Goal: Information Seeking & Learning: Learn about a topic

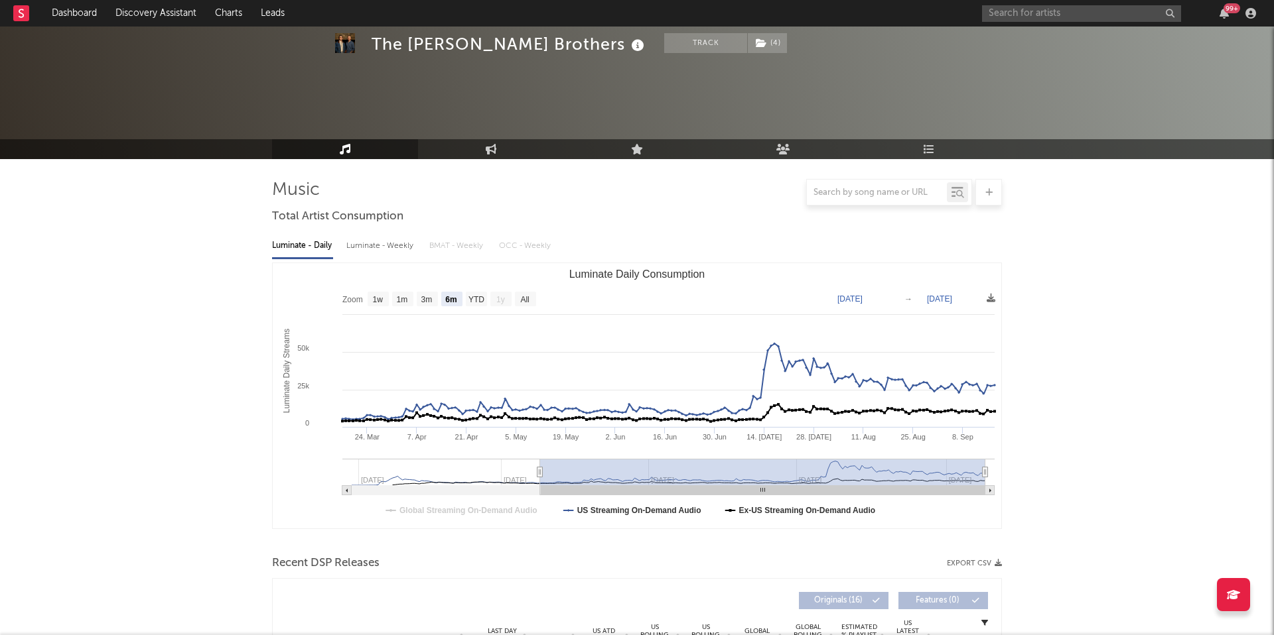
select select "6m"
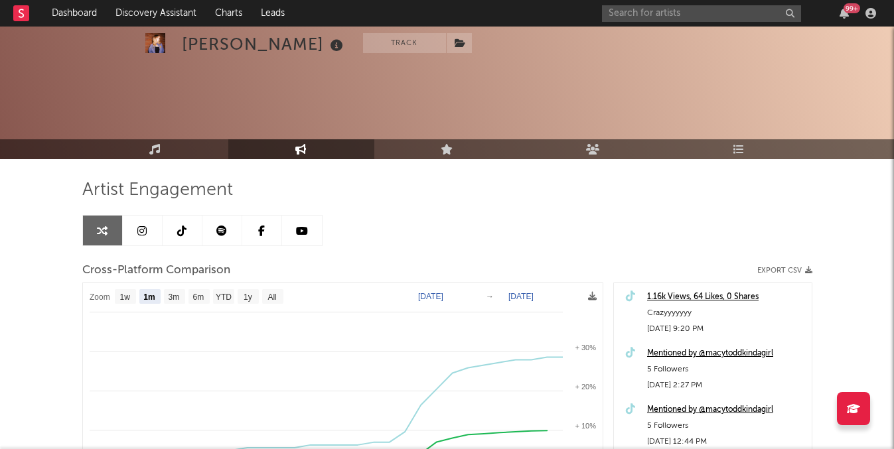
select select "1m"
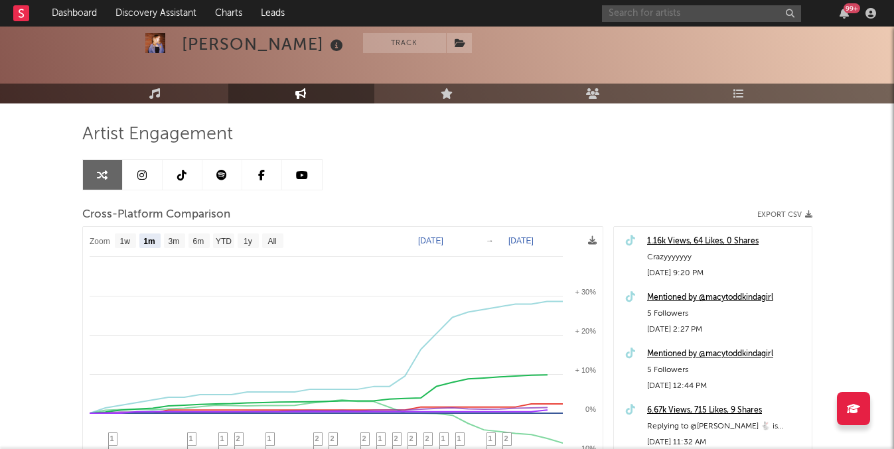
click at [637, 17] on input "text" at bounding box center [701, 13] width 199 height 17
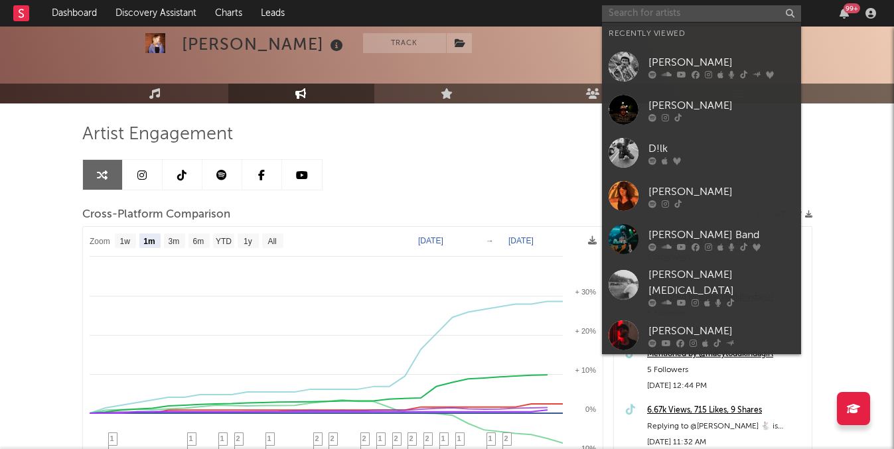
paste input "Lydia Kenny"
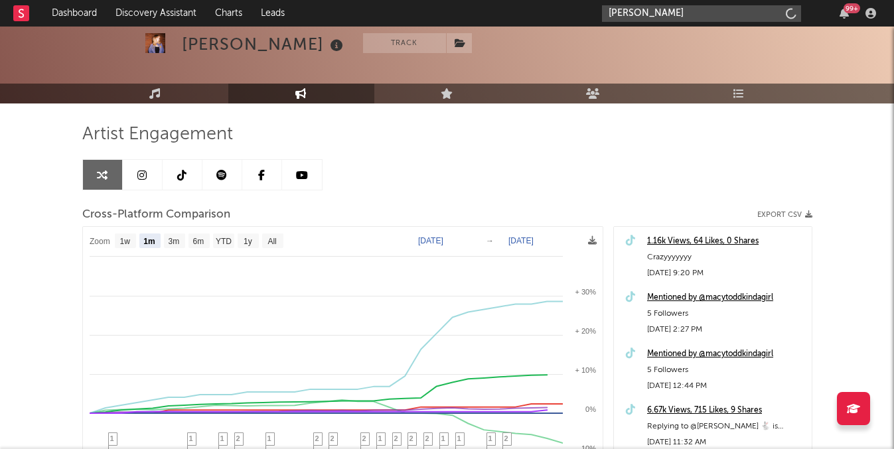
type input "Lydia Kenny"
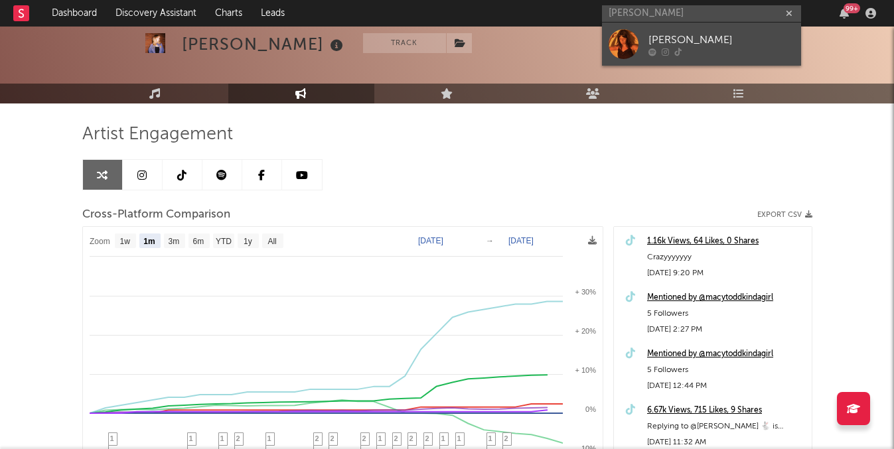
click at [646, 44] on link "Lydia Kenny" at bounding box center [701, 44] width 199 height 43
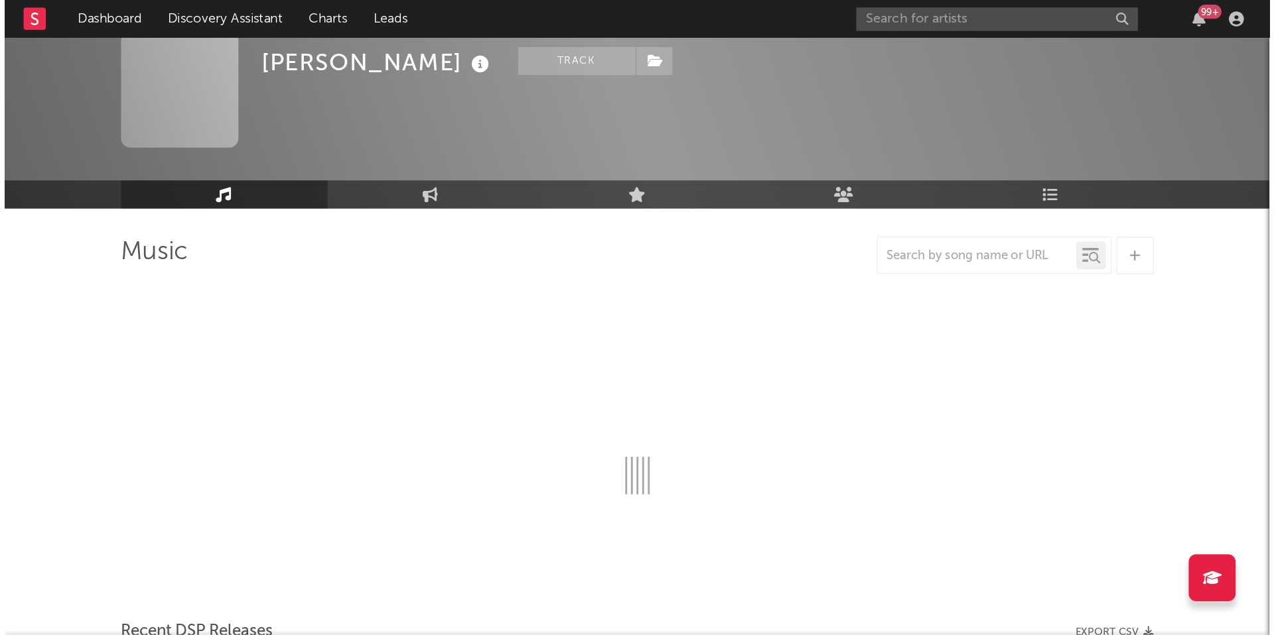
scroll to position [56, 0]
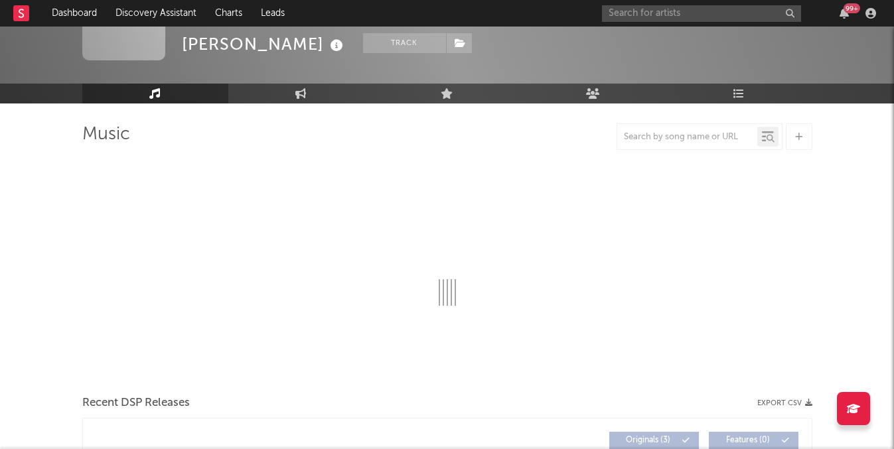
select select "1w"
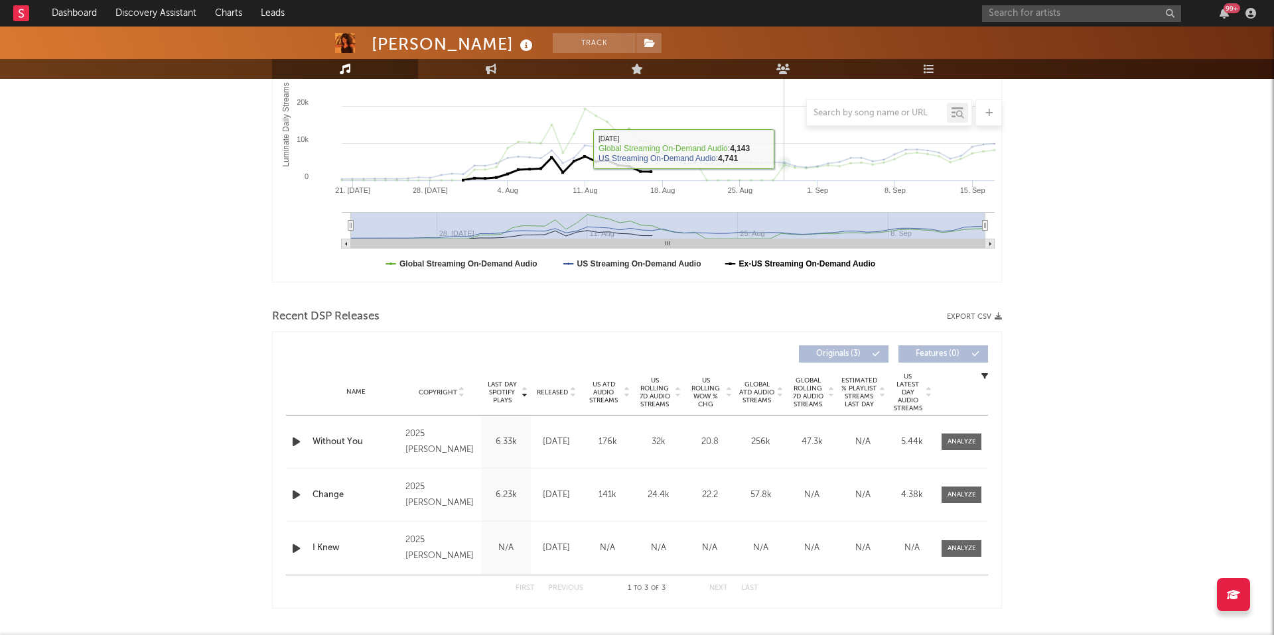
scroll to position [258, 0]
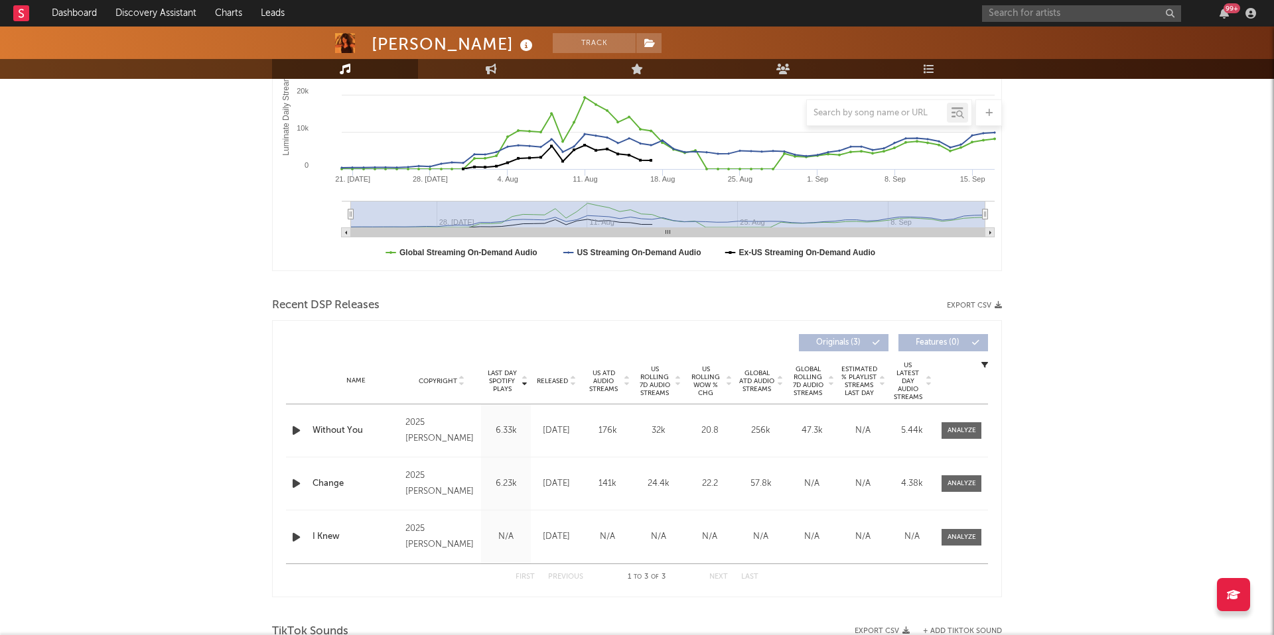
click at [547, 379] on span "Released" at bounding box center [552, 381] width 31 height 8
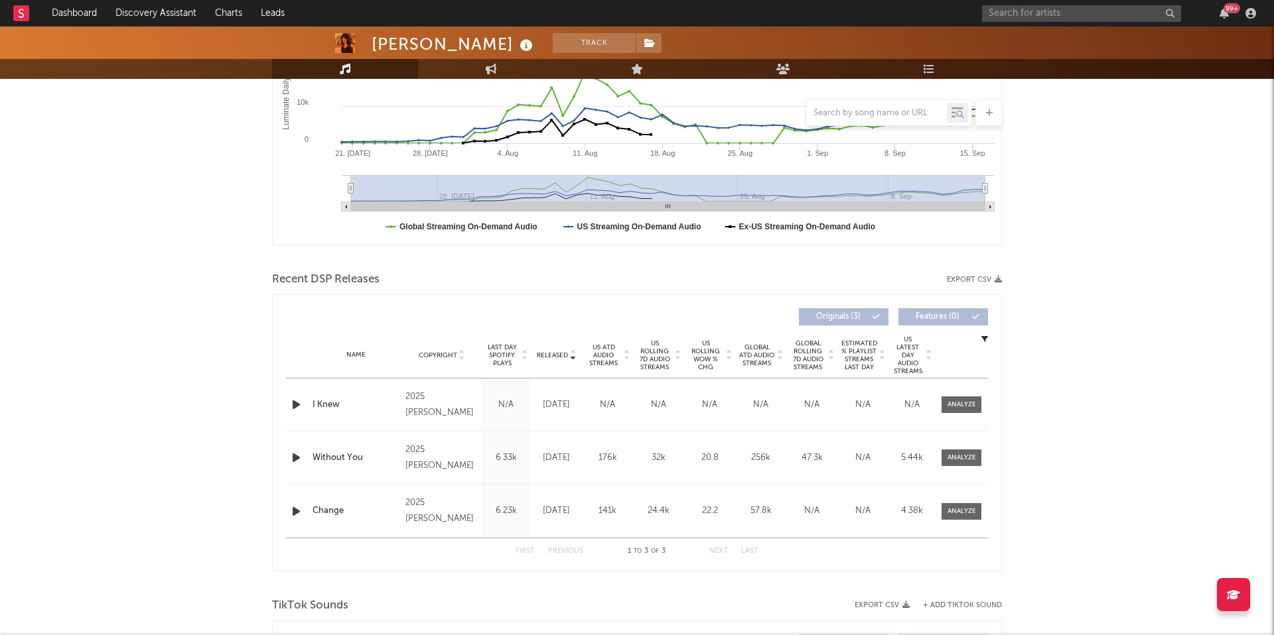
scroll to position [0, 0]
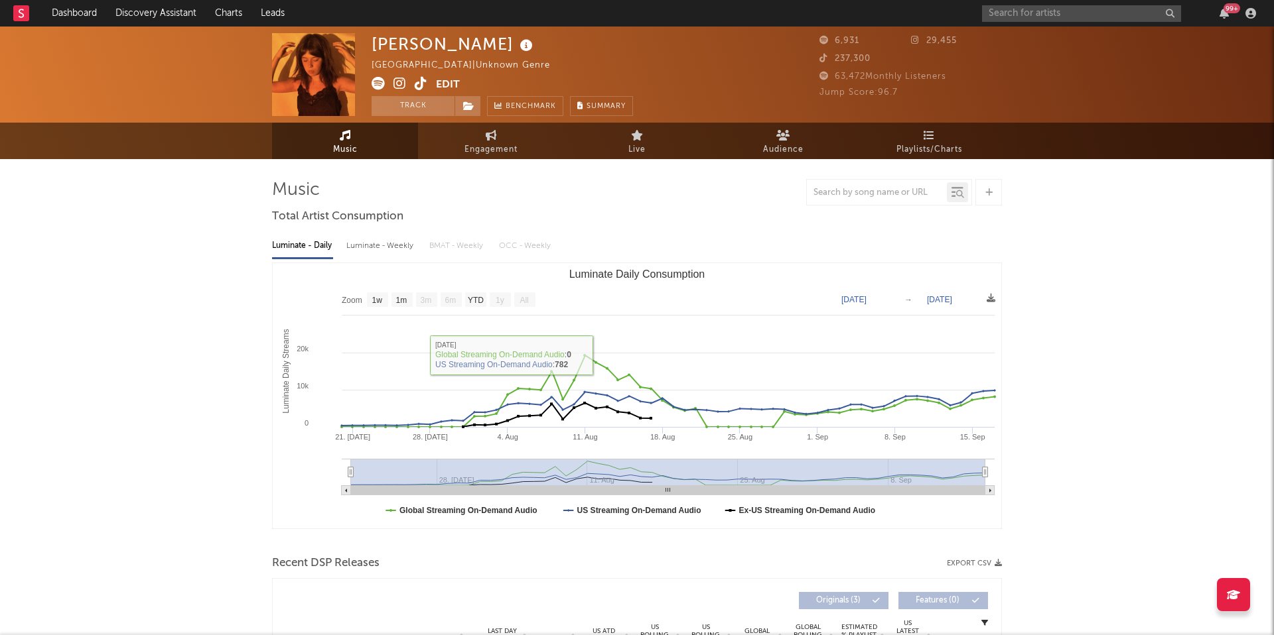
click at [371, 82] on icon at bounding box center [377, 83] width 13 height 13
click at [893, 13] on input "text" at bounding box center [1081, 13] width 199 height 17
click at [893, 9] on input "logan ryan band" at bounding box center [1081, 13] width 199 height 17
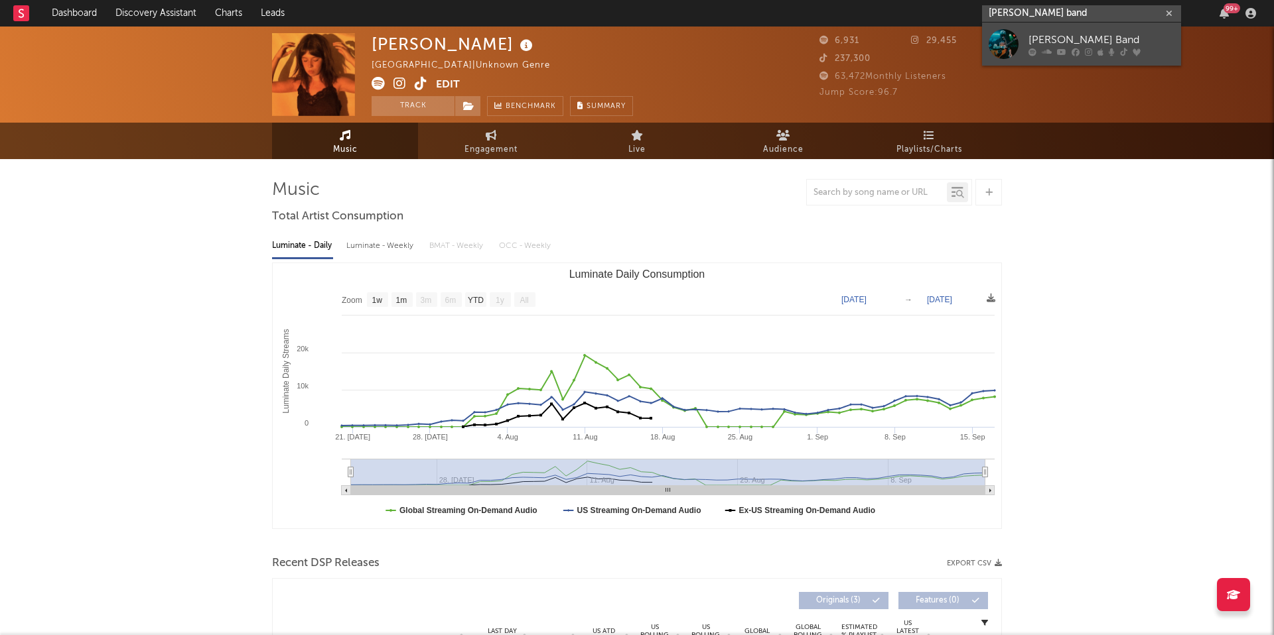
type input "logan ryan band"
click at [893, 42] on div "[PERSON_NAME] Band" at bounding box center [1101, 40] width 146 height 16
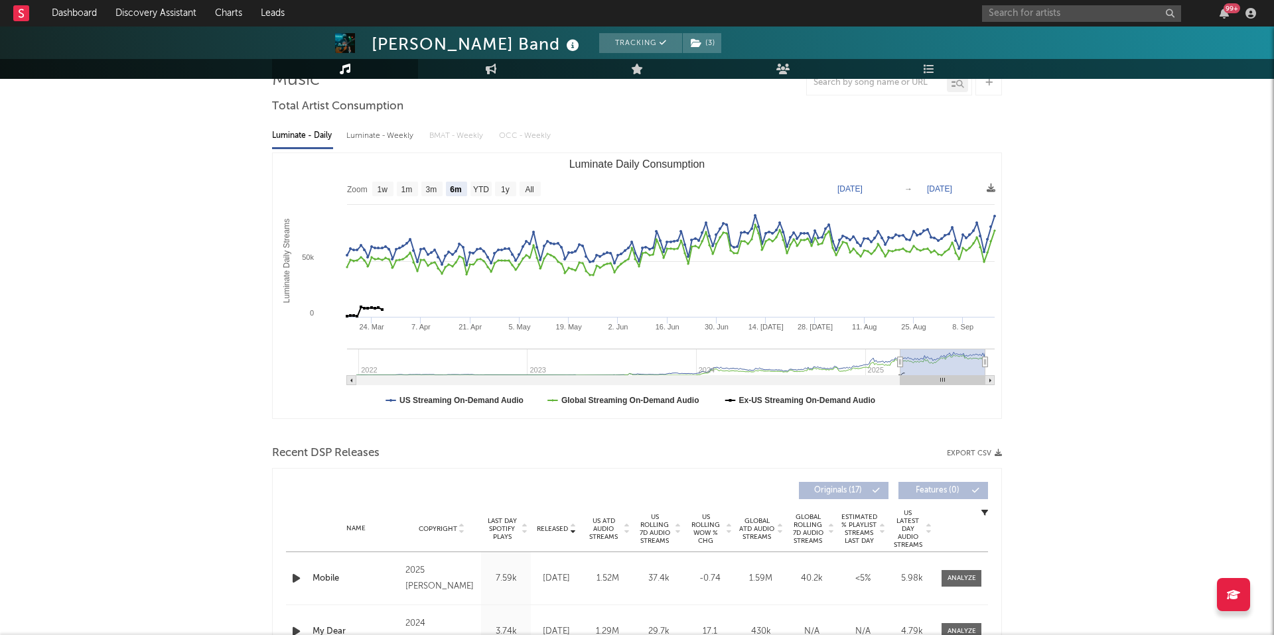
scroll to position [43, 0]
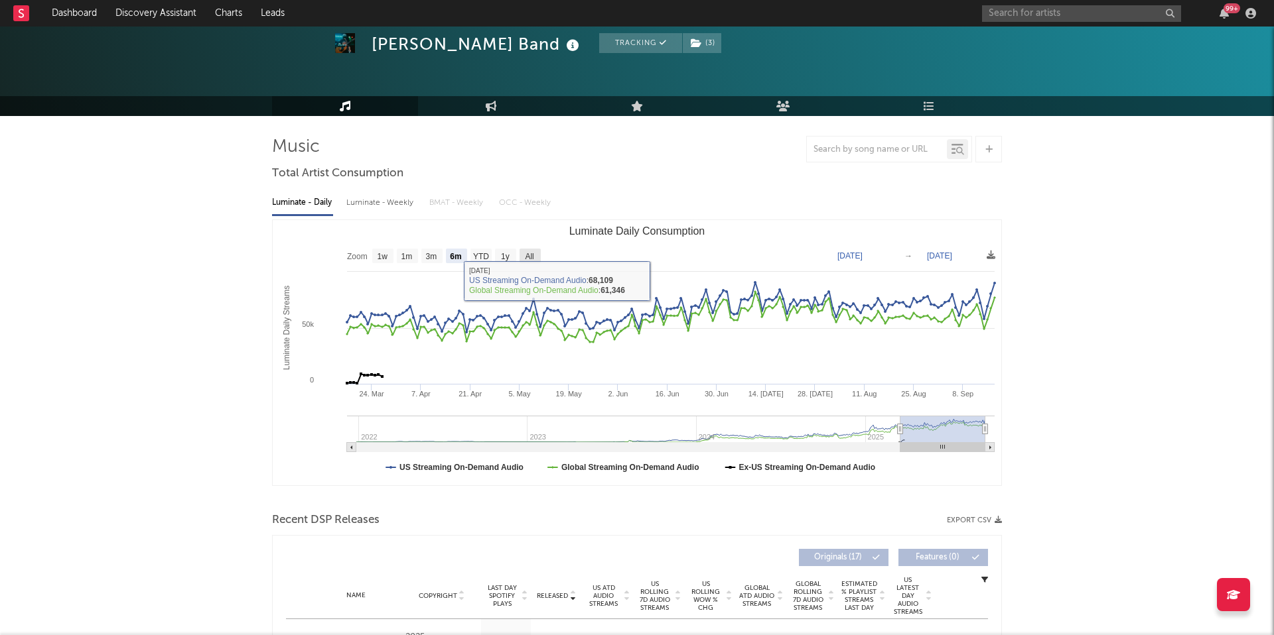
click at [523, 258] on rect "Luminate Daily Consumption" at bounding box center [529, 256] width 21 height 15
select select "All"
type input "2021-12-26"
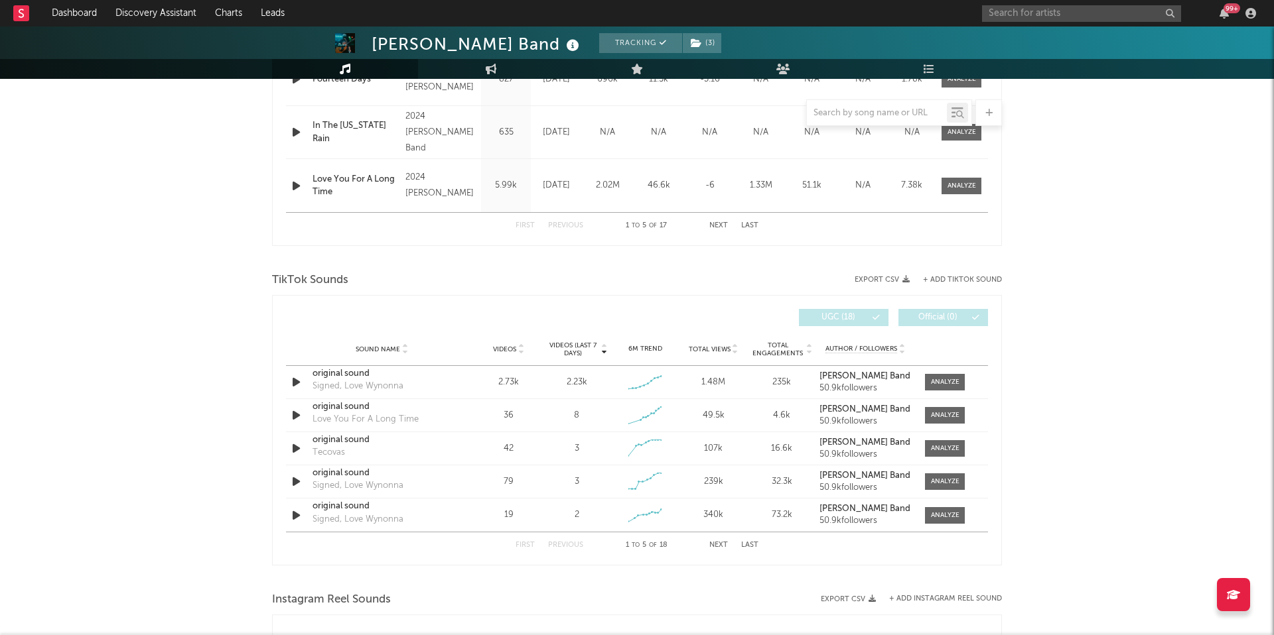
scroll to position [891, 0]
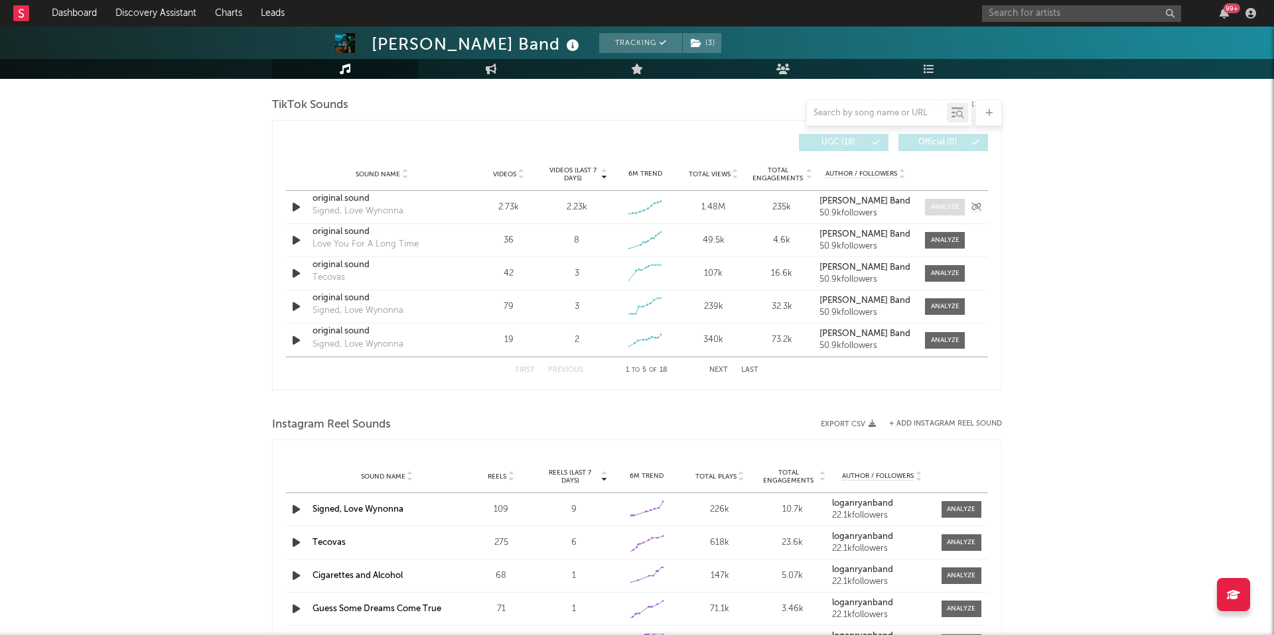
click at [893, 207] on div at bounding box center [945, 207] width 29 height 10
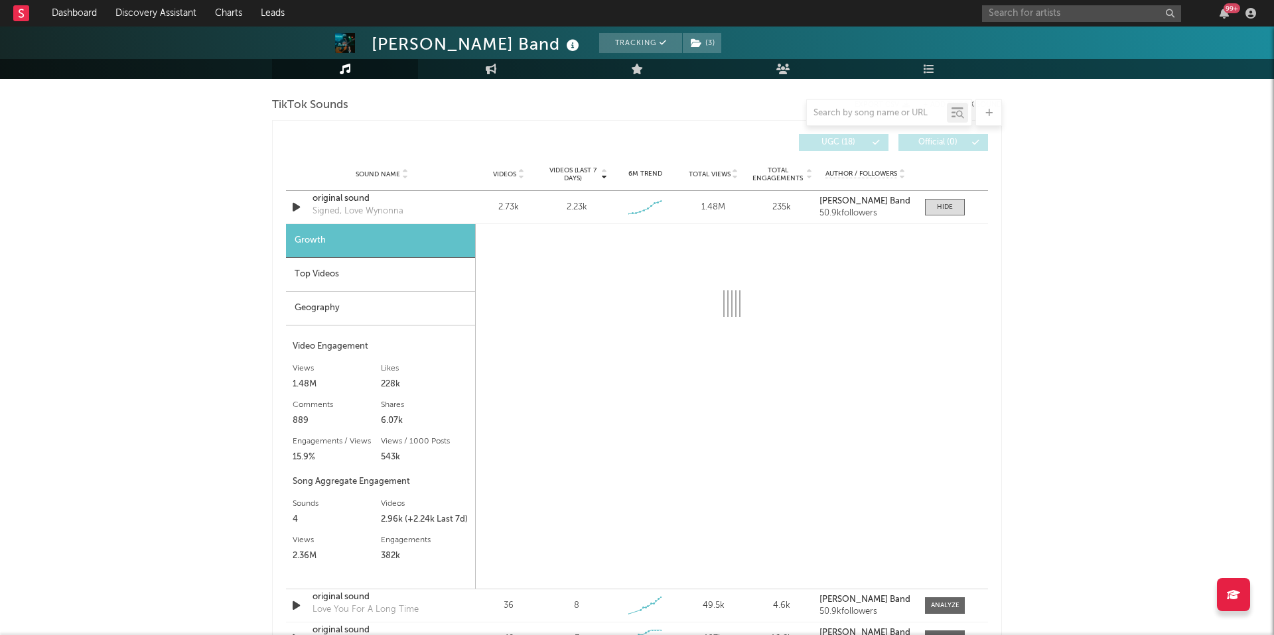
select select "1w"
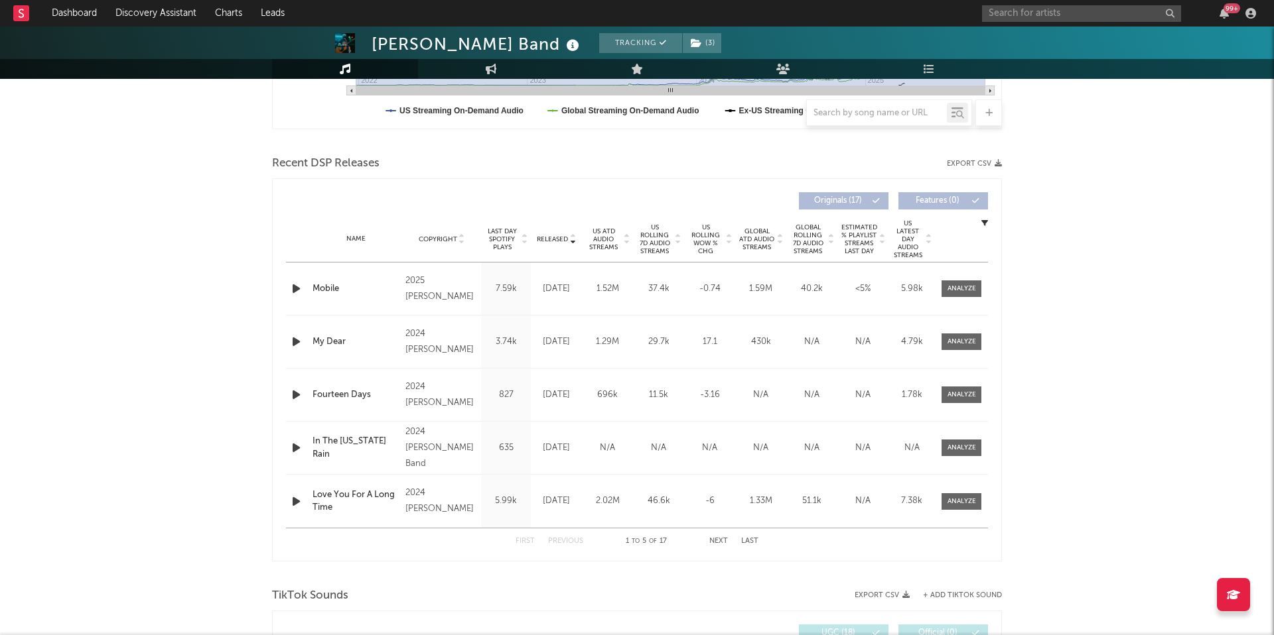
scroll to position [404, 0]
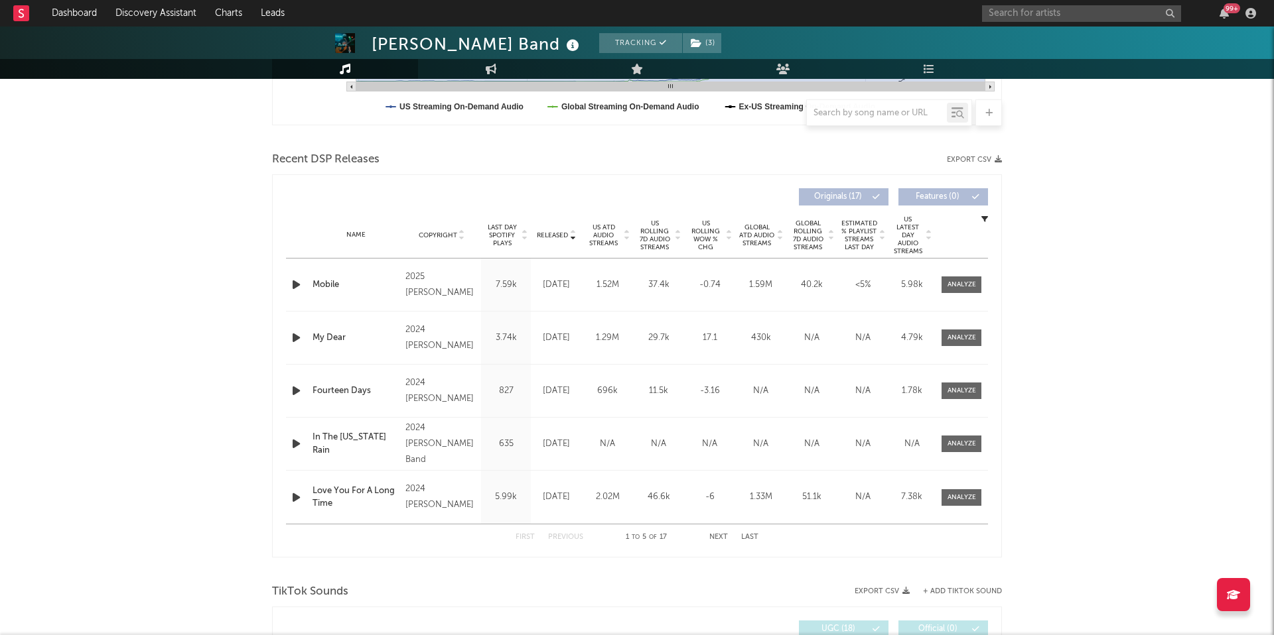
click at [598, 232] on span "US ATD Audio Streams" at bounding box center [603, 236] width 36 height 24
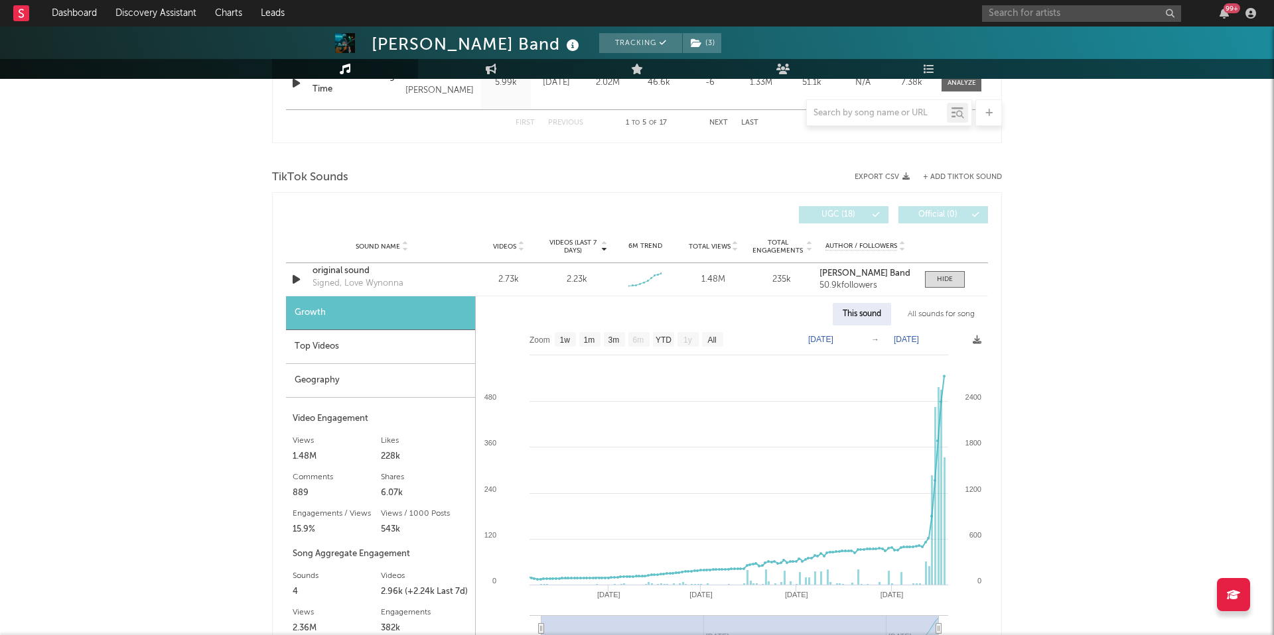
scroll to position [823, 0]
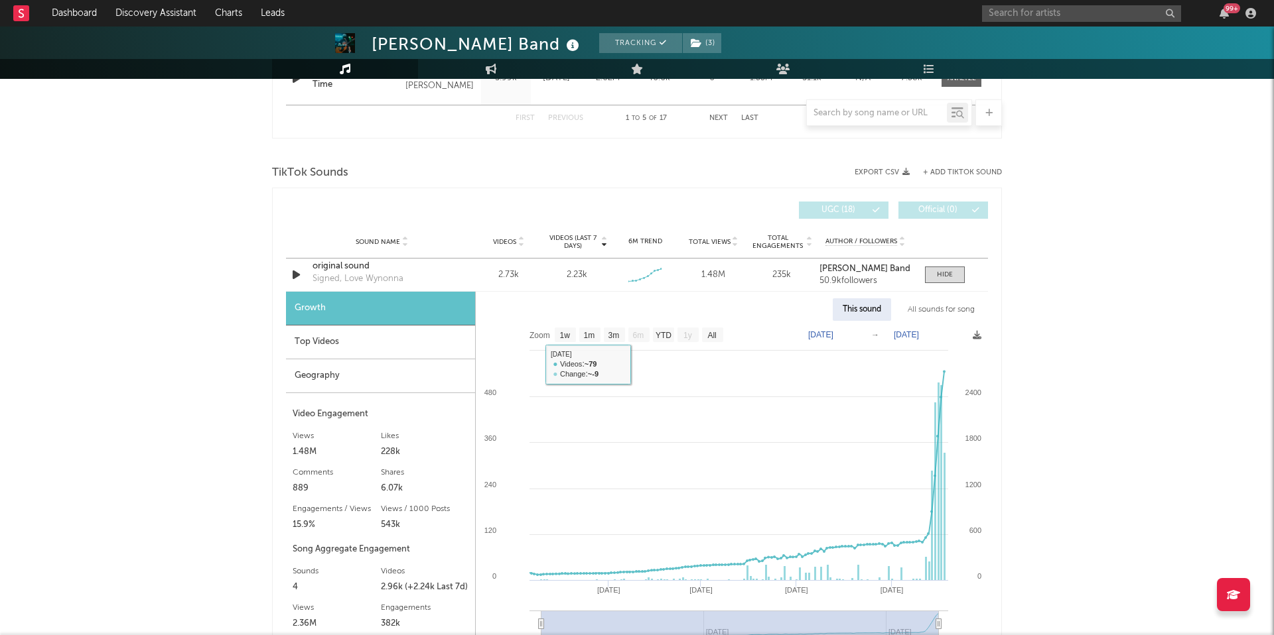
click at [393, 344] on div "Top Videos" at bounding box center [380, 343] width 189 height 34
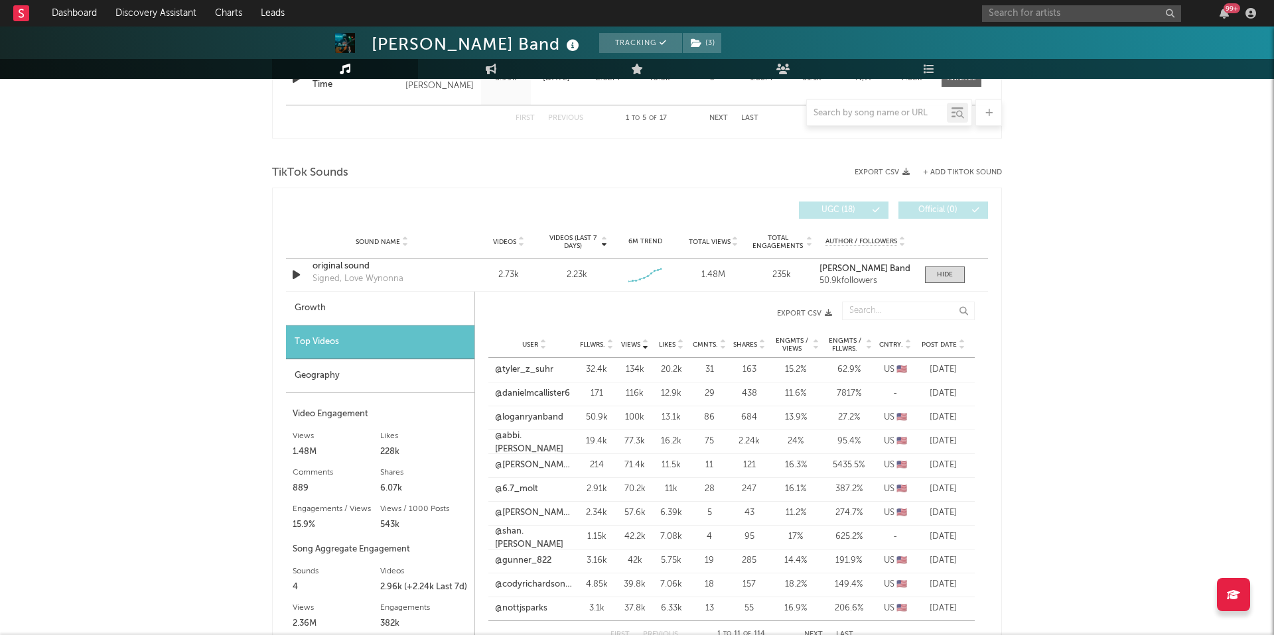
click at [893, 347] on span "Post Date" at bounding box center [938, 345] width 35 height 8
click at [506, 411] on div "User @coryporter537 Fllwrs. 57.8k Views 6.64k Likes 1.21k Cmnts. 9 Shares 38 En…" at bounding box center [731, 418] width 486 height 24
click at [509, 420] on link "@coryporter537" at bounding box center [527, 417] width 64 height 13
click at [527, 448] on div "User @caslarowitz Fllwrs. 71.9k Views 528 Likes 47 Cmnts. 4 Shares 0 Engmts / V…" at bounding box center [731, 466] width 486 height 24
click at [527, 448] on link "@caslarowitz" at bounding box center [521, 465] width 53 height 13
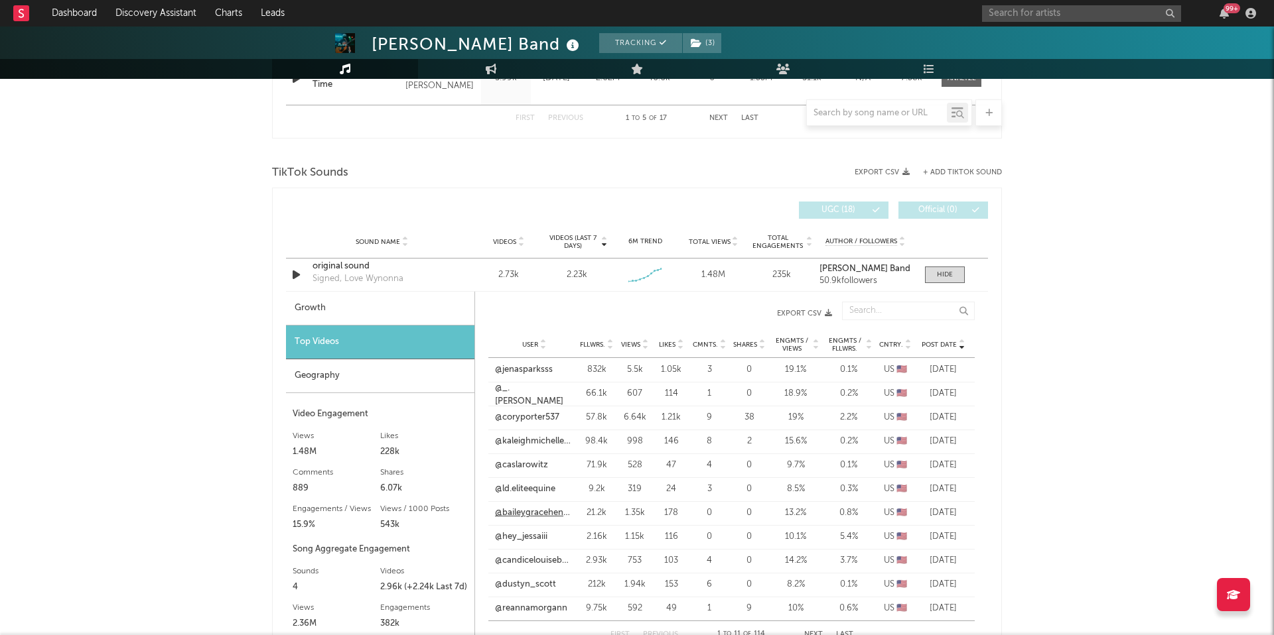
click at [525, 448] on link "@baileygracehenson" at bounding box center [534, 513] width 78 height 13
click at [893, 271] on span at bounding box center [945, 275] width 40 height 17
click at [893, 271] on div at bounding box center [945, 275] width 16 height 10
select select "1w"
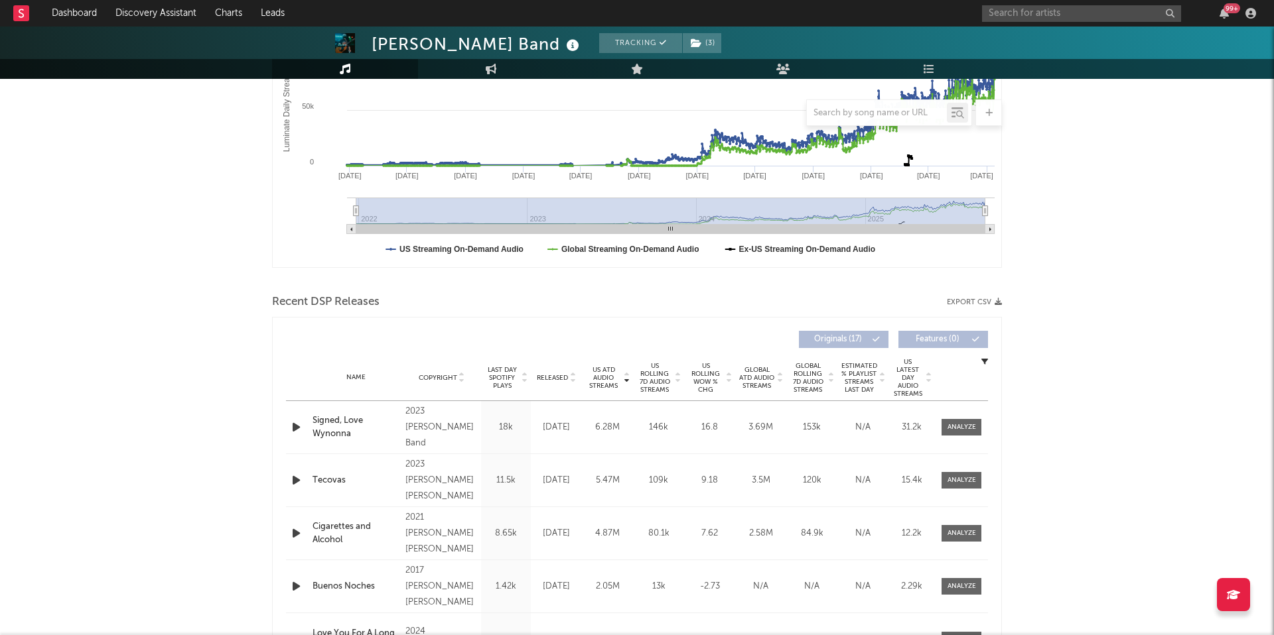
scroll to position [264, 0]
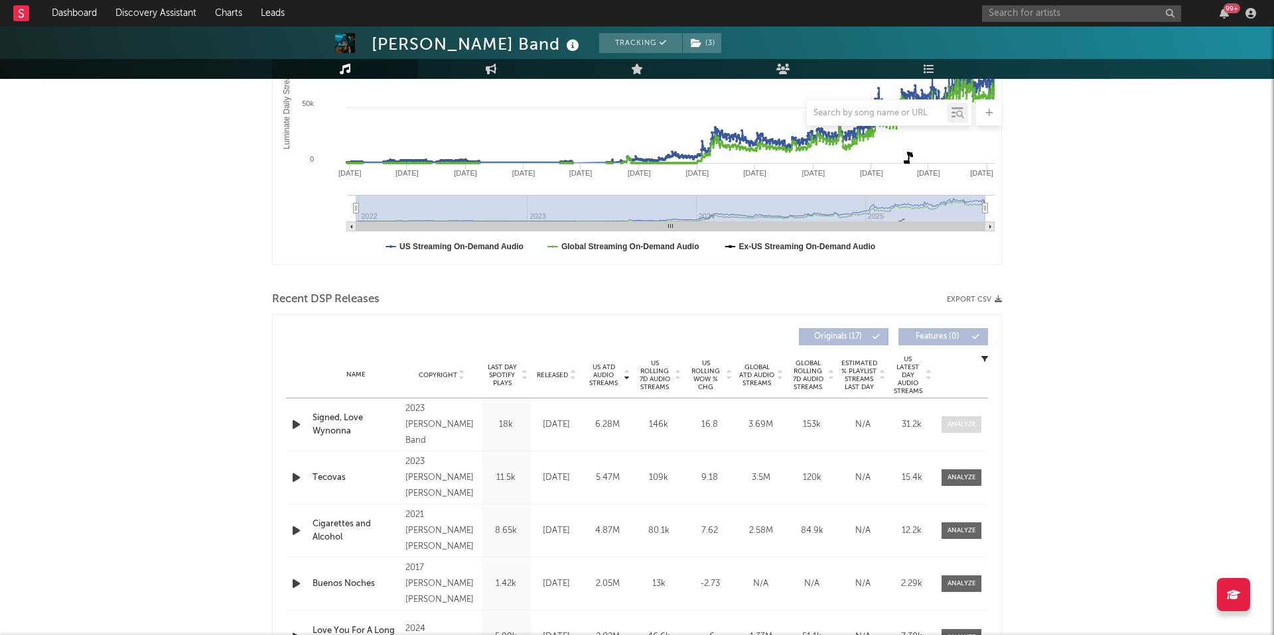
click at [893, 417] on span at bounding box center [961, 425] width 40 height 17
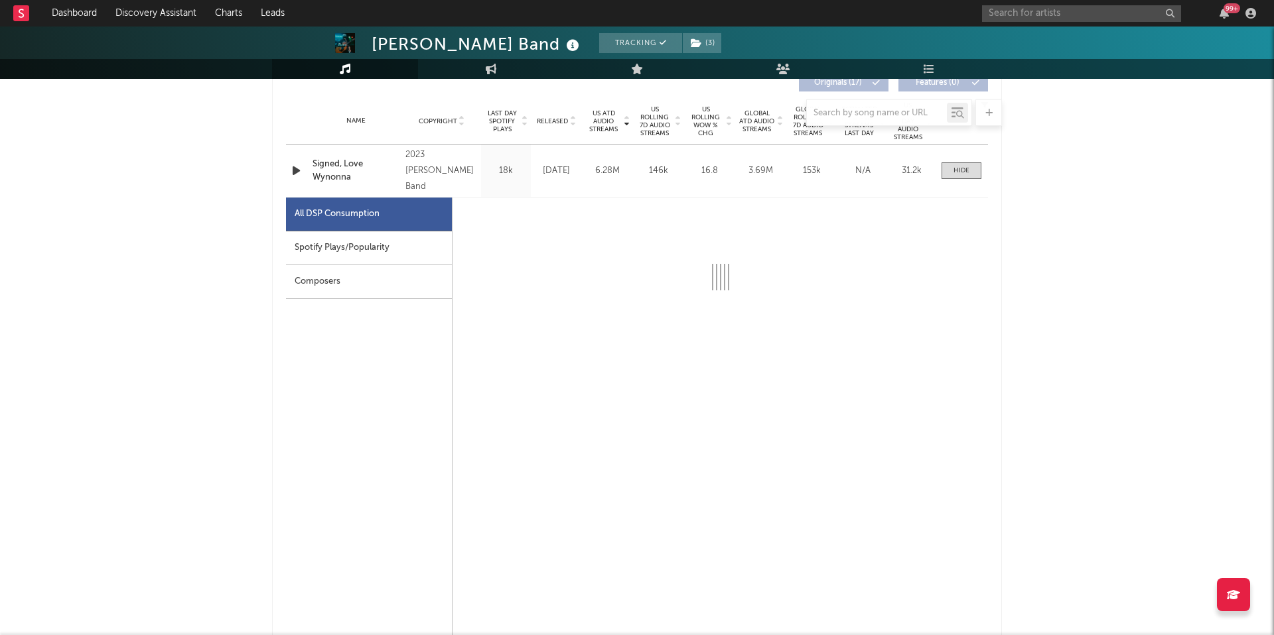
select select "6m"
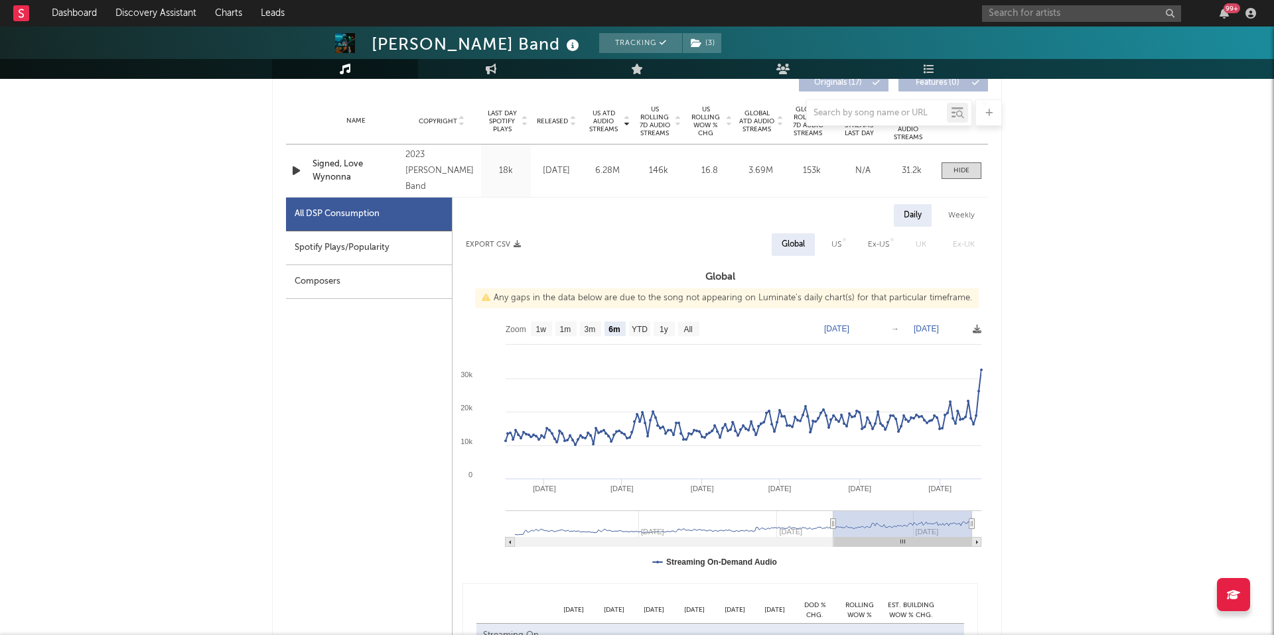
scroll to position [523, 0]
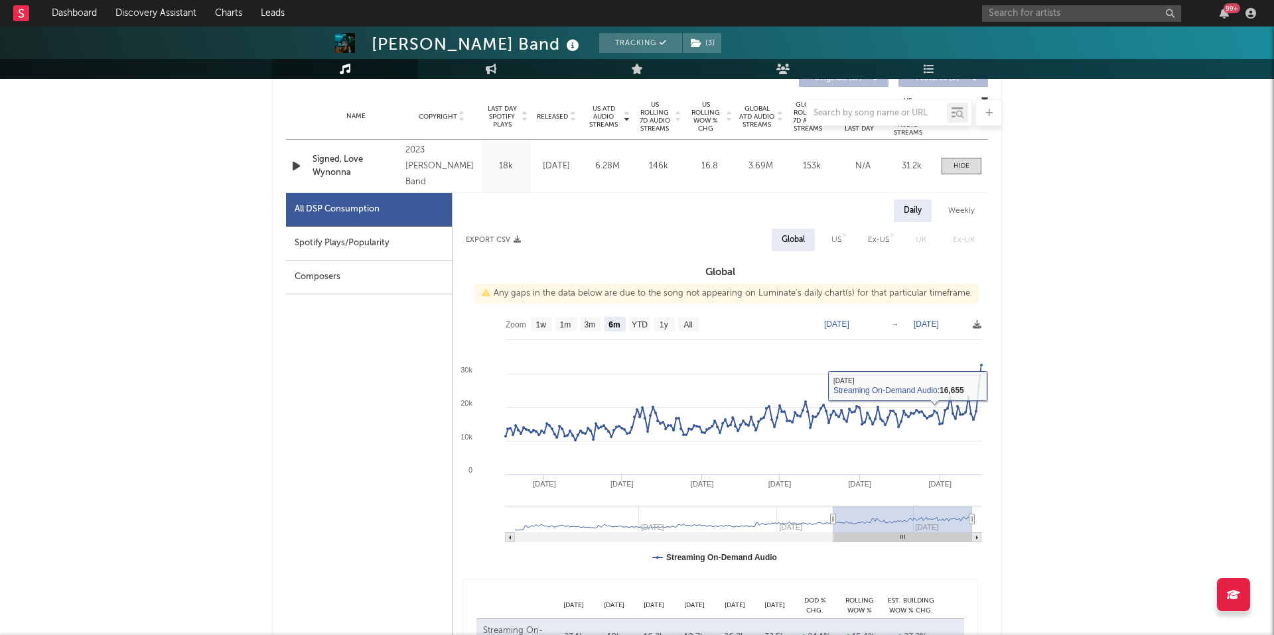
click at [893, 209] on div "Weekly" at bounding box center [961, 211] width 46 height 23
select select "6m"
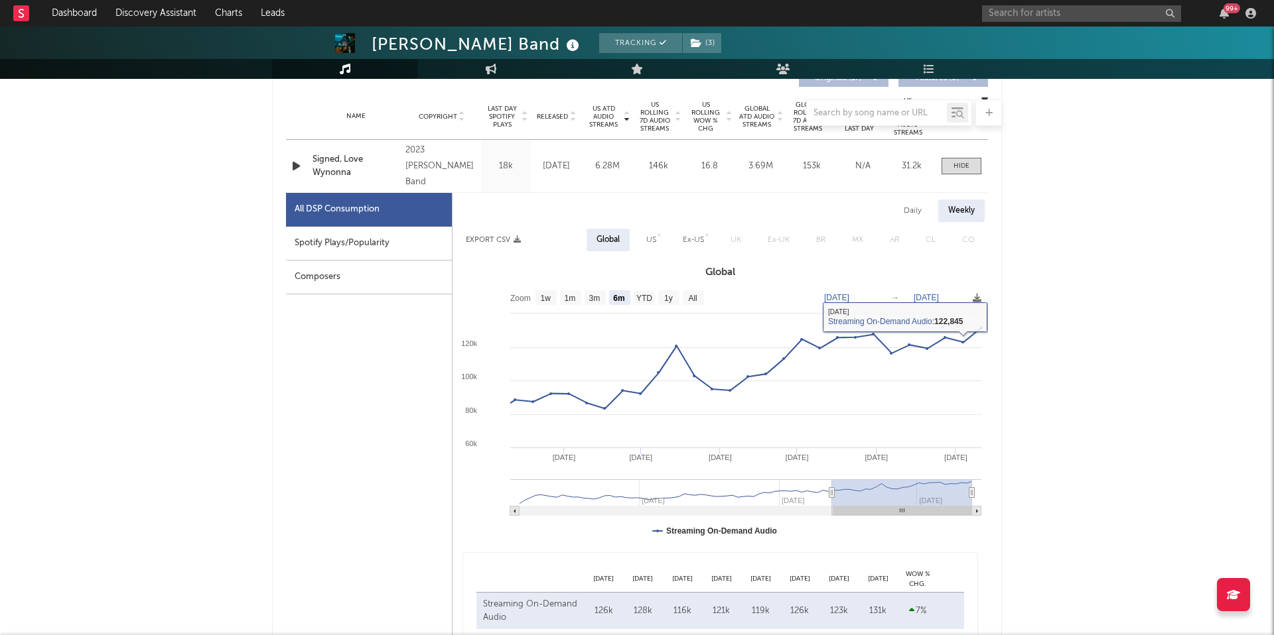
click at [893, 213] on div "Daily" at bounding box center [913, 211] width 38 height 23
select select "6m"
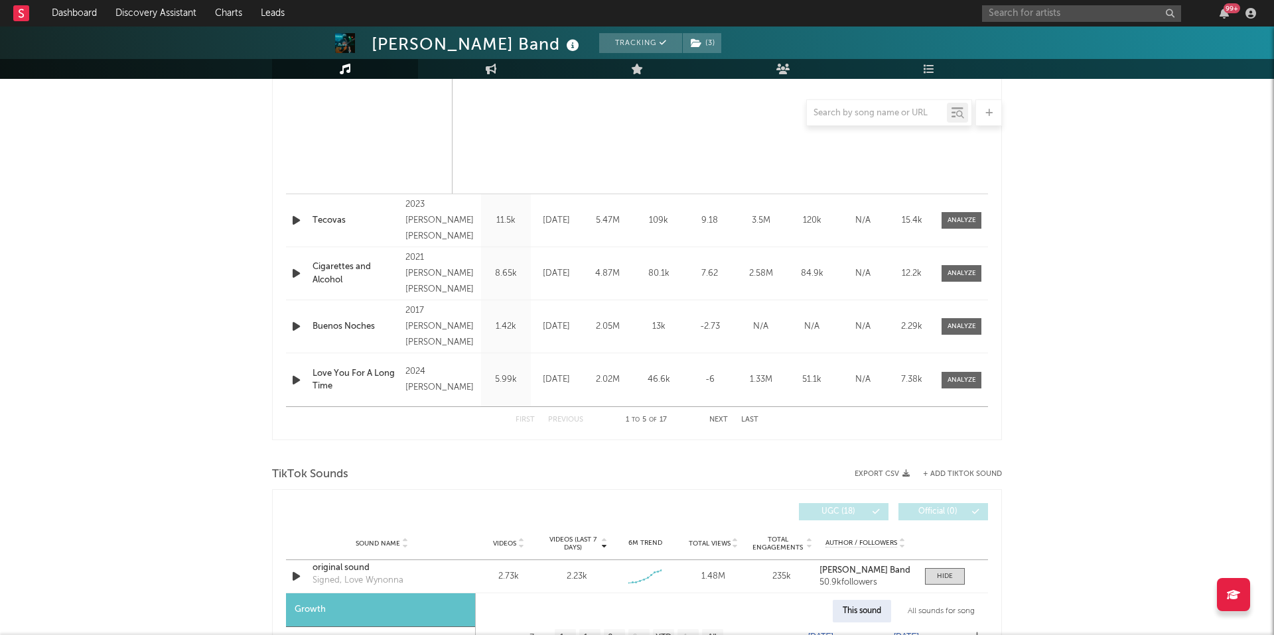
scroll to position [1158, 0]
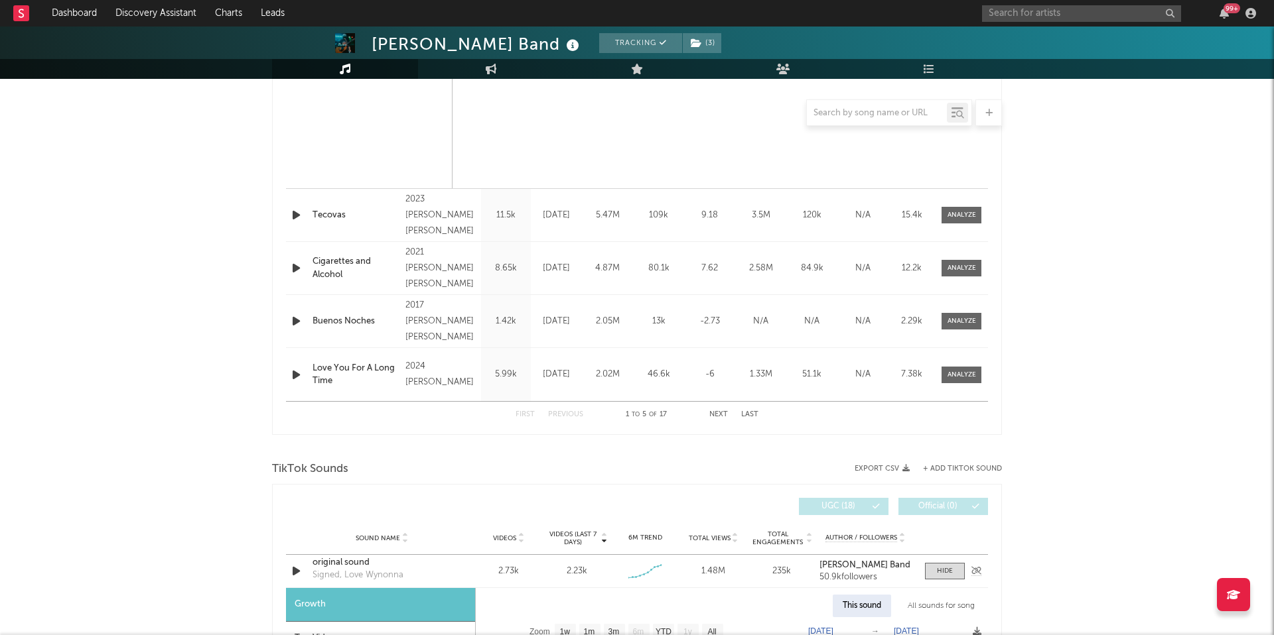
click at [339, 448] on div "original sound" at bounding box center [381, 563] width 139 height 13
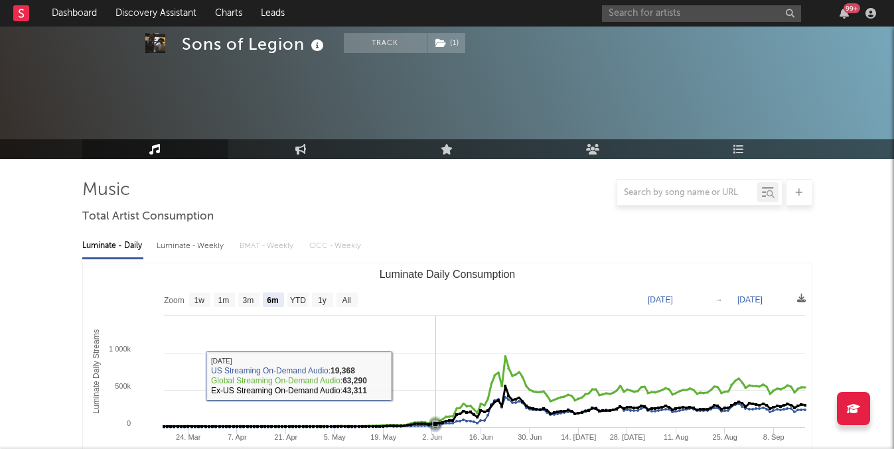
select select "6m"
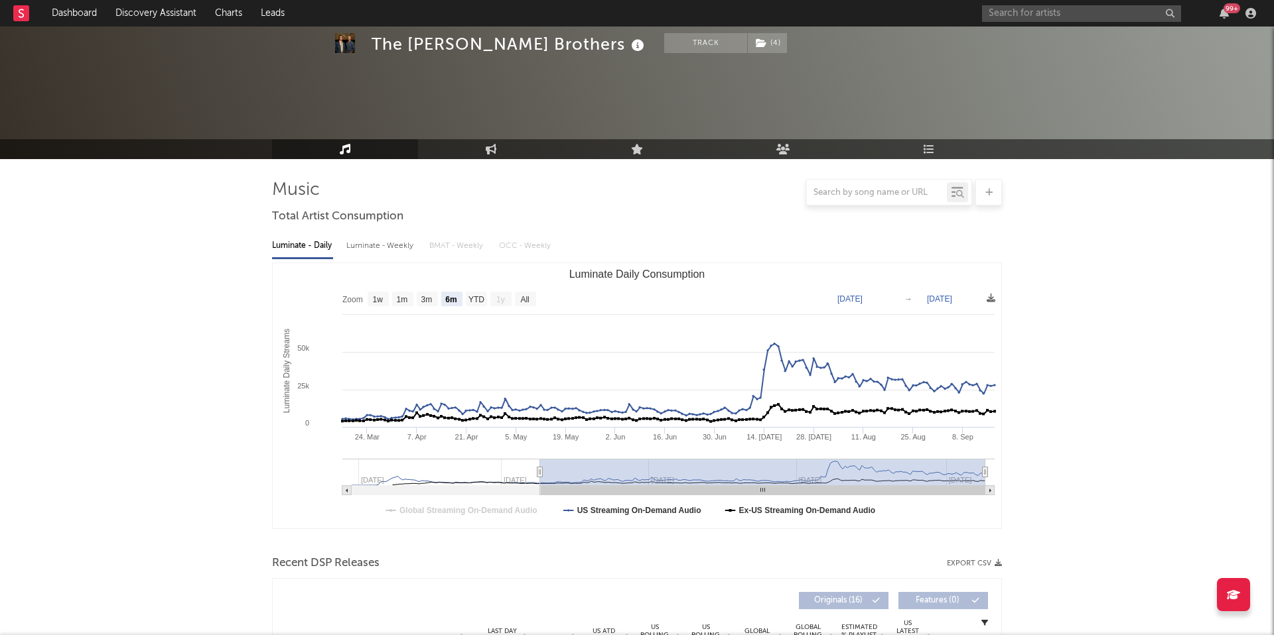
select select "6m"
click at [1030, 9] on input "text" at bounding box center [1081, 13] width 199 height 17
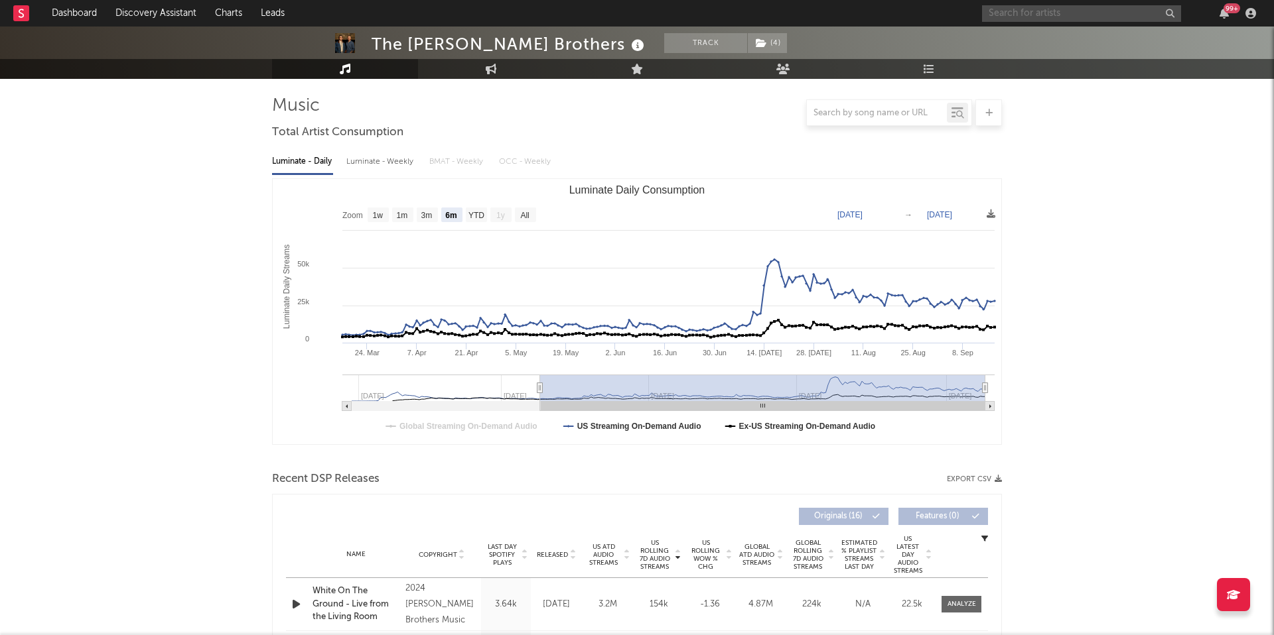
scroll to position [84, 0]
type input "lydia"
click at [162, 12] on link "Discovery Assistant" at bounding box center [156, 13] width 100 height 27
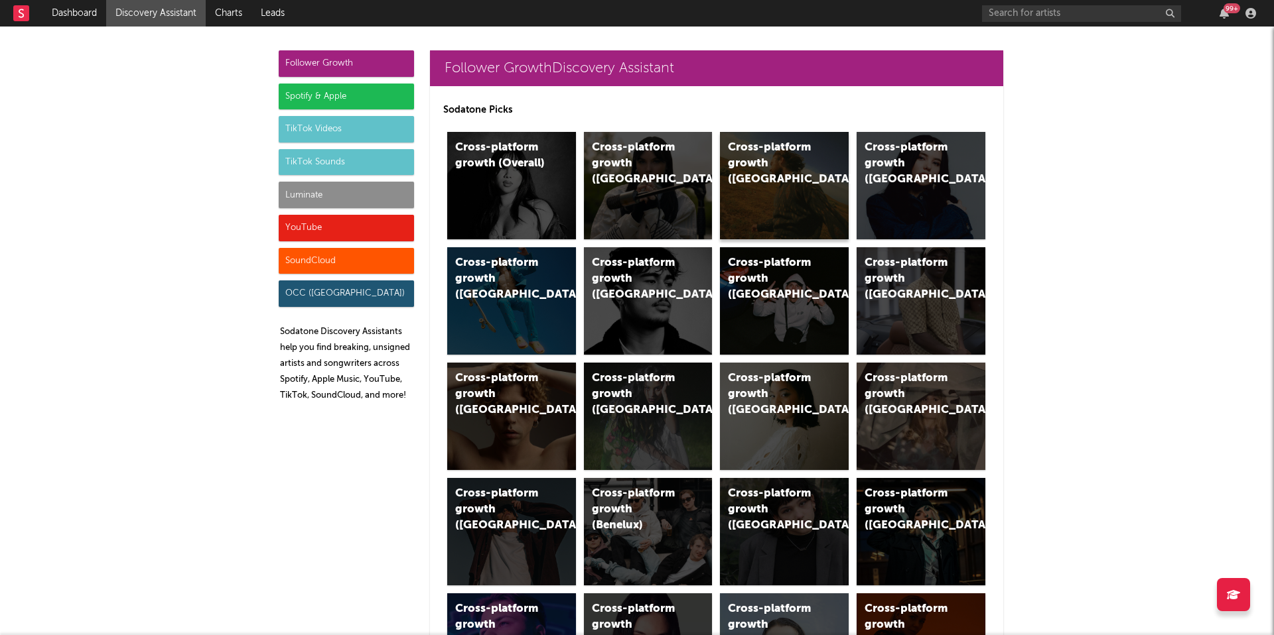
click at [795, 169] on div "Cross-platform growth (US)" at bounding box center [773, 164] width 90 height 48
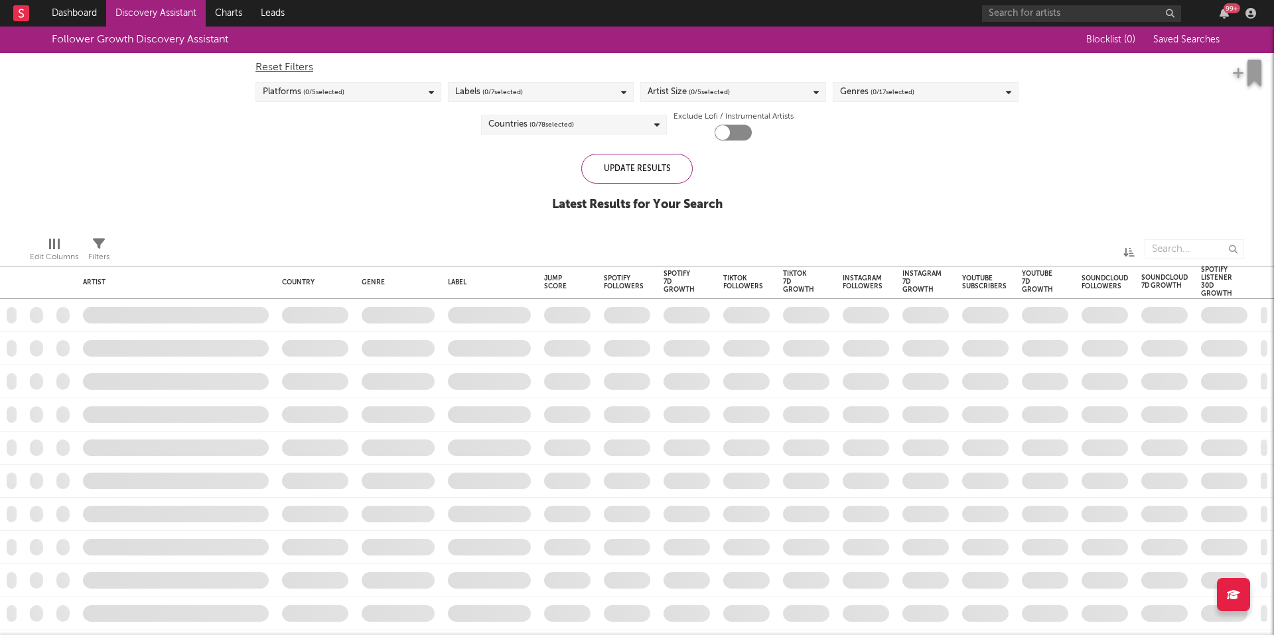
checkbox input "true"
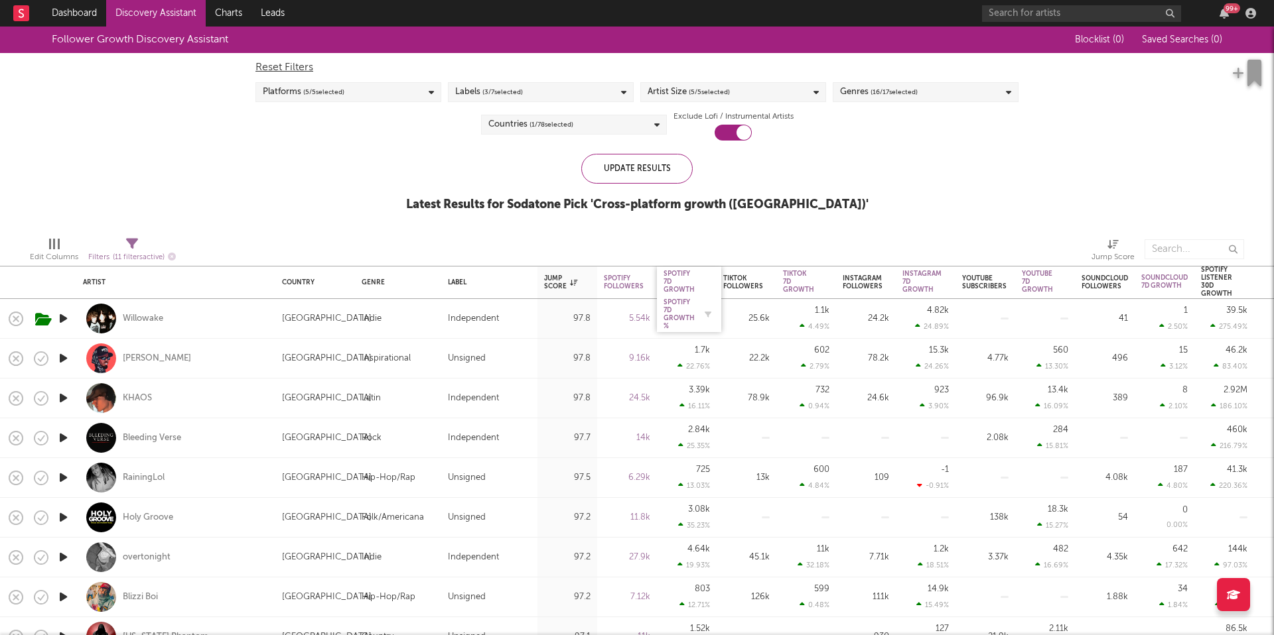
click at [685, 303] on div "Spotify 7D Growth %" at bounding box center [678, 315] width 31 height 32
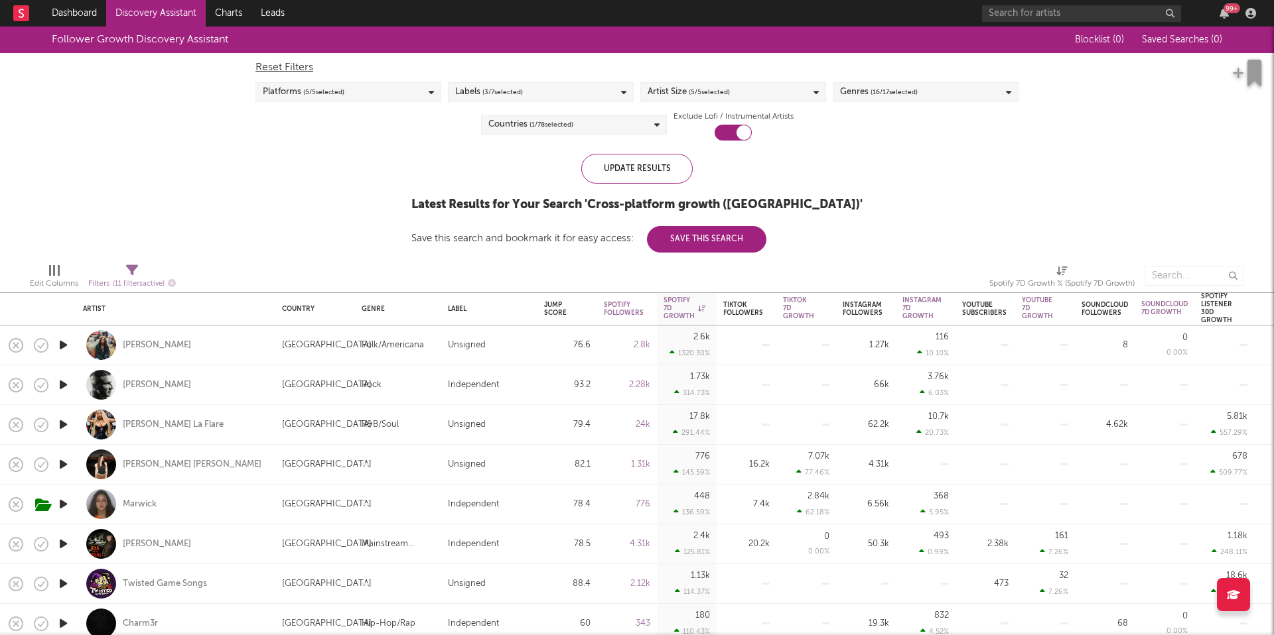
click at [60, 345] on icon "button" at bounding box center [63, 345] width 14 height 17
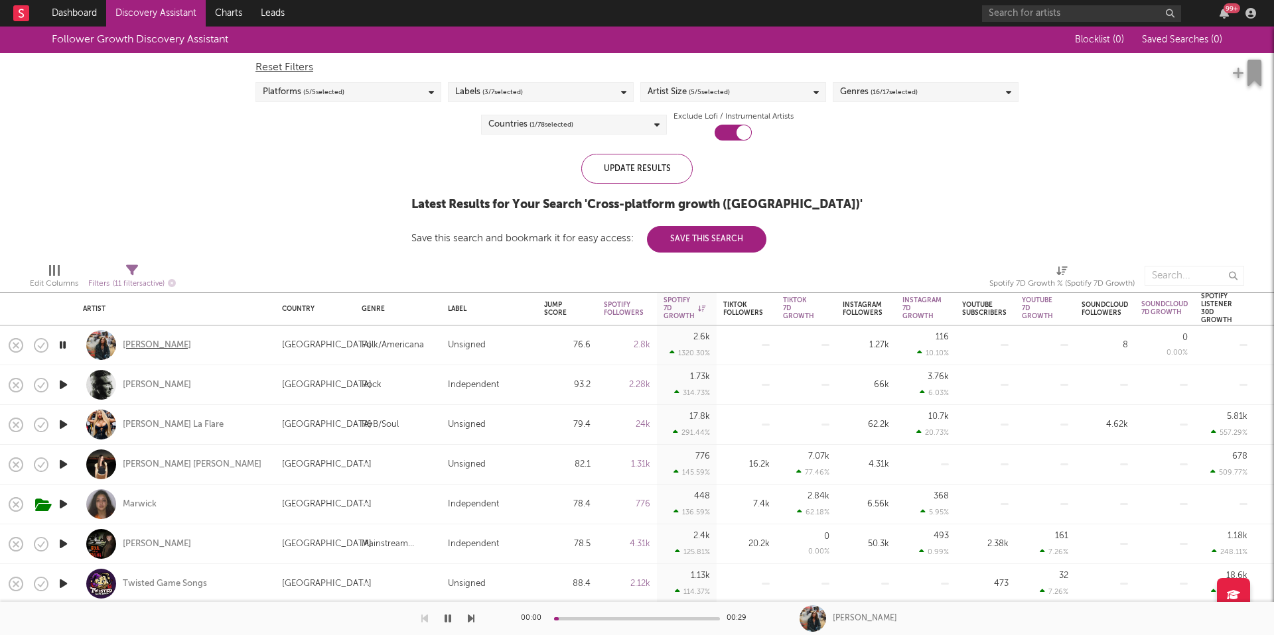
click at [125, 345] on div "Pam Ross" at bounding box center [157, 346] width 68 height 12
click at [58, 344] on icon "button" at bounding box center [62, 345] width 13 height 17
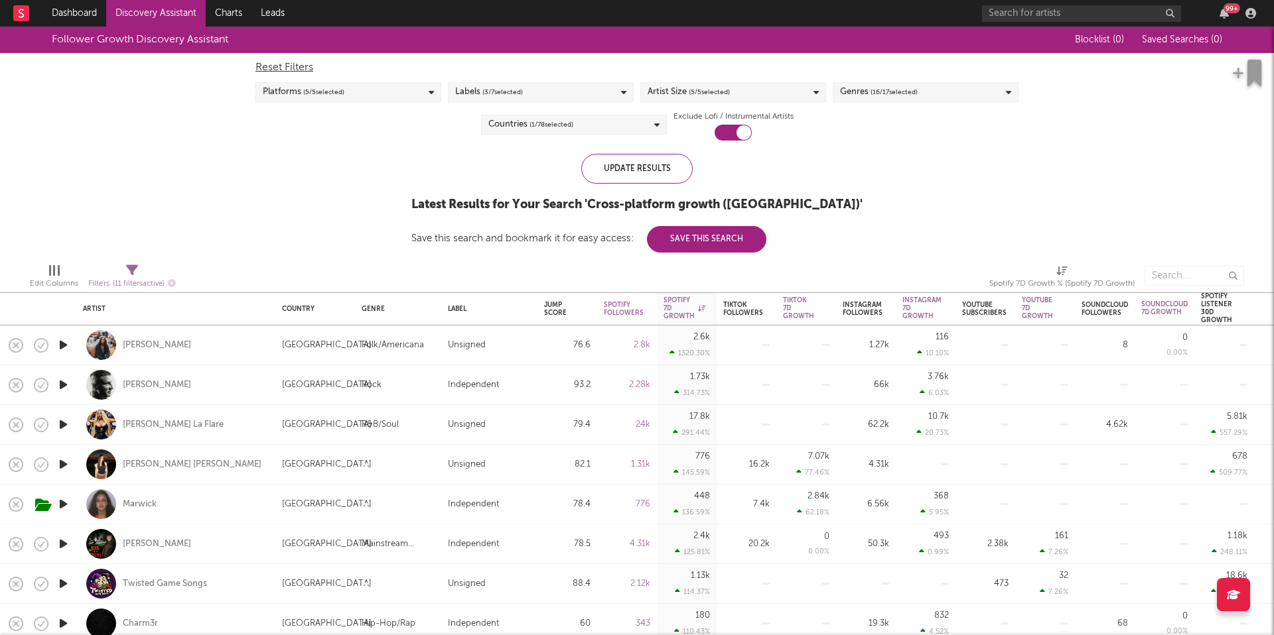
click at [65, 463] on icon "button" at bounding box center [63, 464] width 14 height 17
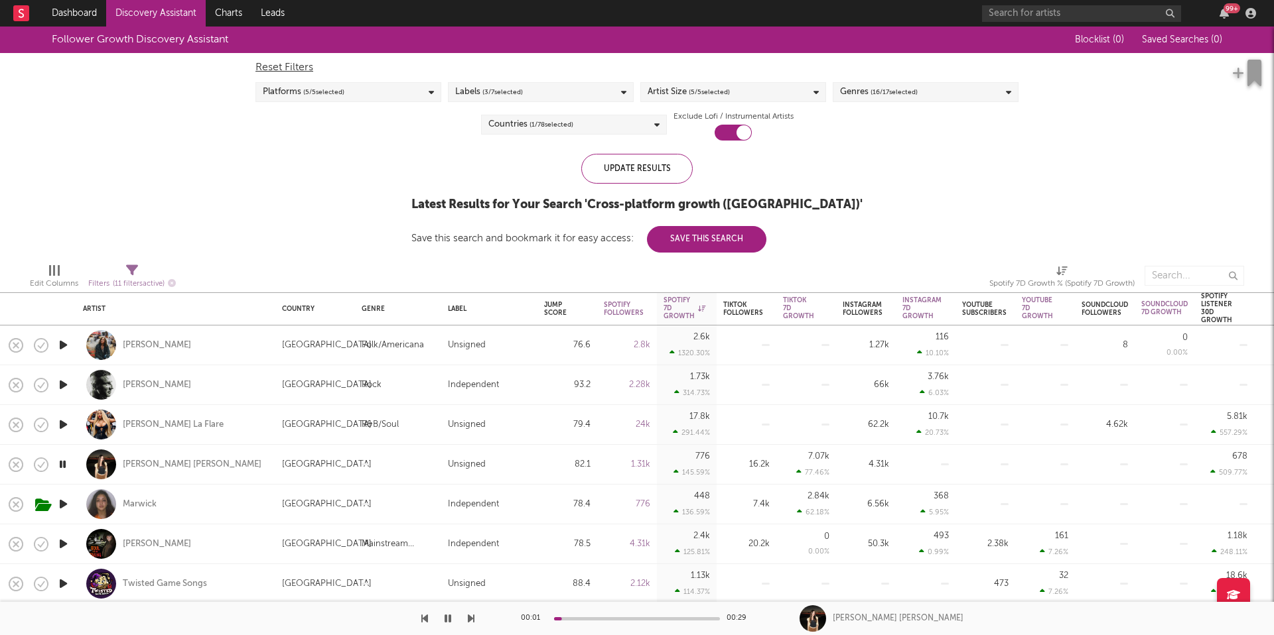
click at [65, 463] on icon "button" at bounding box center [62, 464] width 13 height 17
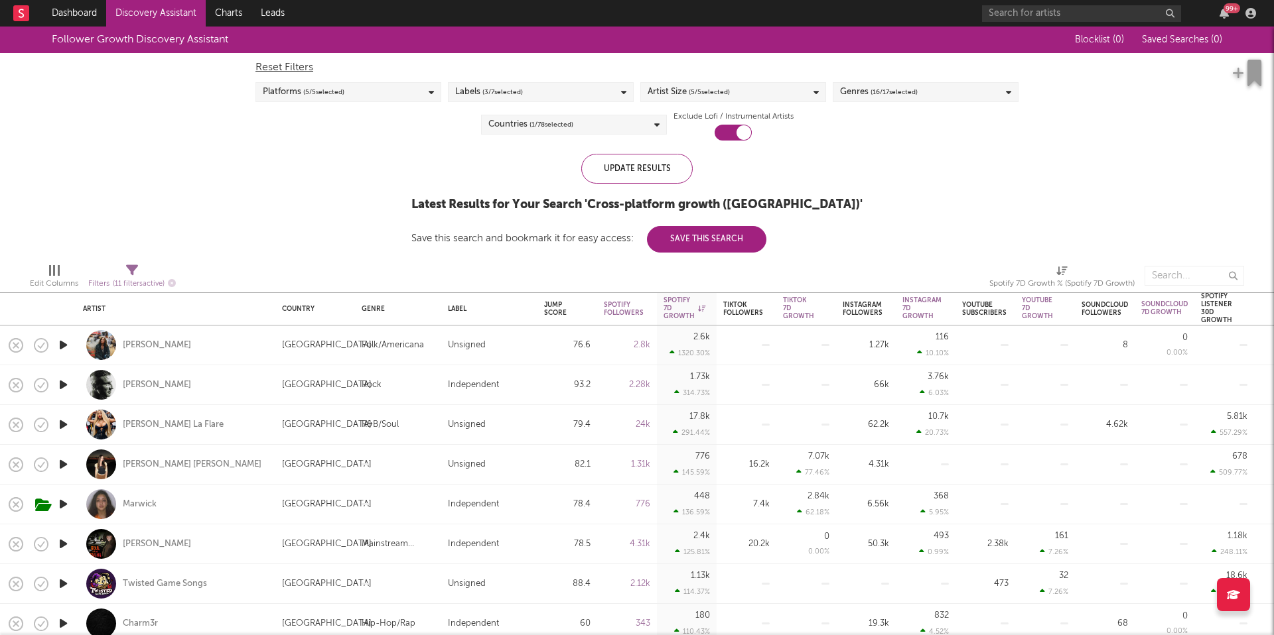
click at [65, 463] on icon "button" at bounding box center [63, 464] width 14 height 17
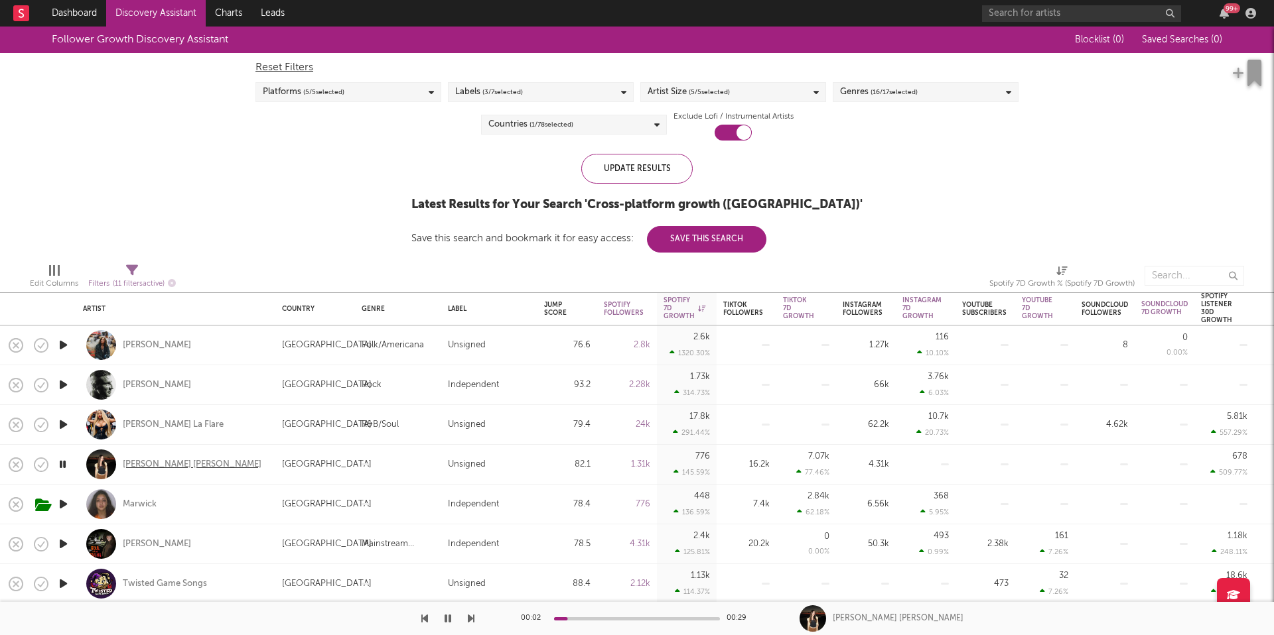
click at [139, 469] on div "[PERSON_NAME] [PERSON_NAME]" at bounding box center [192, 465] width 139 height 12
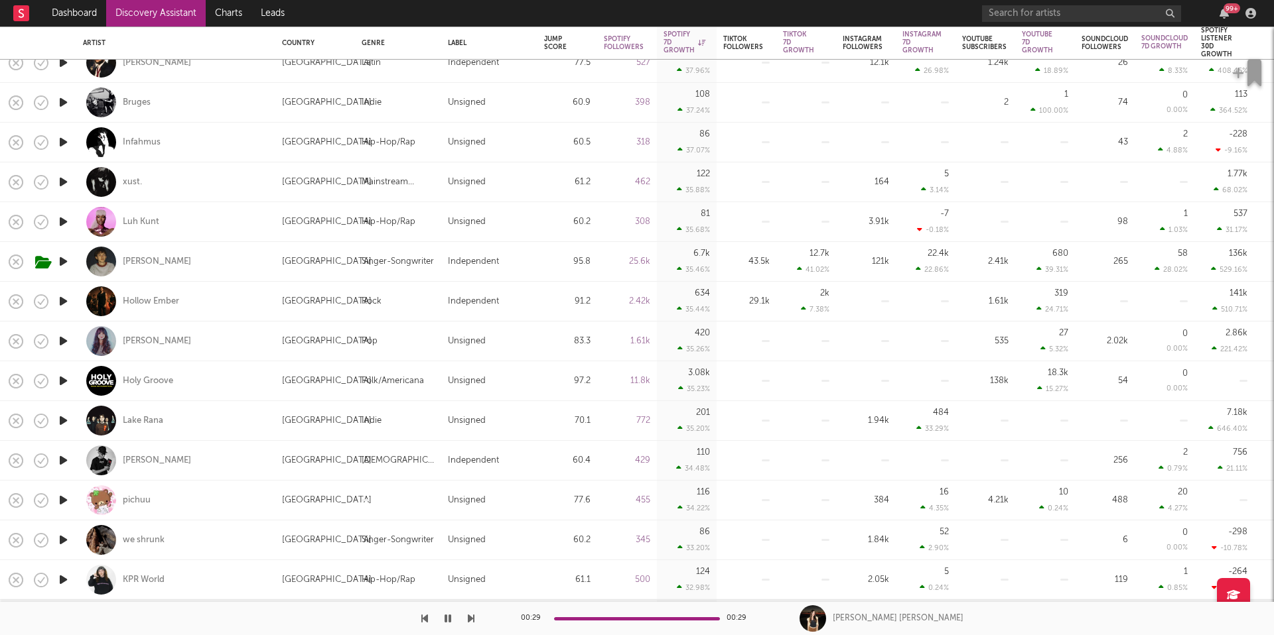
click at [68, 375] on icon "button" at bounding box center [63, 381] width 14 height 17
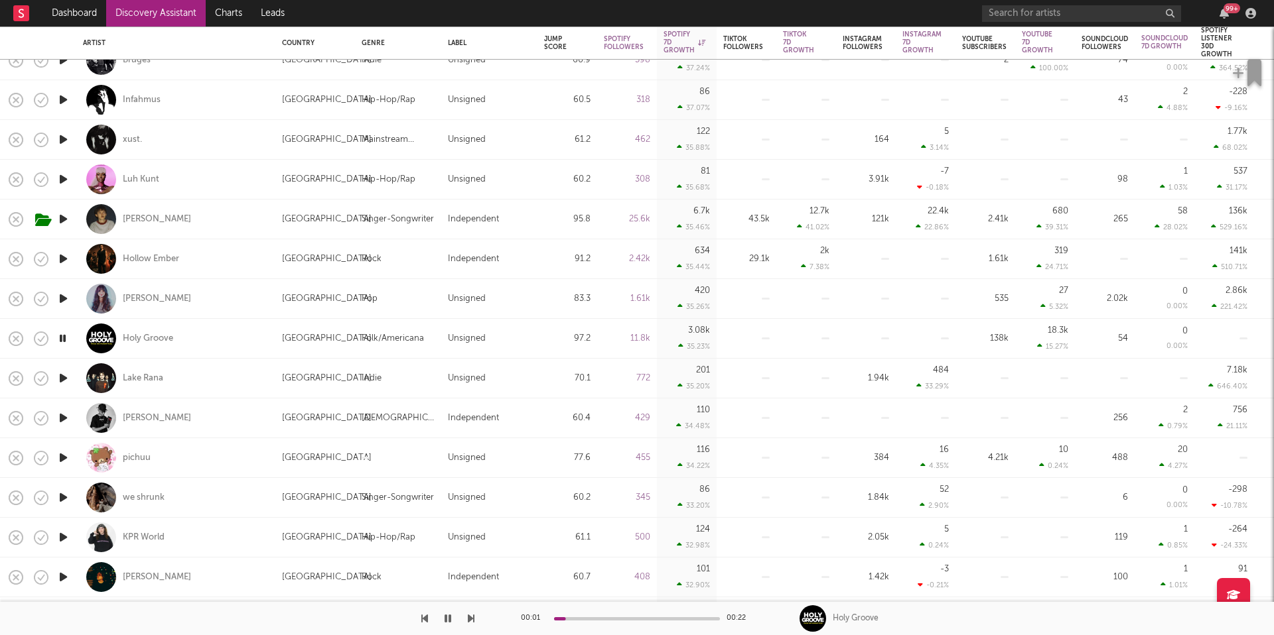
click at [64, 497] on icon "button" at bounding box center [63, 498] width 14 height 17
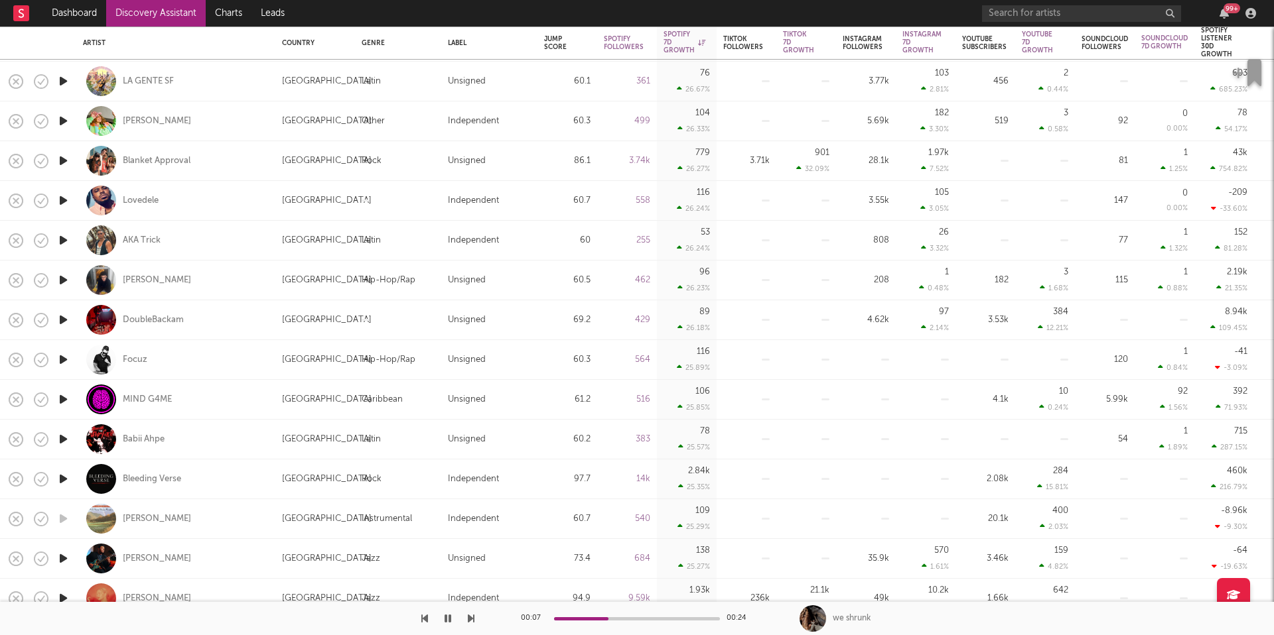
click at [62, 478] on icon "button" at bounding box center [63, 479] width 14 height 17
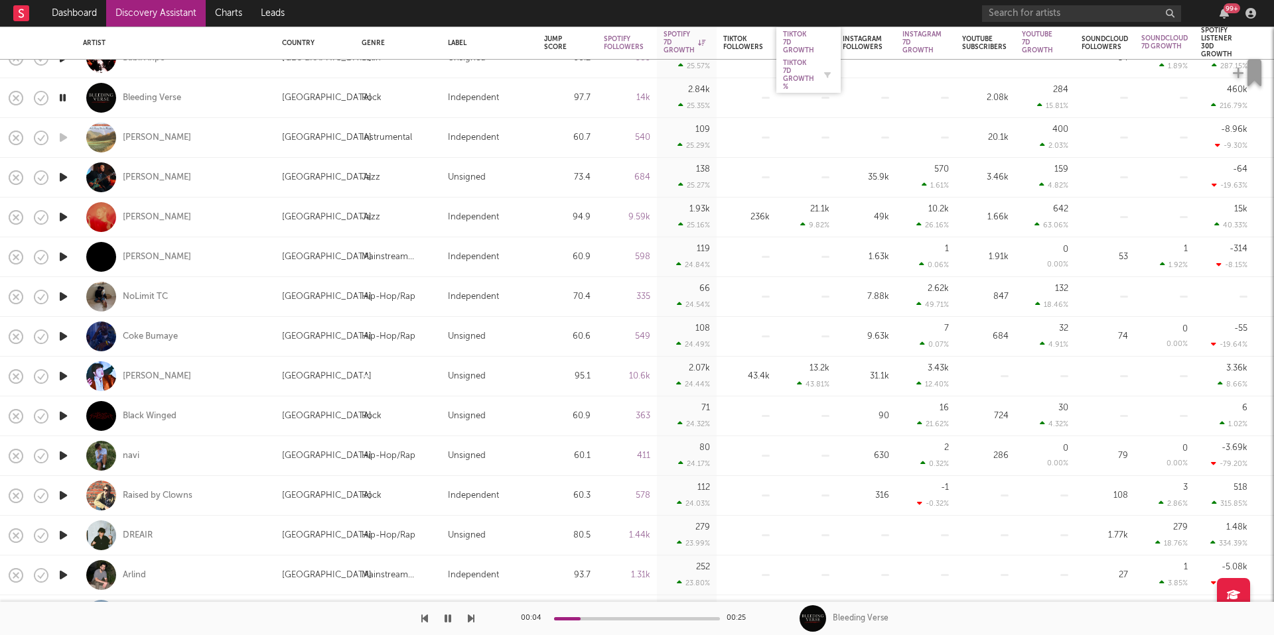
click at [805, 73] on div "Tiktok 7D Growth %" at bounding box center [798, 75] width 31 height 32
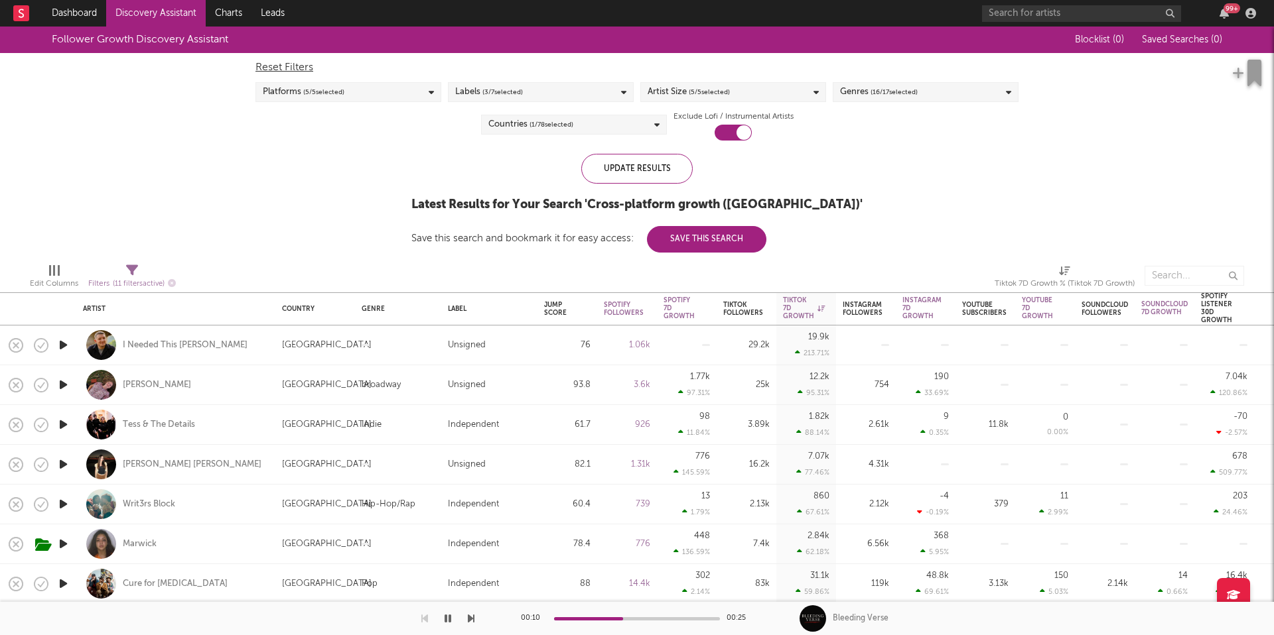
click at [57, 385] on icon "button" at bounding box center [63, 385] width 14 height 17
click at [65, 425] on icon "button" at bounding box center [63, 425] width 14 height 17
click at [64, 464] on icon "button" at bounding box center [63, 464] width 14 height 17
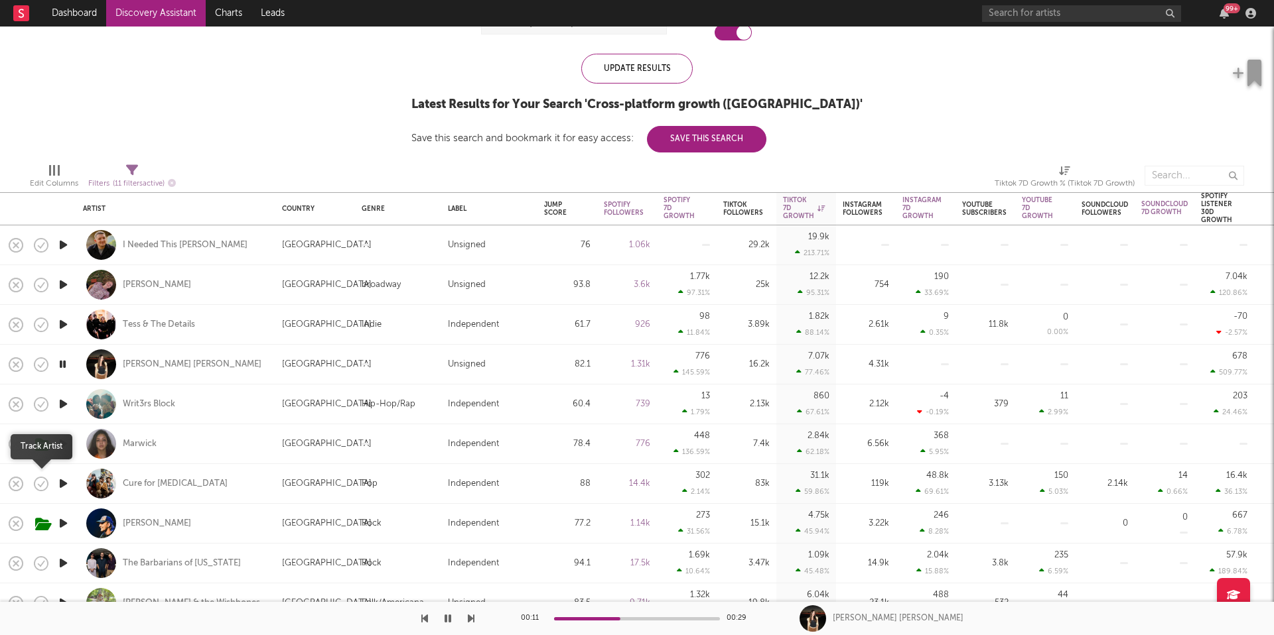
click at [55, 478] on div at bounding box center [63, 484] width 27 height 40
select select "1w"
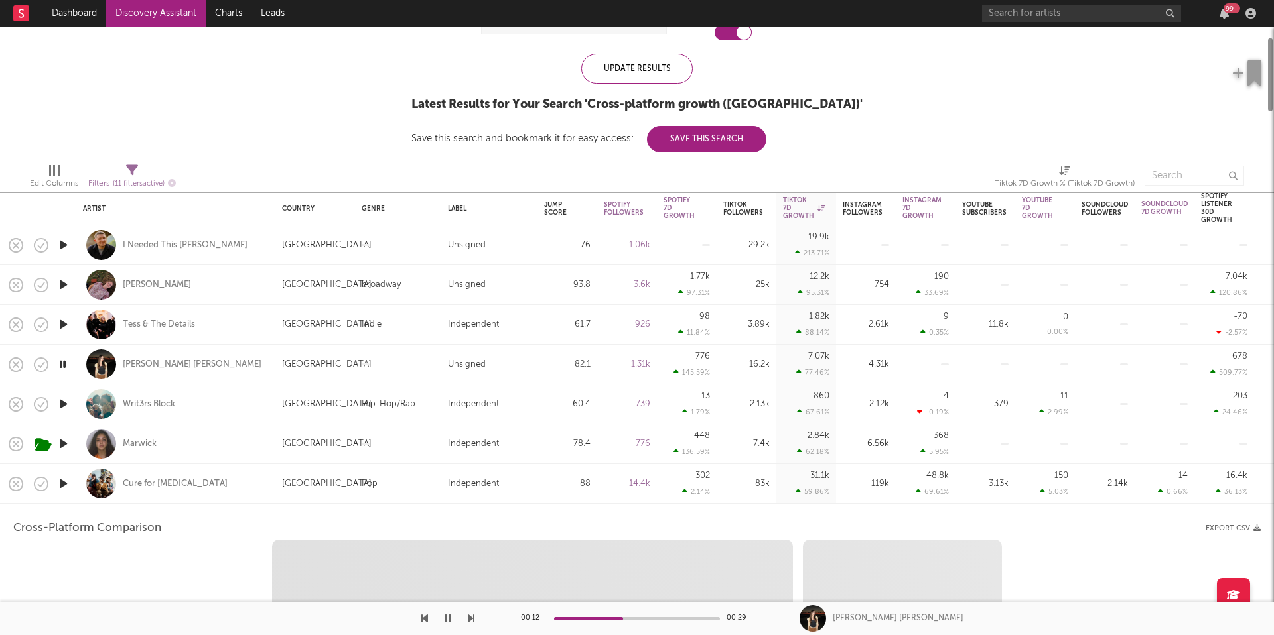
click at [60, 478] on icon "button" at bounding box center [63, 484] width 14 height 17
select select "6m"
click at [62, 480] on icon "button" at bounding box center [62, 484] width 13 height 17
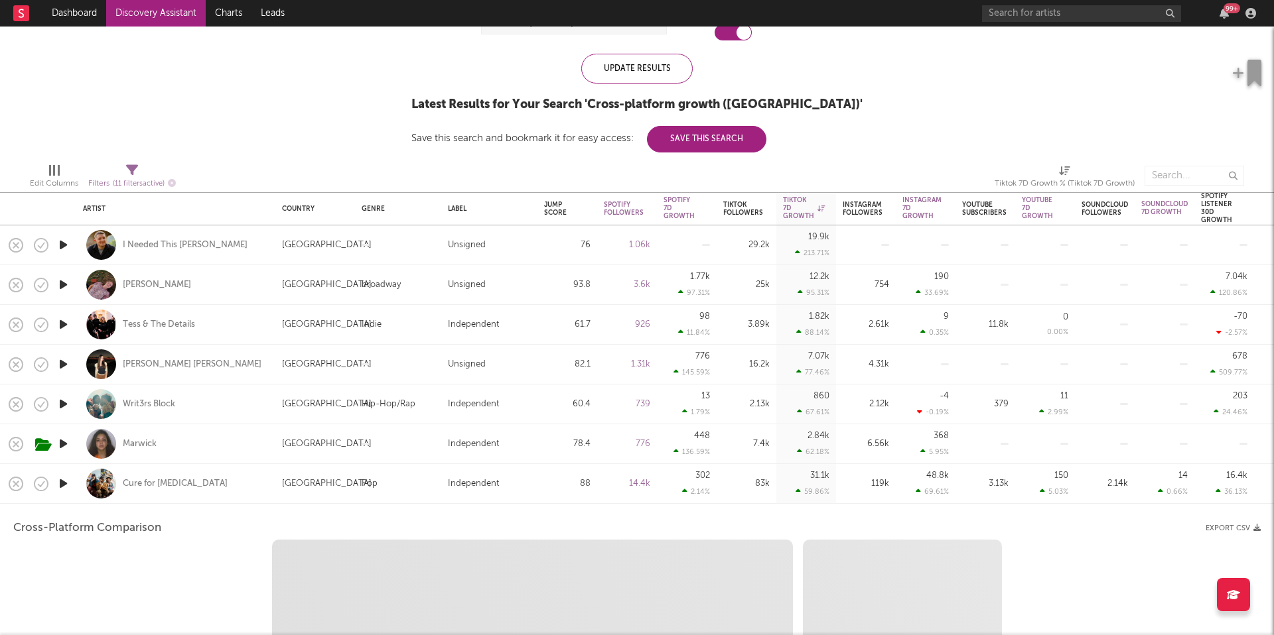
click at [62, 480] on icon "button" at bounding box center [63, 484] width 14 height 17
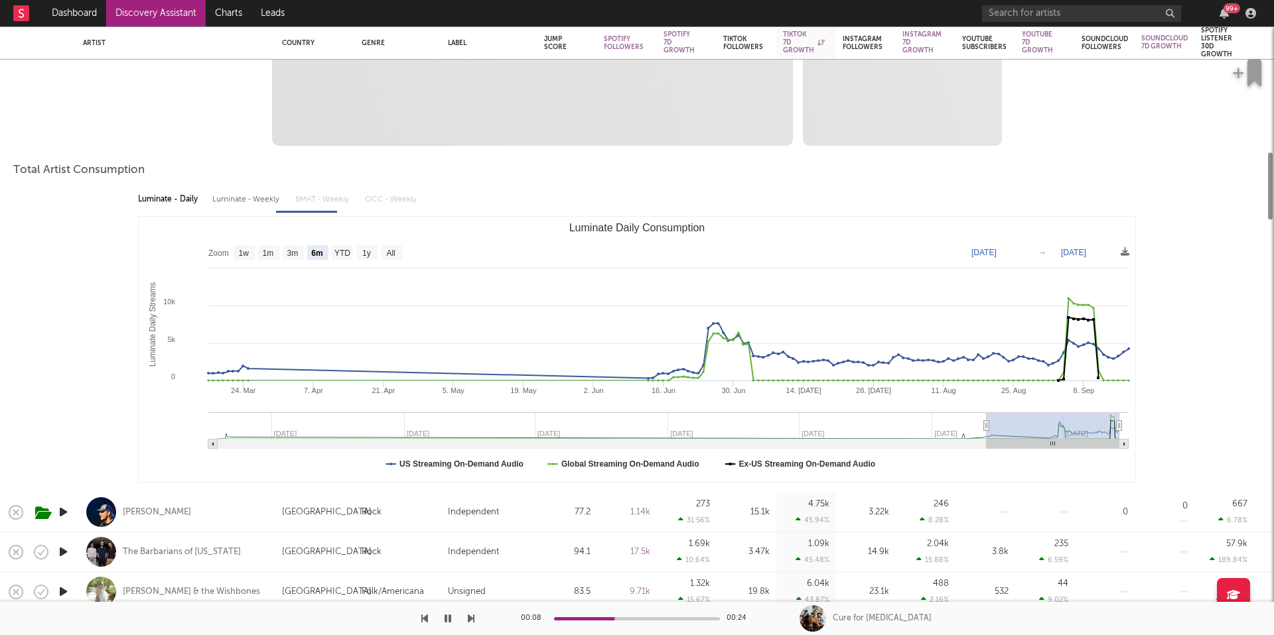
select select "1m"
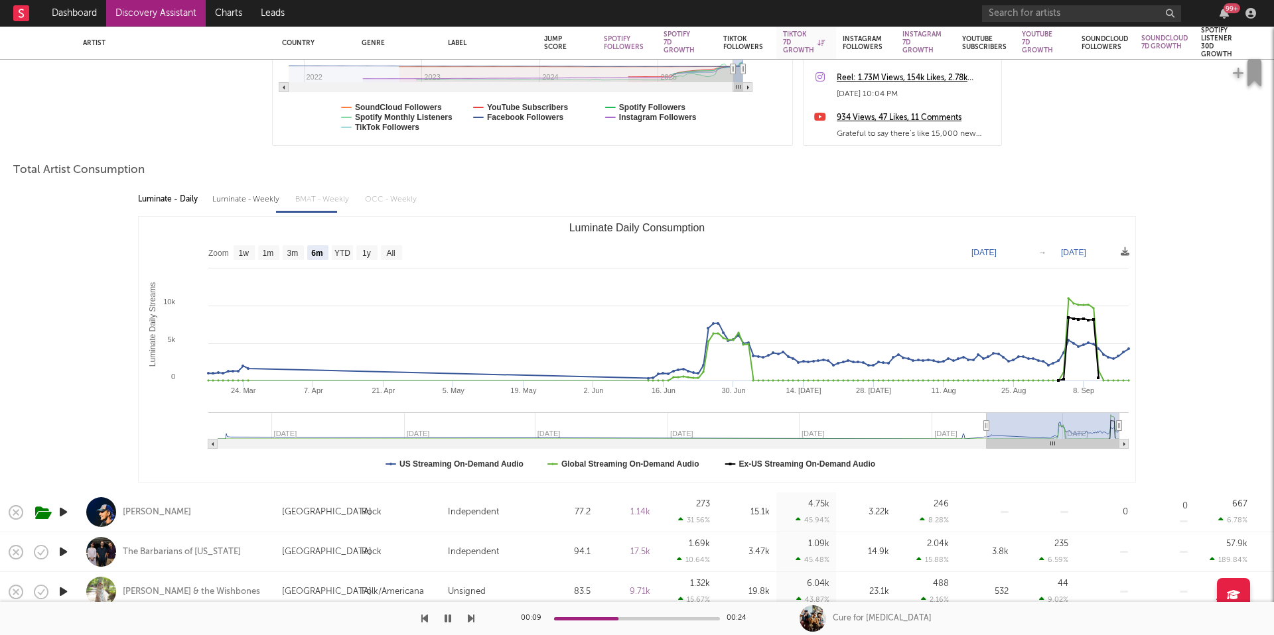
click at [59, 595] on icon "button" at bounding box center [63, 592] width 14 height 17
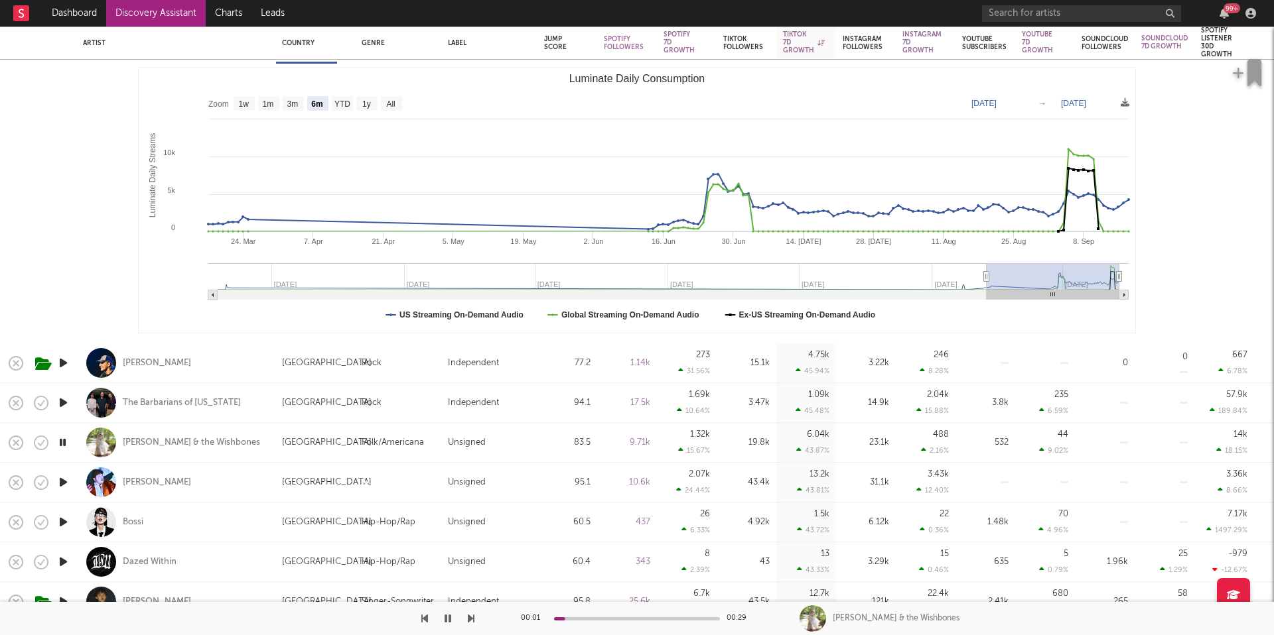
click at [64, 484] on icon "button" at bounding box center [63, 482] width 14 height 17
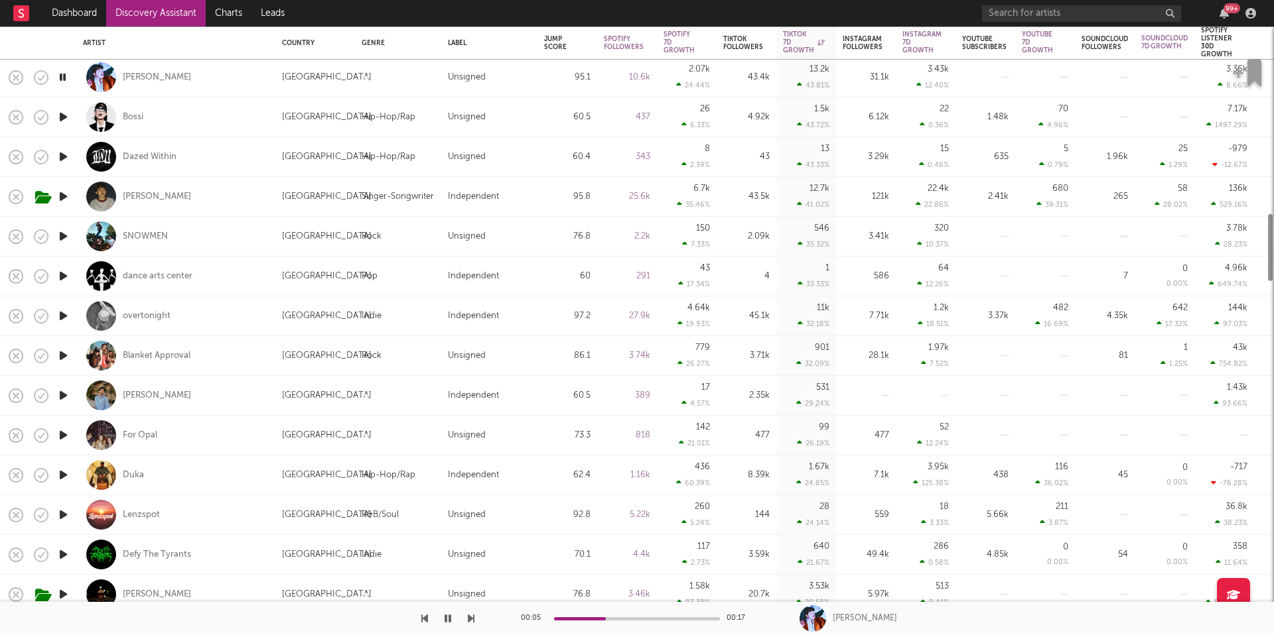
click at [64, 477] on icon "button" at bounding box center [63, 475] width 14 height 17
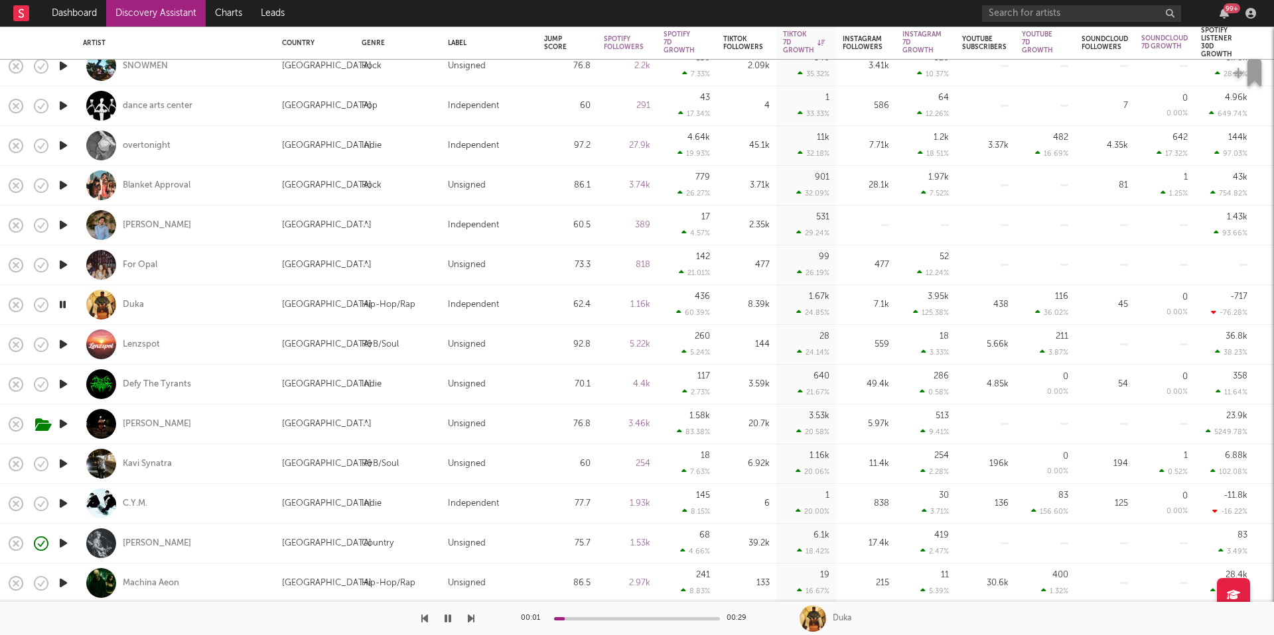
click at [57, 547] on icon "button" at bounding box center [63, 543] width 14 height 17
click at [142, 541] on div "[PERSON_NAME]" at bounding box center [157, 544] width 68 height 12
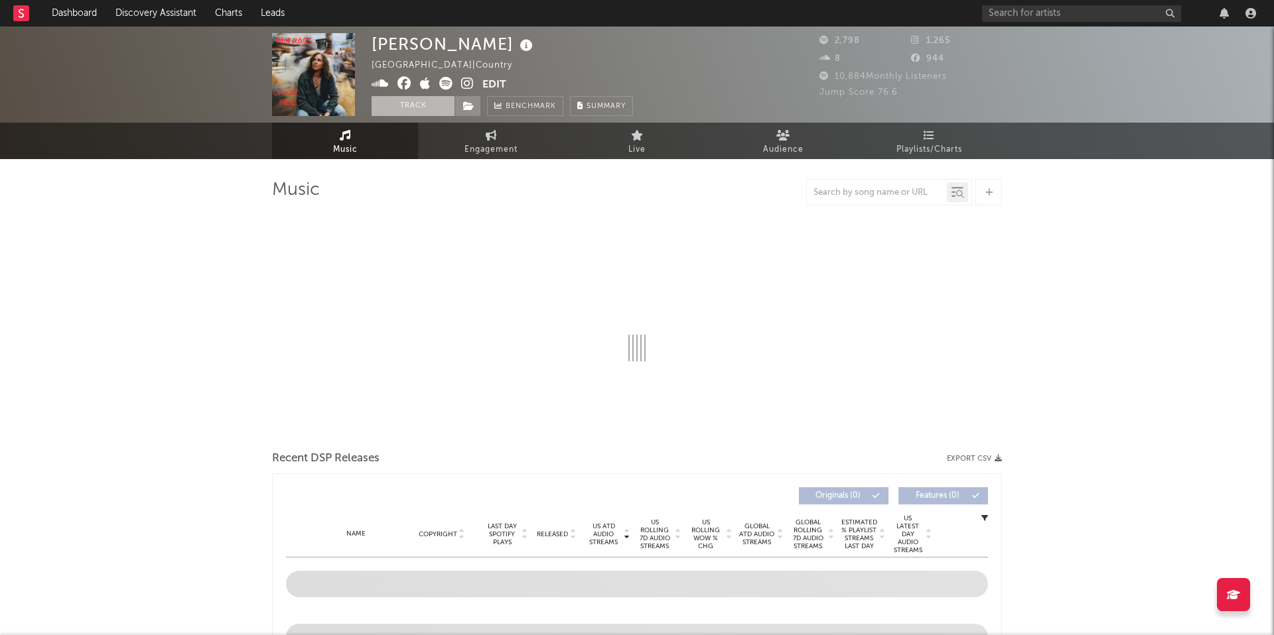
select select "1w"
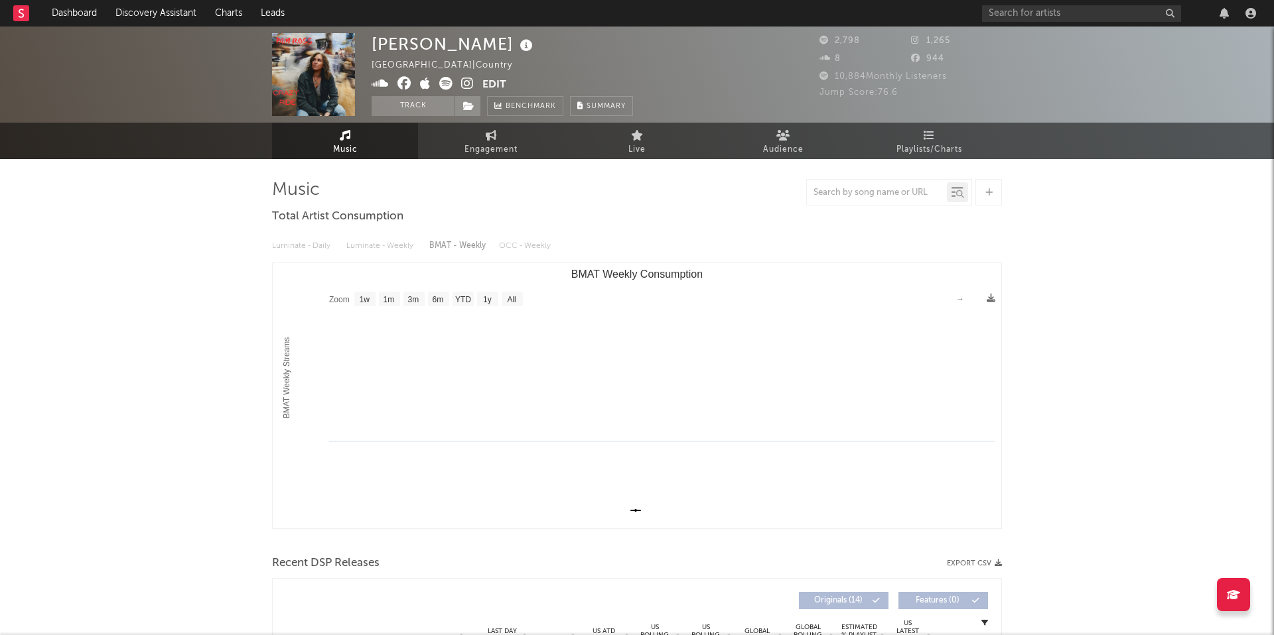
click at [464, 84] on icon at bounding box center [467, 83] width 13 height 13
click at [1062, 19] on input "text" at bounding box center [1081, 13] width 199 height 17
click at [1097, 21] on input "[PERSON_NAME]" at bounding box center [1081, 13] width 199 height 17
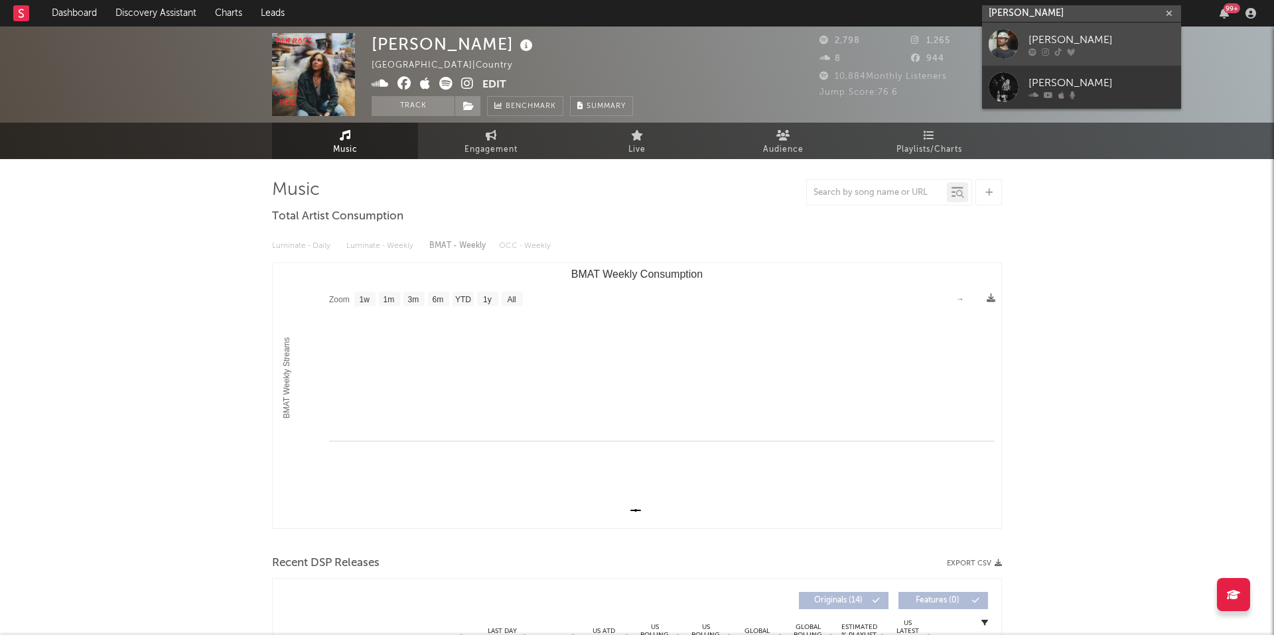
type input "[PERSON_NAME]"
click at [1083, 38] on div "[PERSON_NAME]" at bounding box center [1101, 40] width 146 height 16
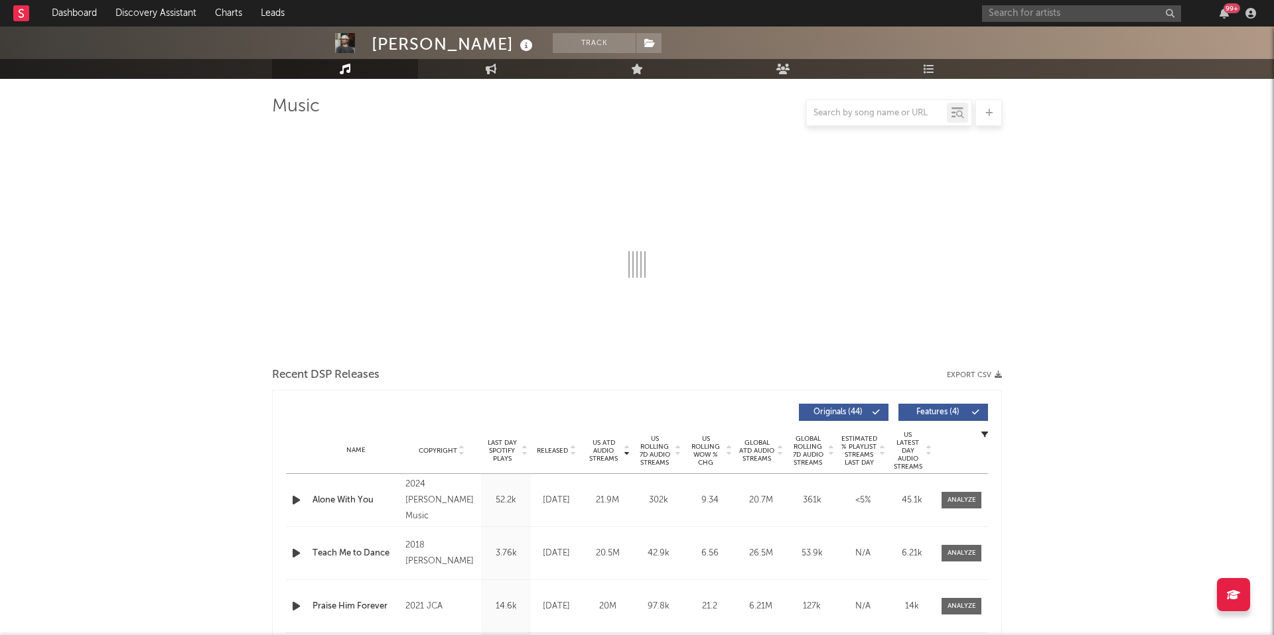
select select "6m"
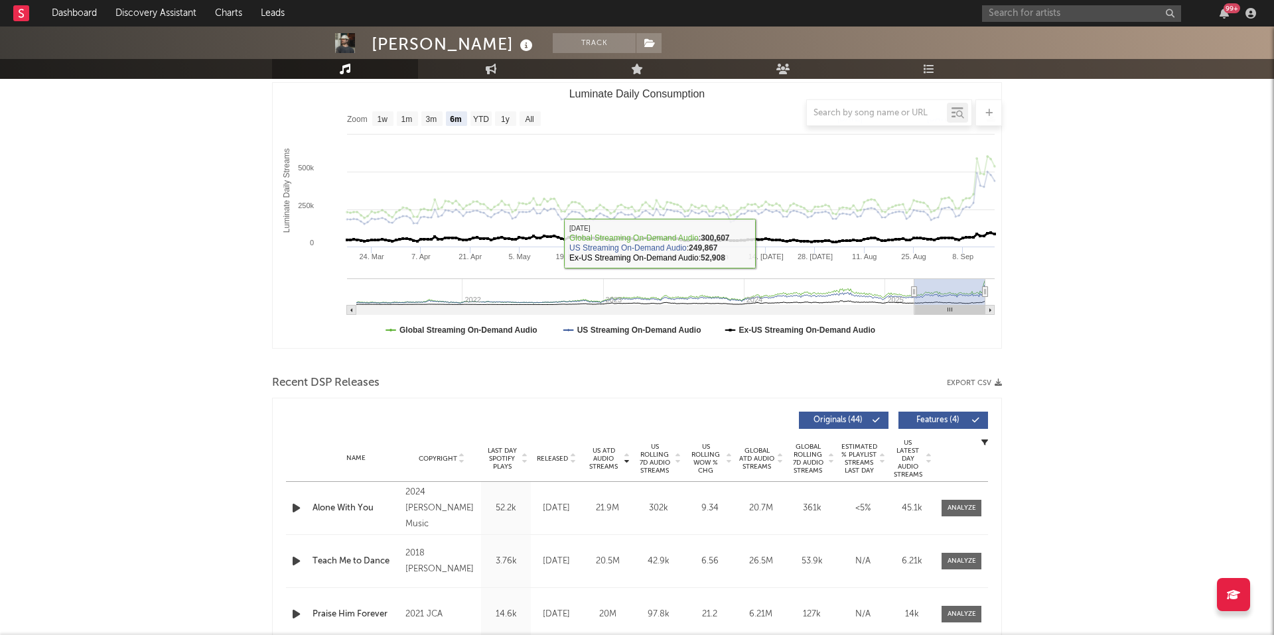
scroll to position [184, 0]
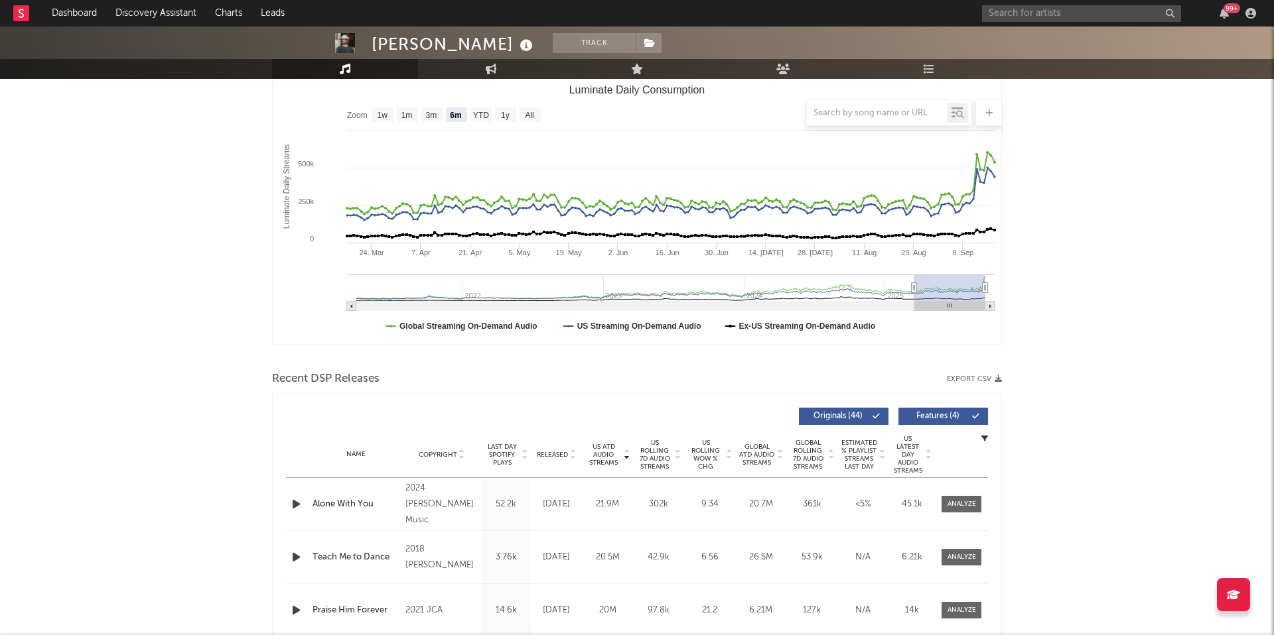
click at [557, 456] on span "Released" at bounding box center [552, 455] width 31 height 8
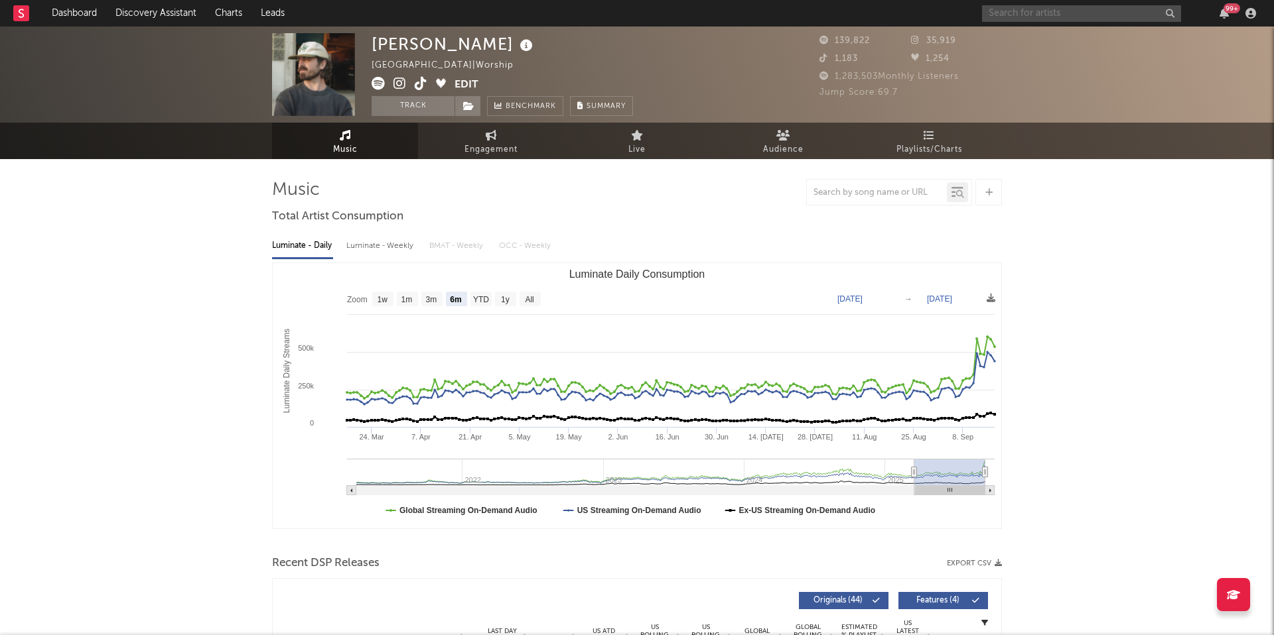
click at [1008, 14] on input "text" at bounding box center [1081, 13] width 199 height 17
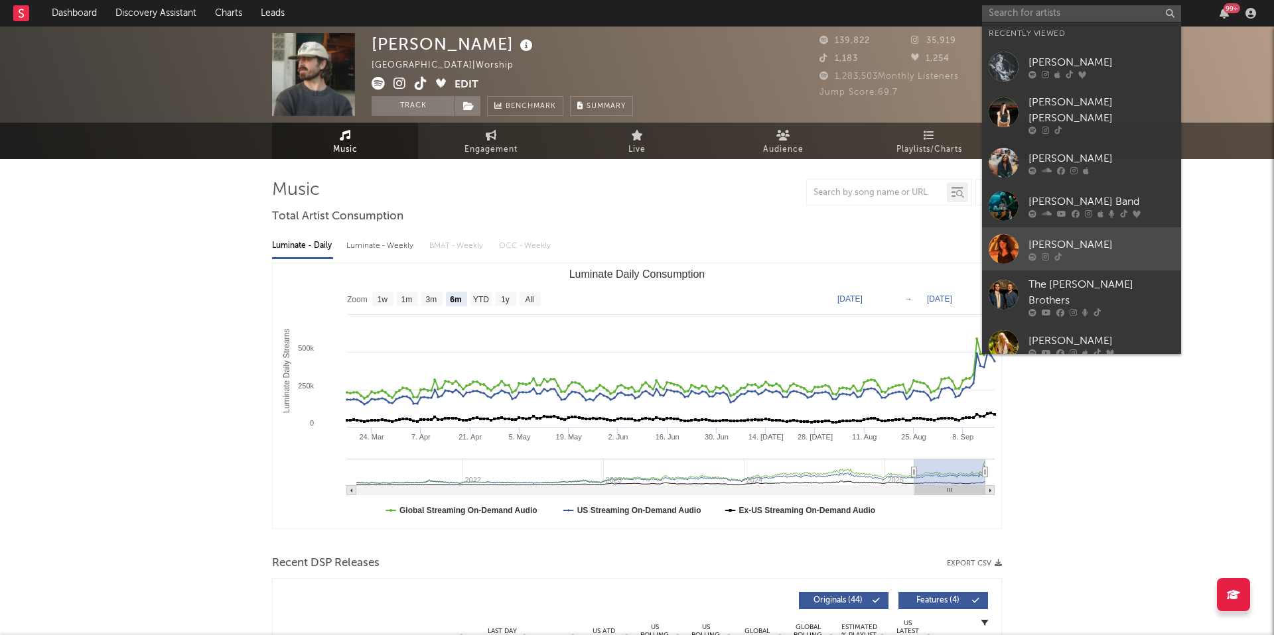
click at [1065, 253] on div at bounding box center [1101, 257] width 146 height 8
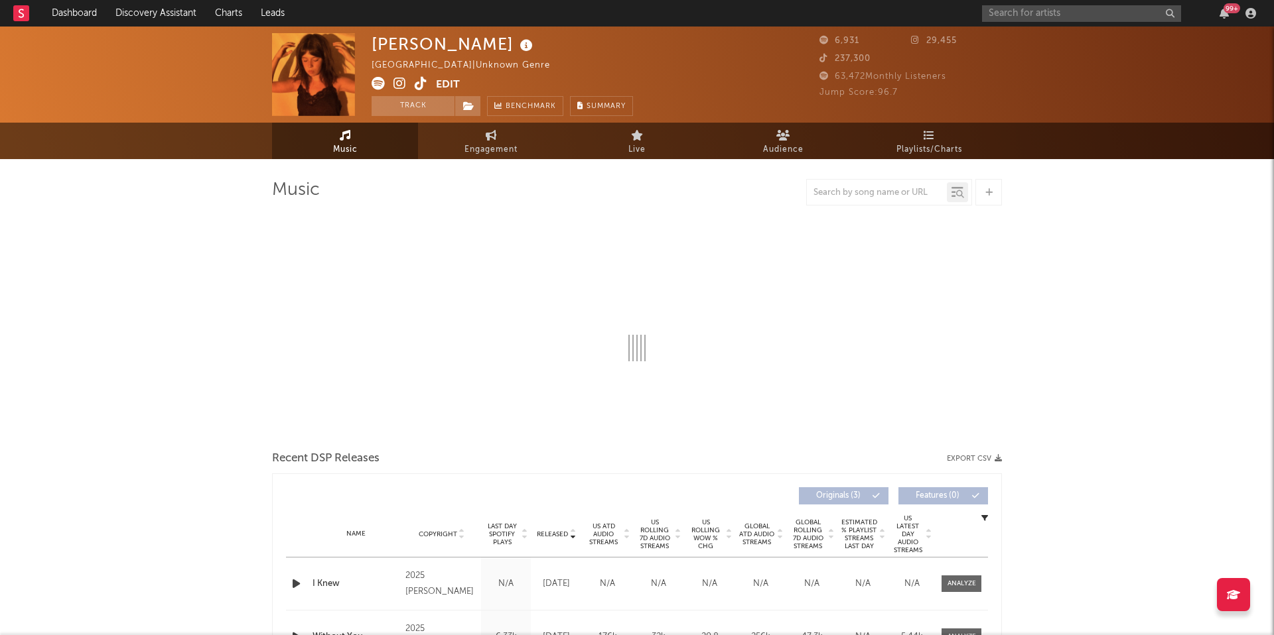
select select "1w"
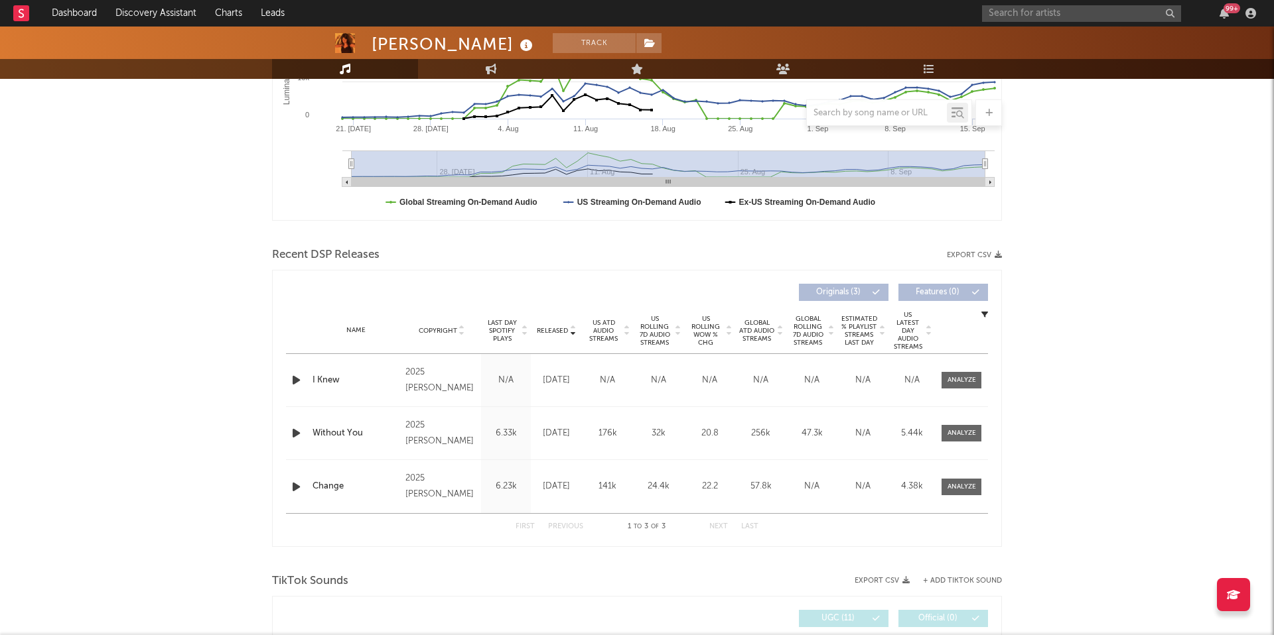
scroll to position [406, 0]
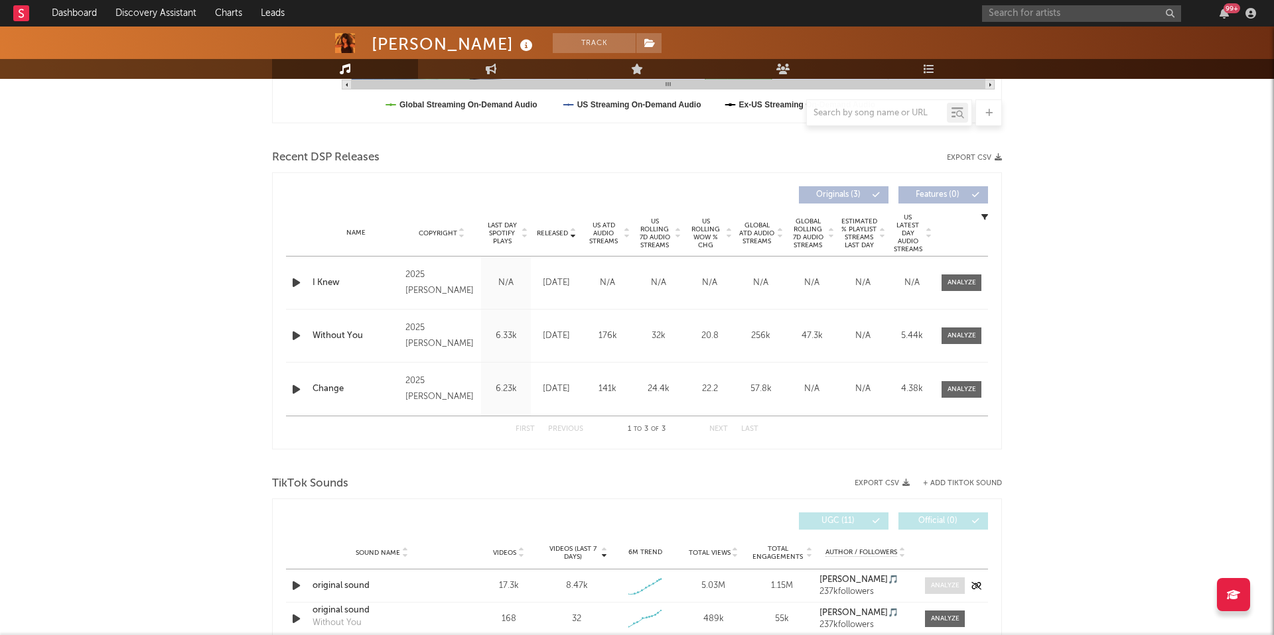
click at [937, 587] on div at bounding box center [945, 586] width 29 height 10
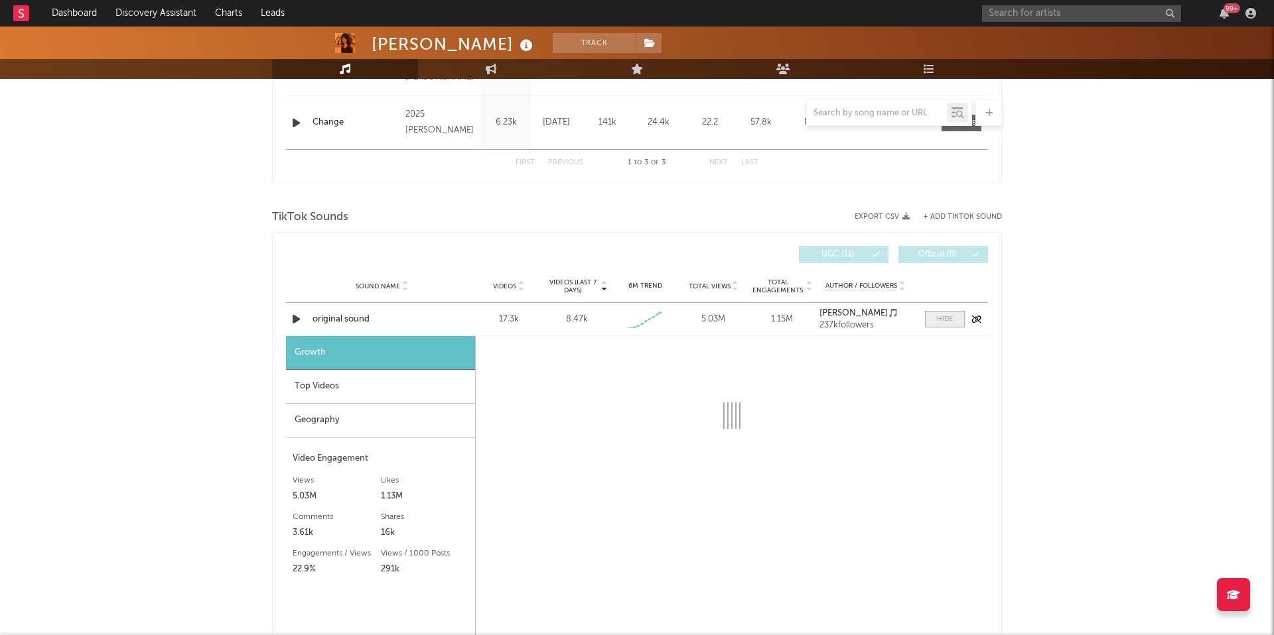
select select "1w"
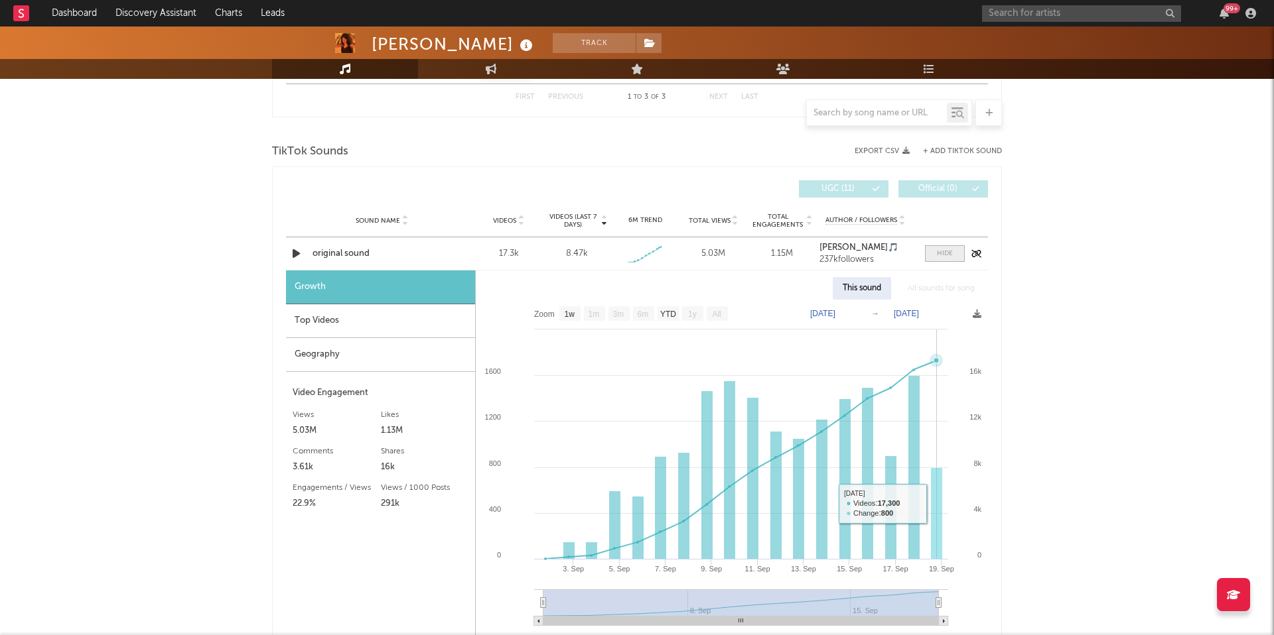
scroll to position [743, 0]
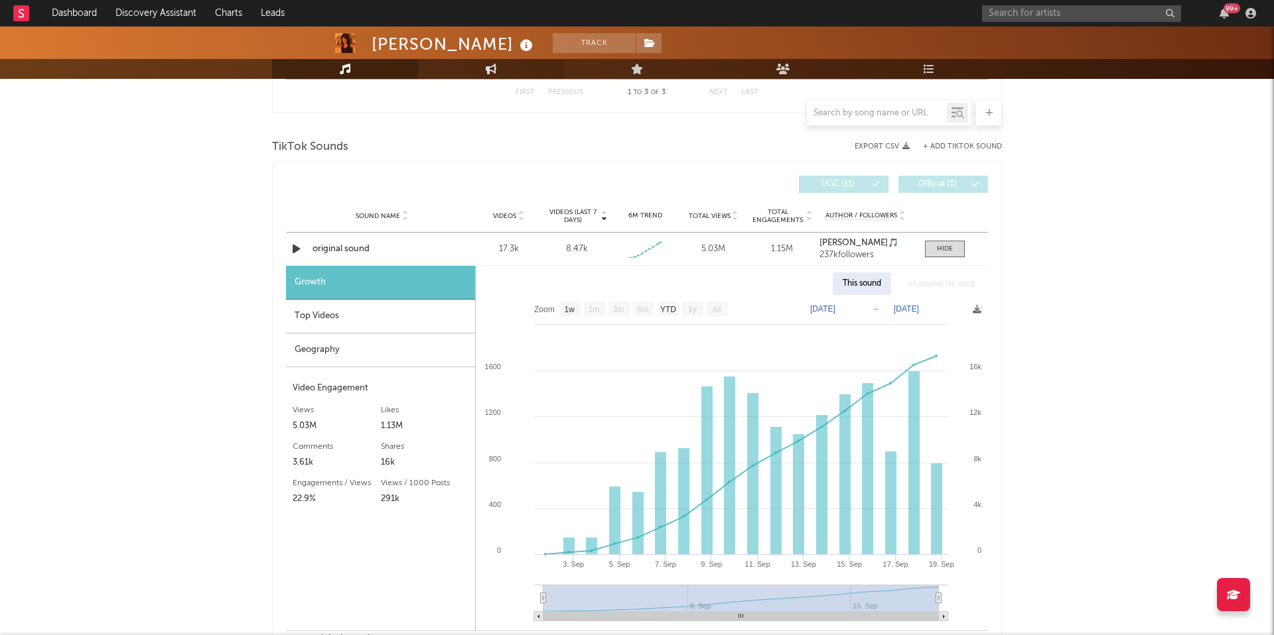
click at [492, 64] on icon at bounding box center [491, 69] width 11 height 11
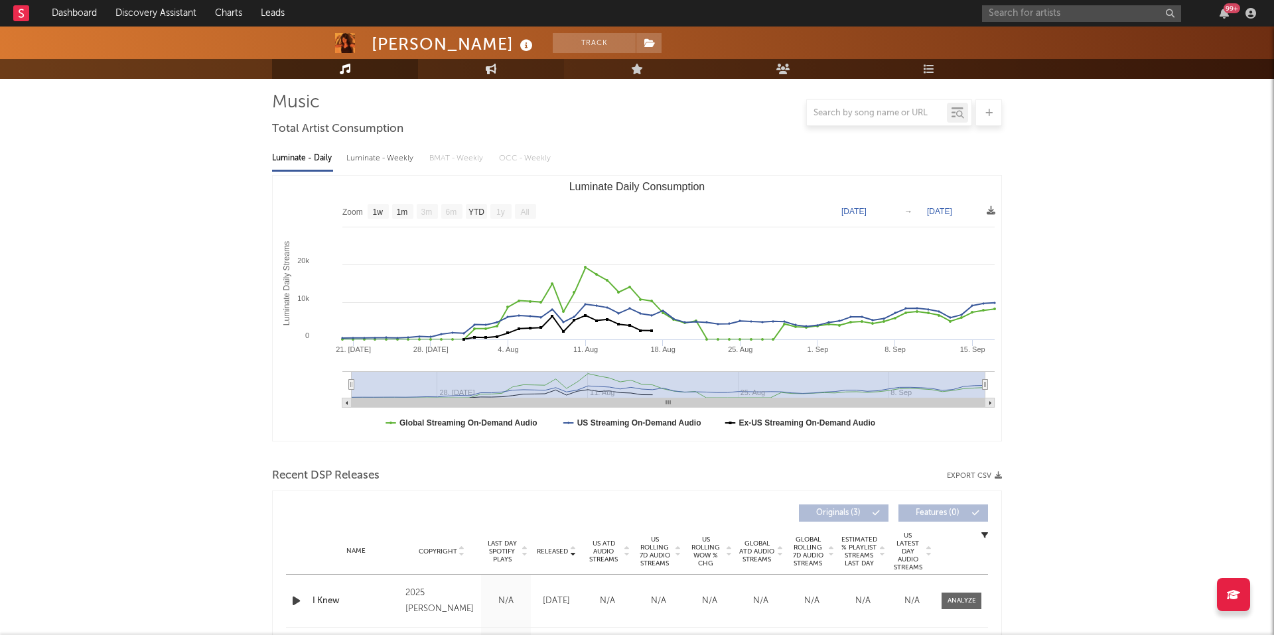
select select "1w"
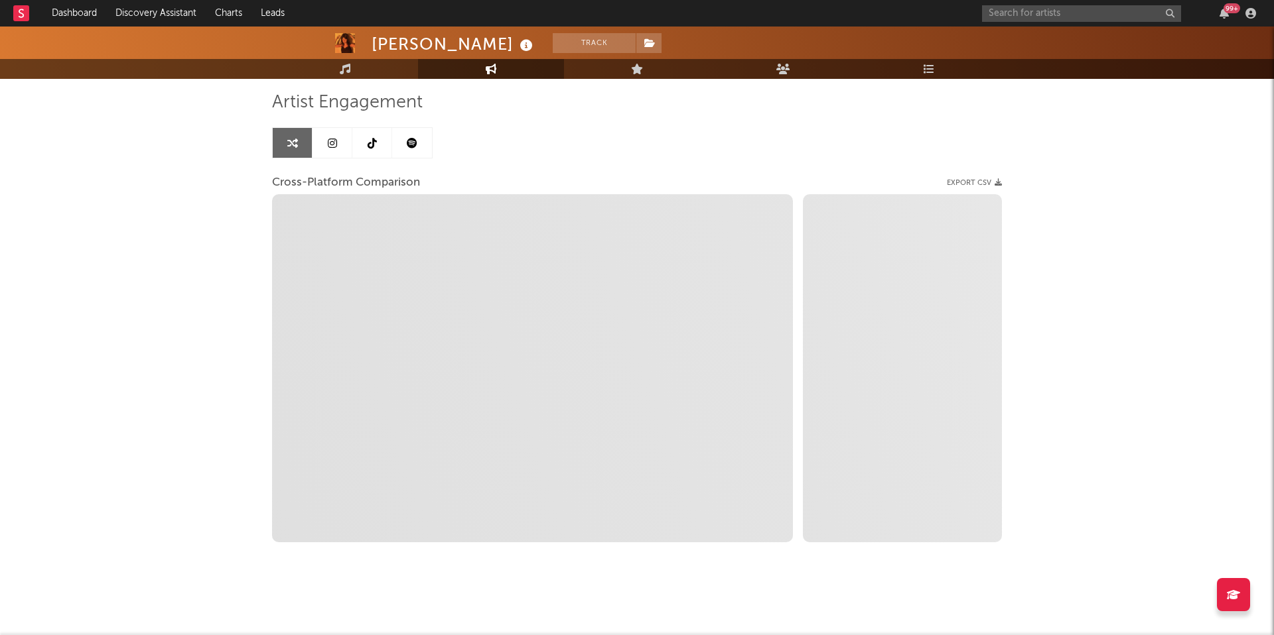
select select "1m"
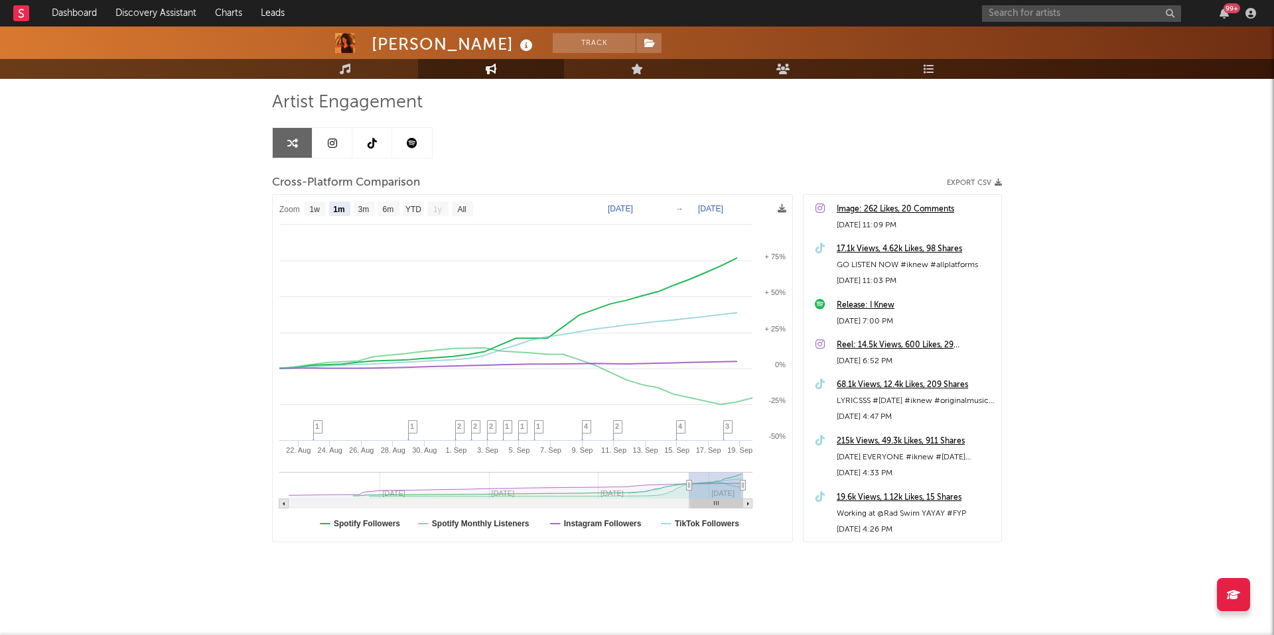
click at [421, 157] on link at bounding box center [412, 143] width 40 height 30
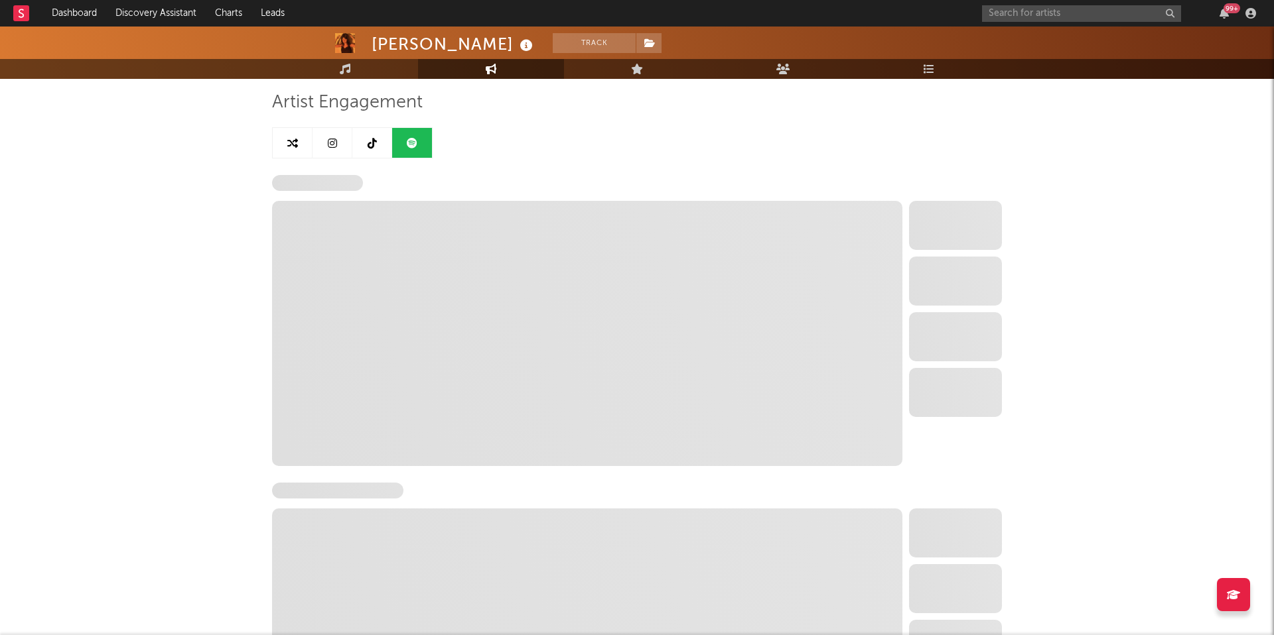
select select "6m"
select select "1w"
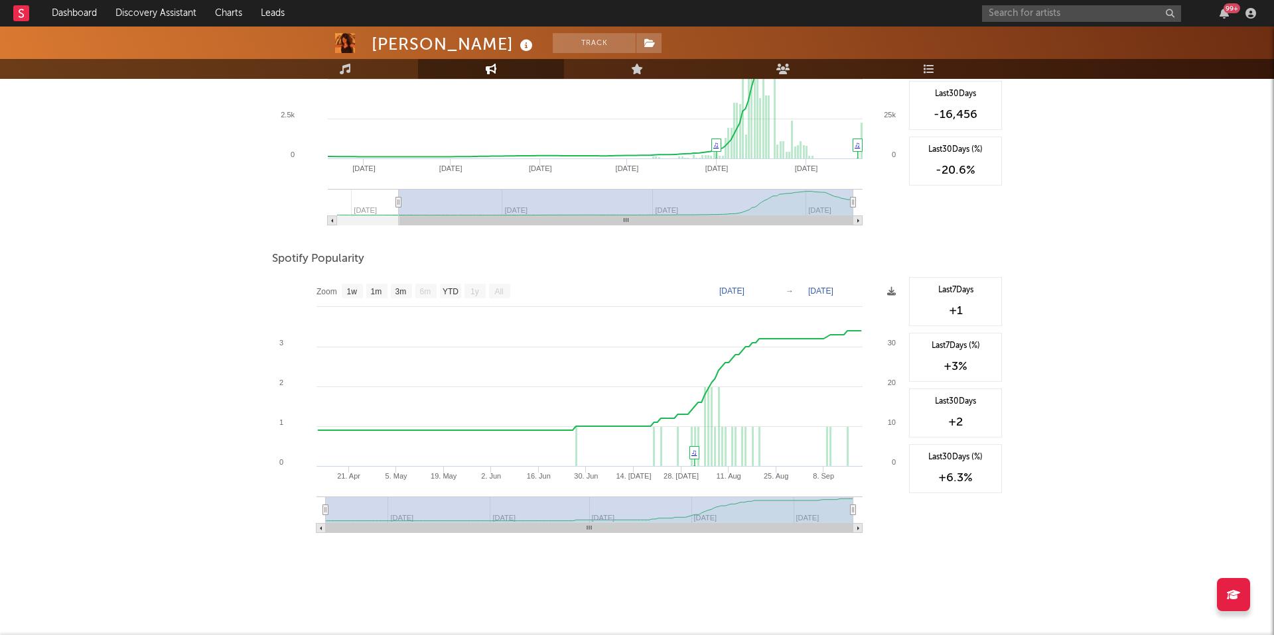
select select "1m"
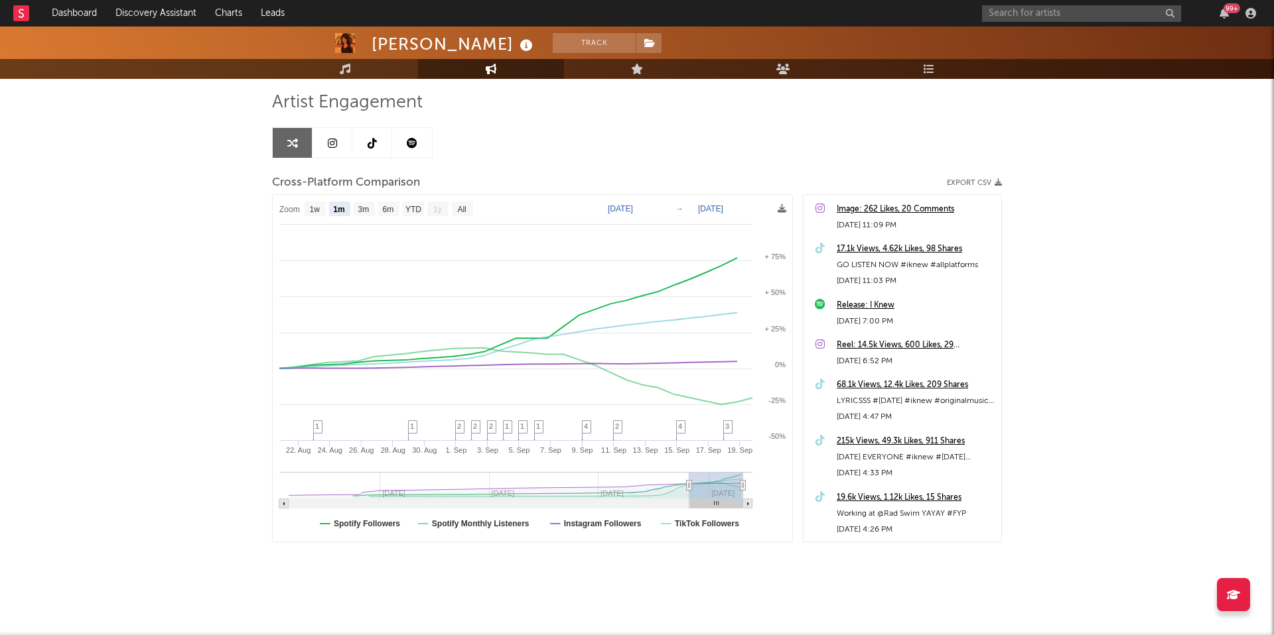
scroll to position [76, 0]
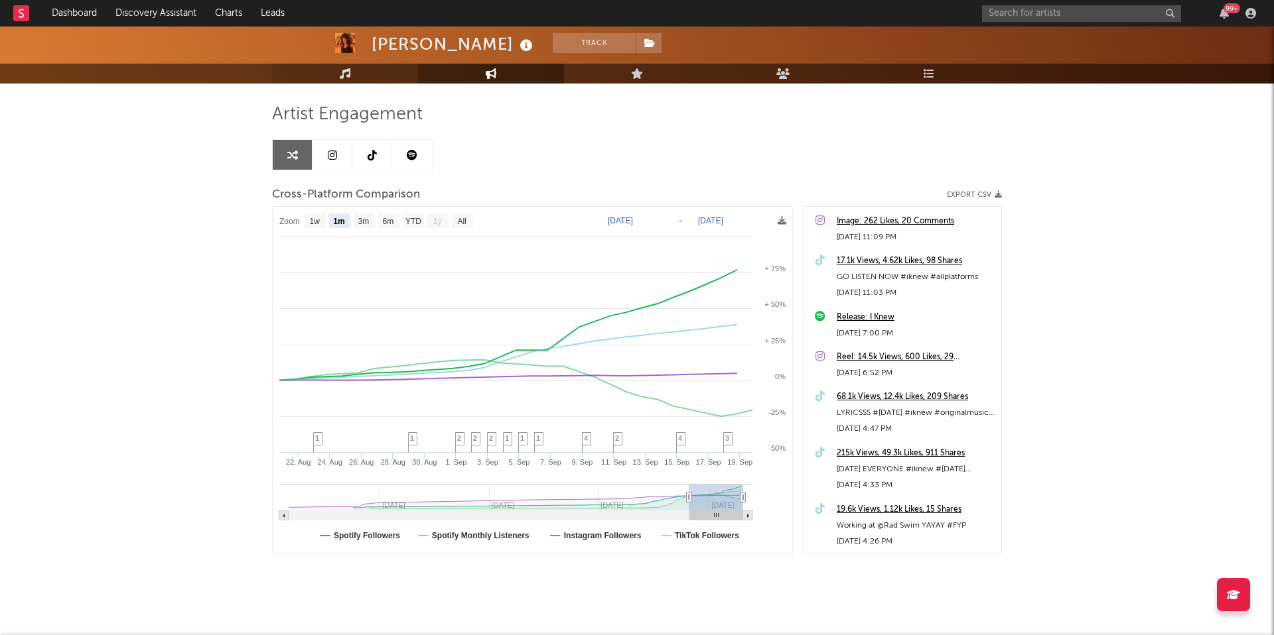
click at [343, 74] on icon at bounding box center [345, 73] width 11 height 11
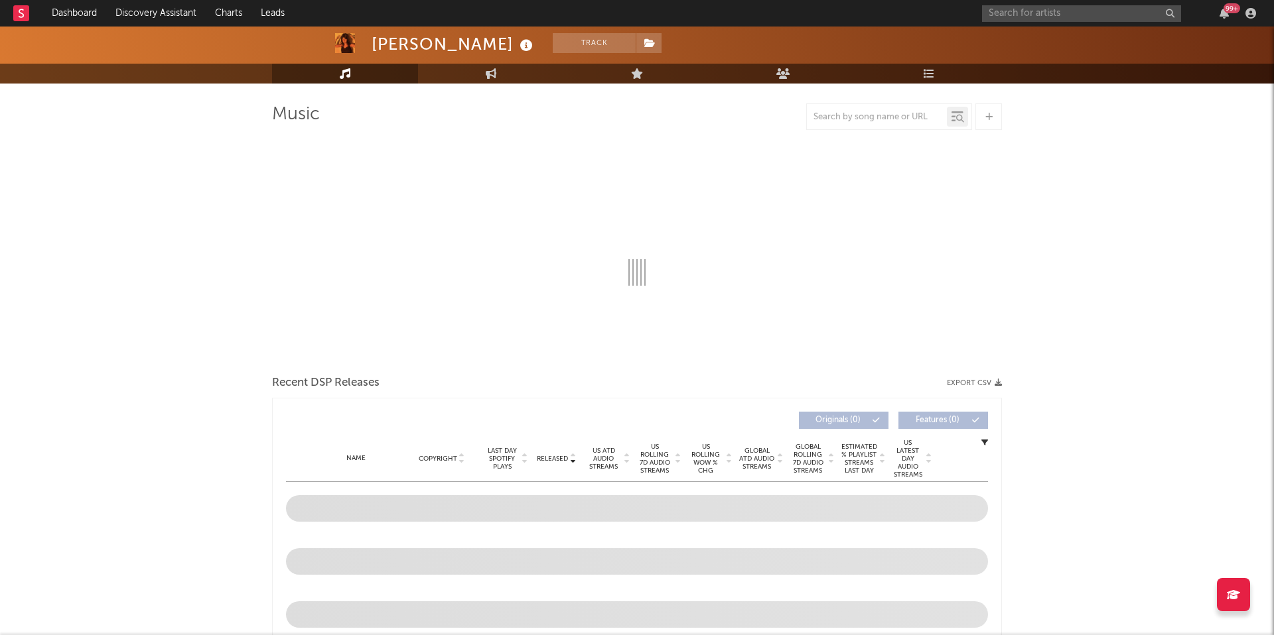
select select "1w"
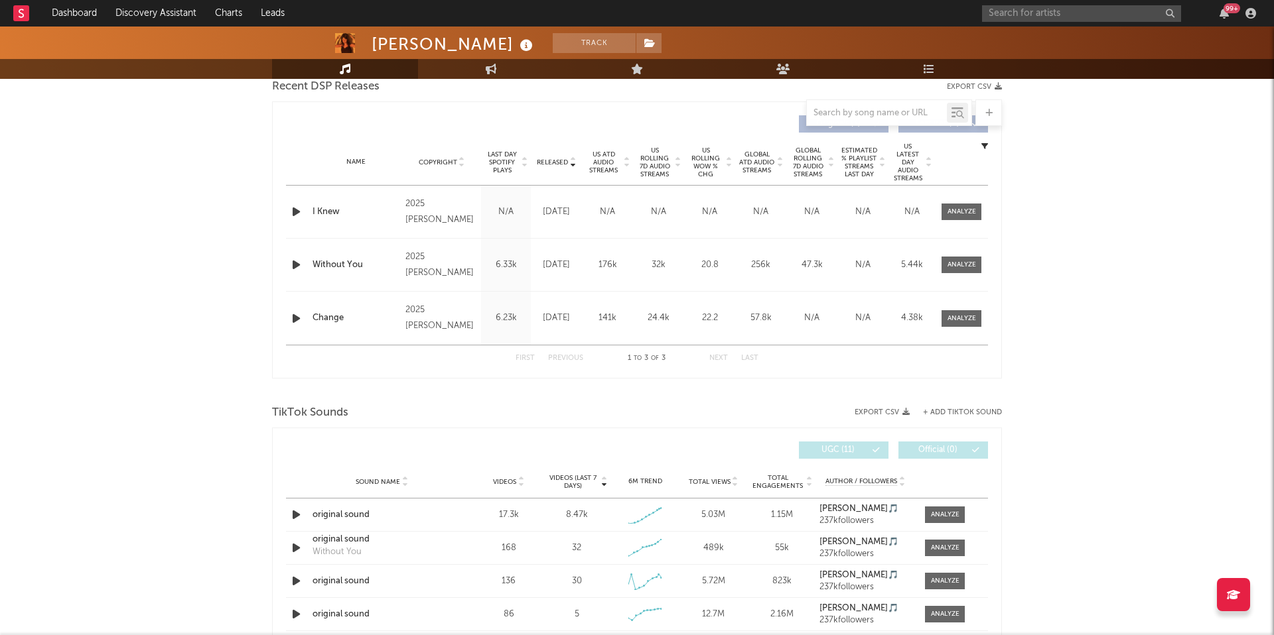
scroll to position [488, 0]
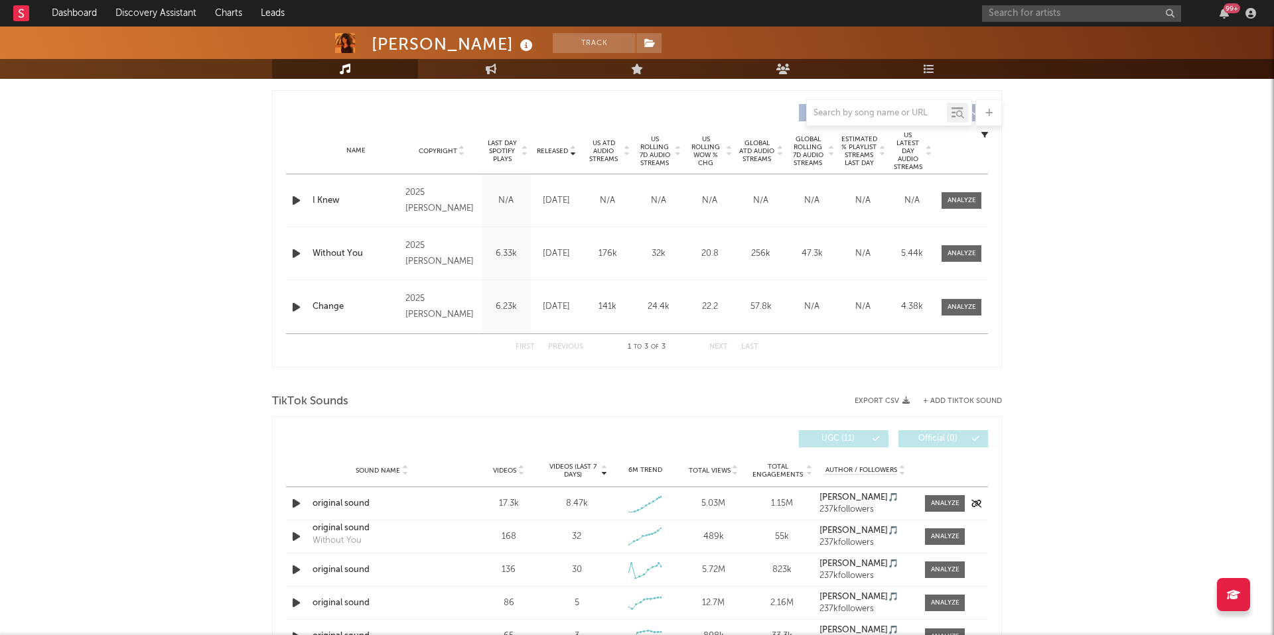
click at [350, 502] on div "original sound" at bounding box center [381, 504] width 139 height 13
click at [1015, 7] on input "text" at bounding box center [1081, 13] width 199 height 17
type input "chandler brown"
click at [1021, 27] on link "Chandler Brown" at bounding box center [1081, 44] width 199 height 43
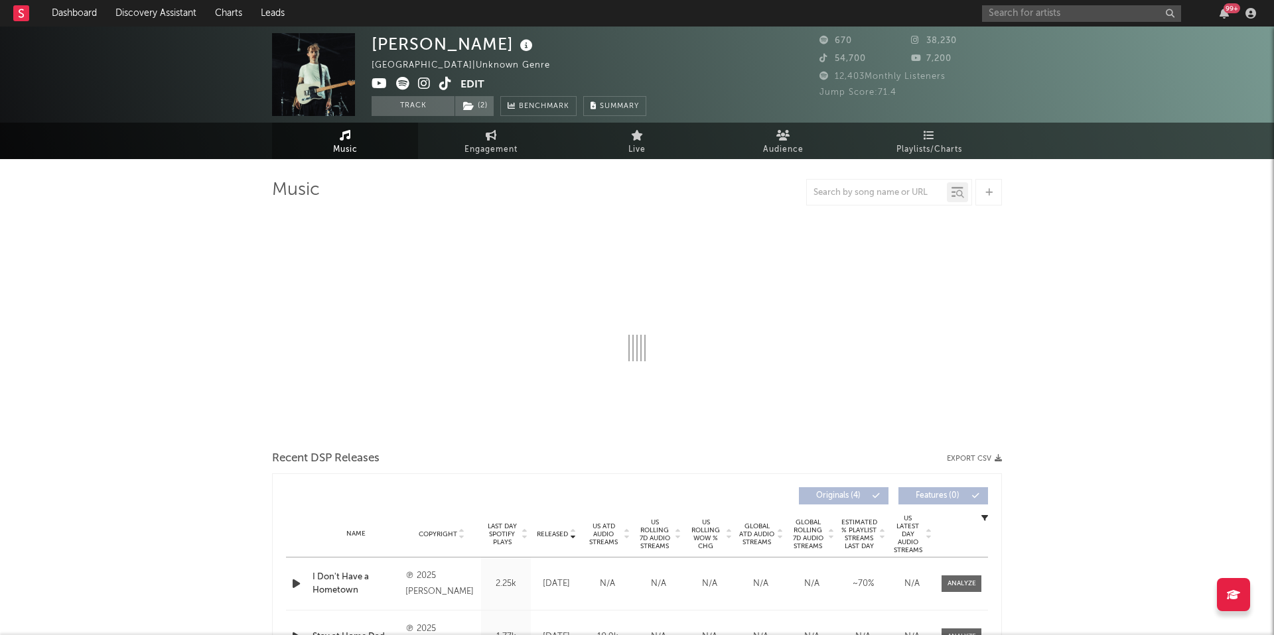
select select "1w"
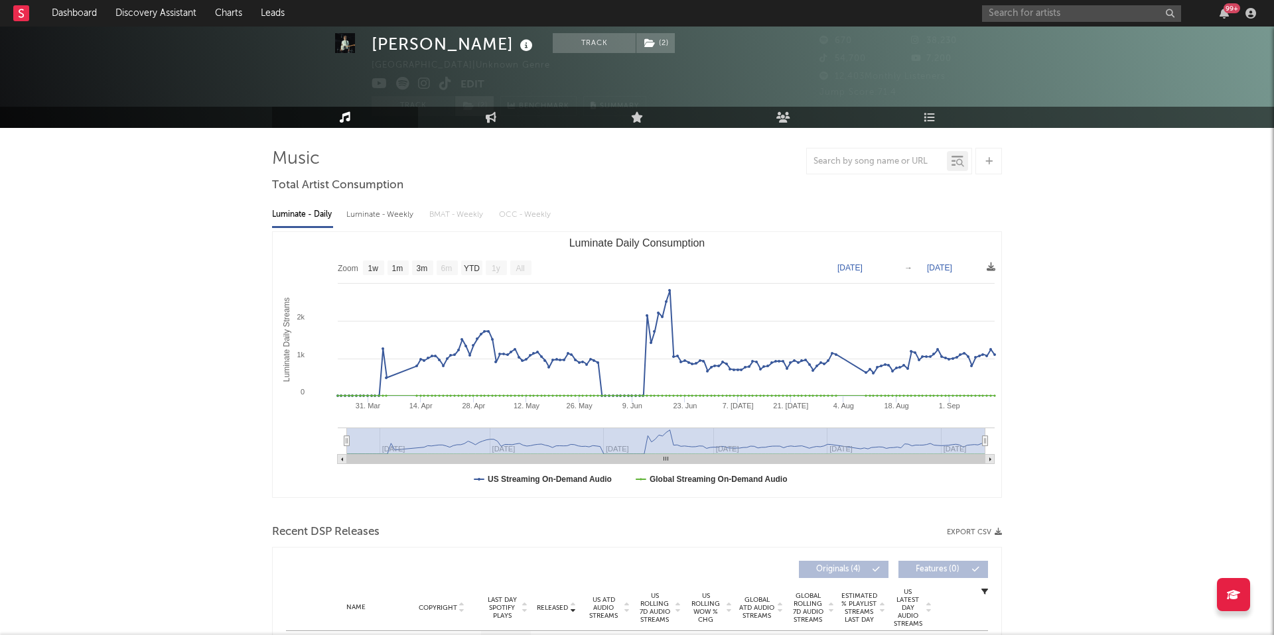
scroll to position [36, 0]
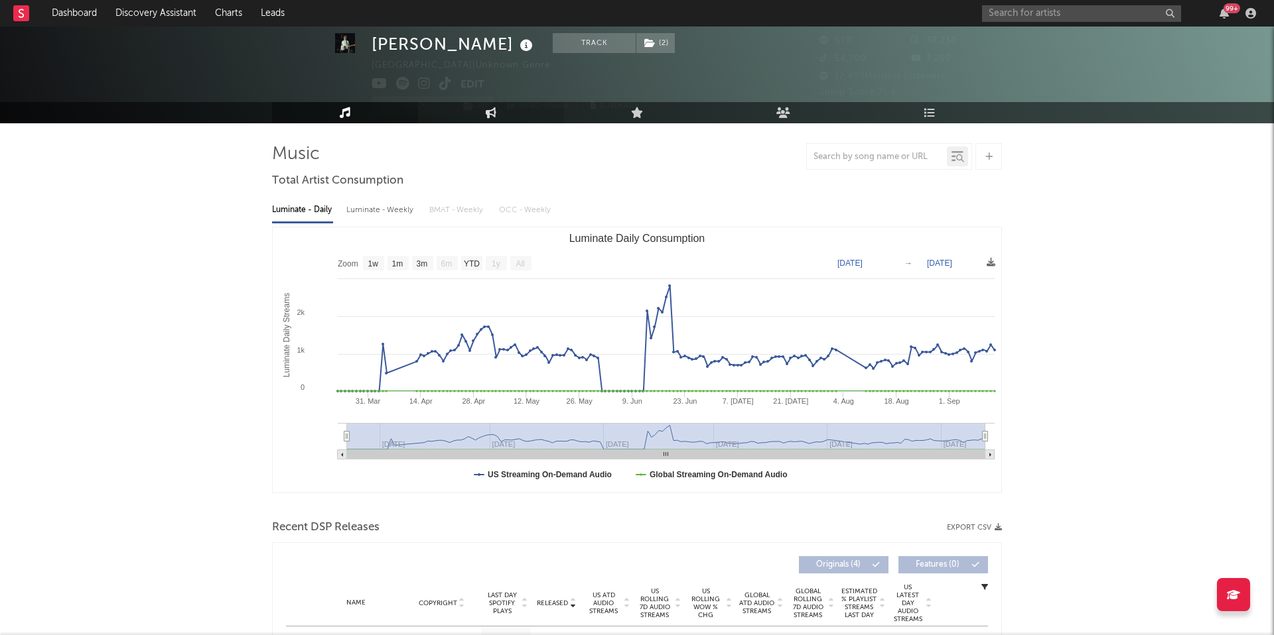
click at [478, 109] on link "Engagement" at bounding box center [491, 112] width 146 height 21
select select "1w"
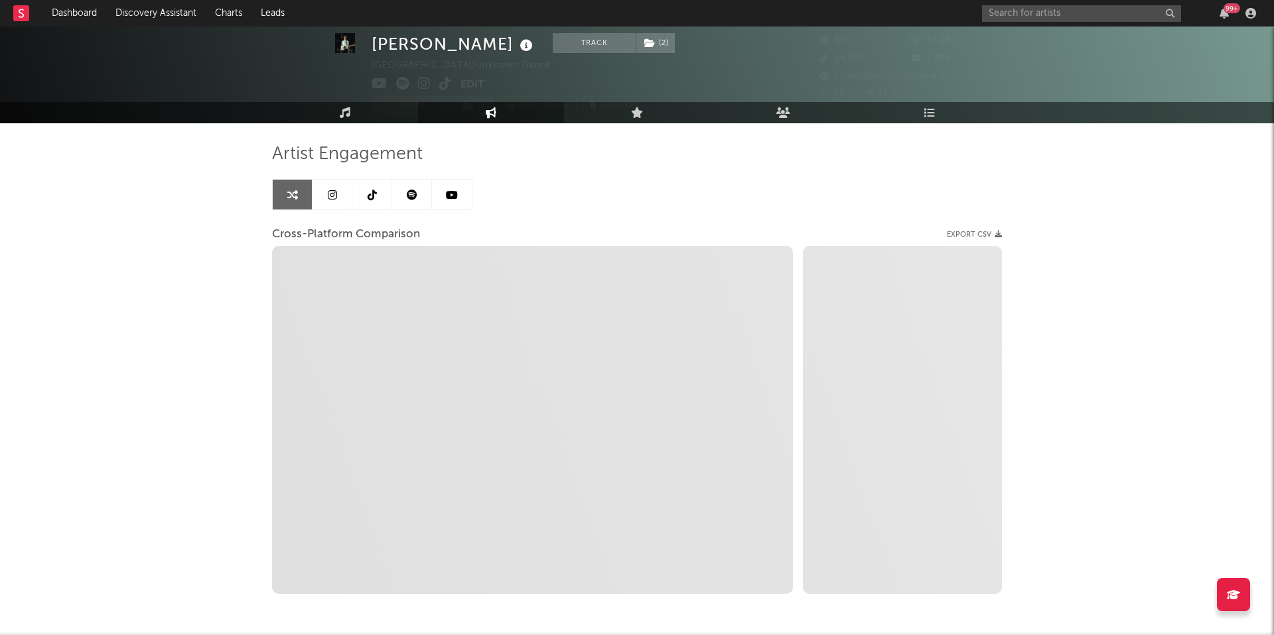
select select "1m"
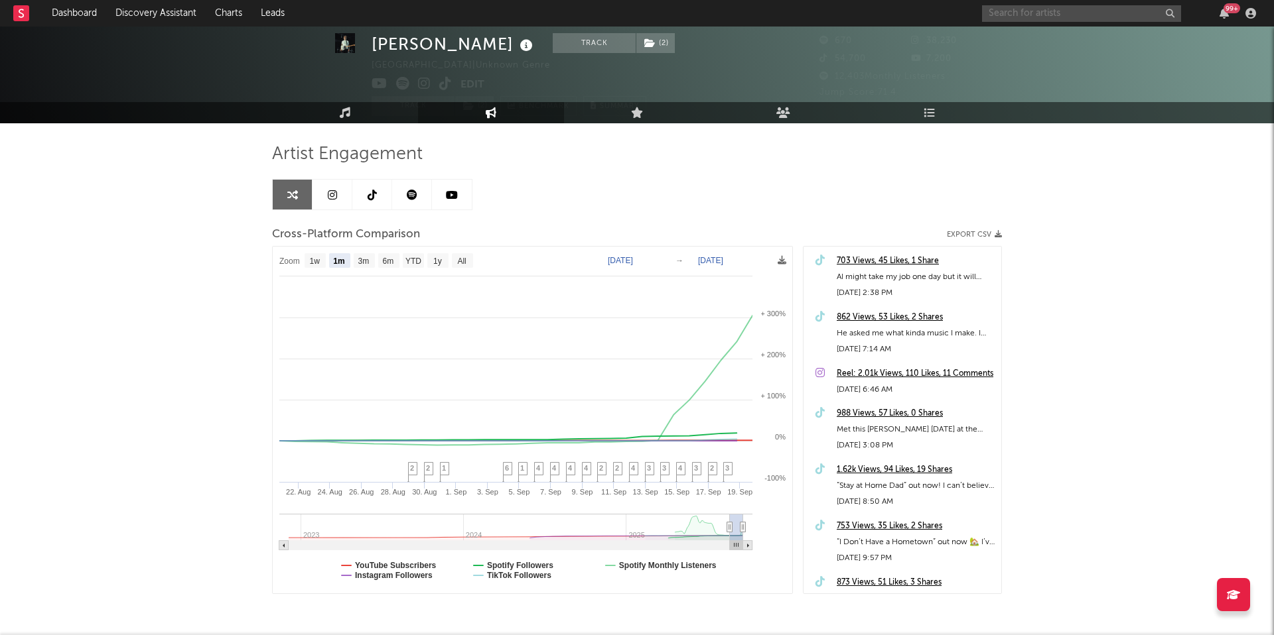
click at [1015, 12] on input "text" at bounding box center [1081, 13] width 199 height 17
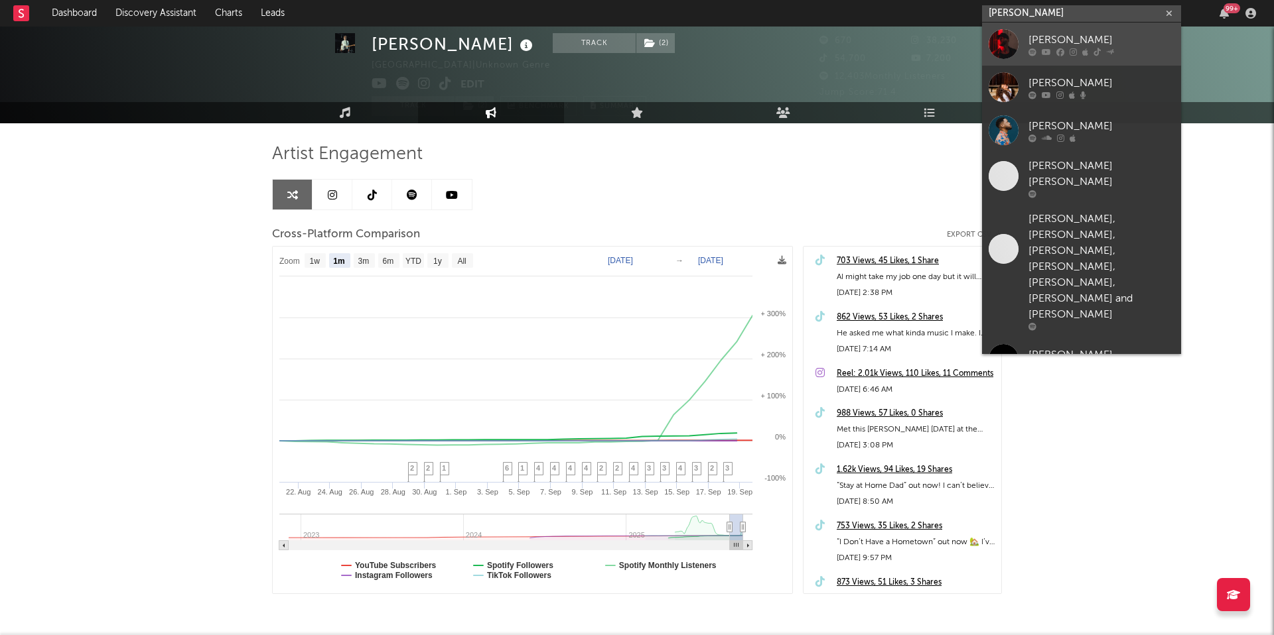
type input "ryan jess"
click at [1031, 45] on div "Ryan Jesse" at bounding box center [1101, 40] width 146 height 16
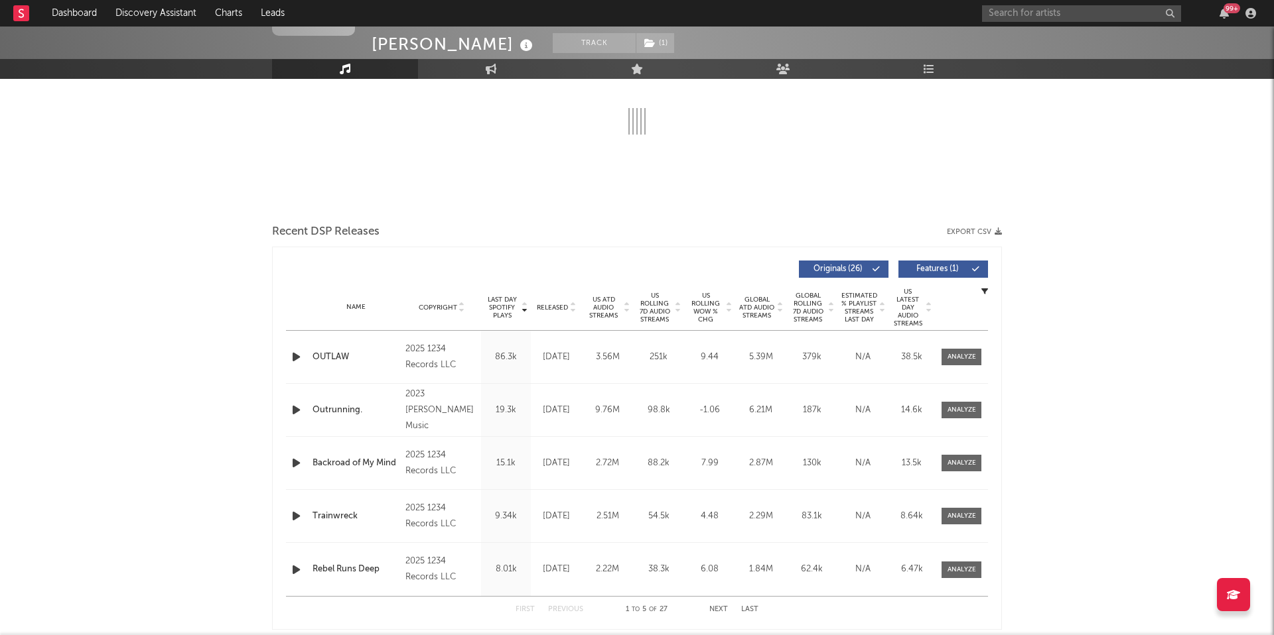
select select "6m"
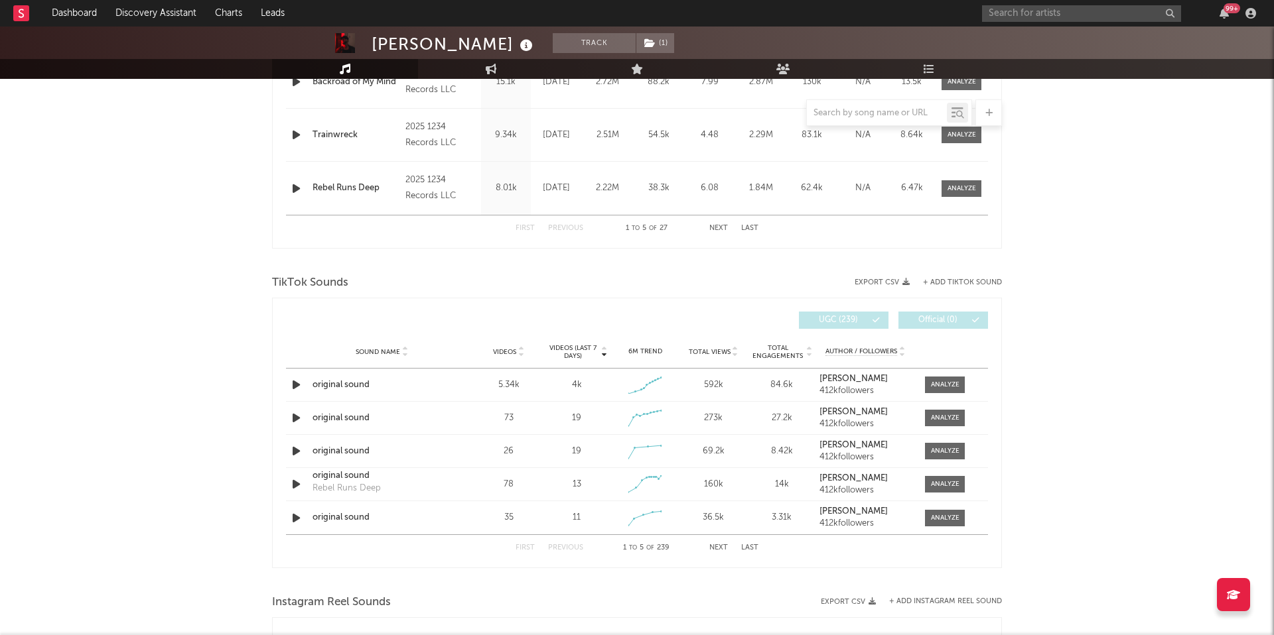
scroll to position [752, 0]
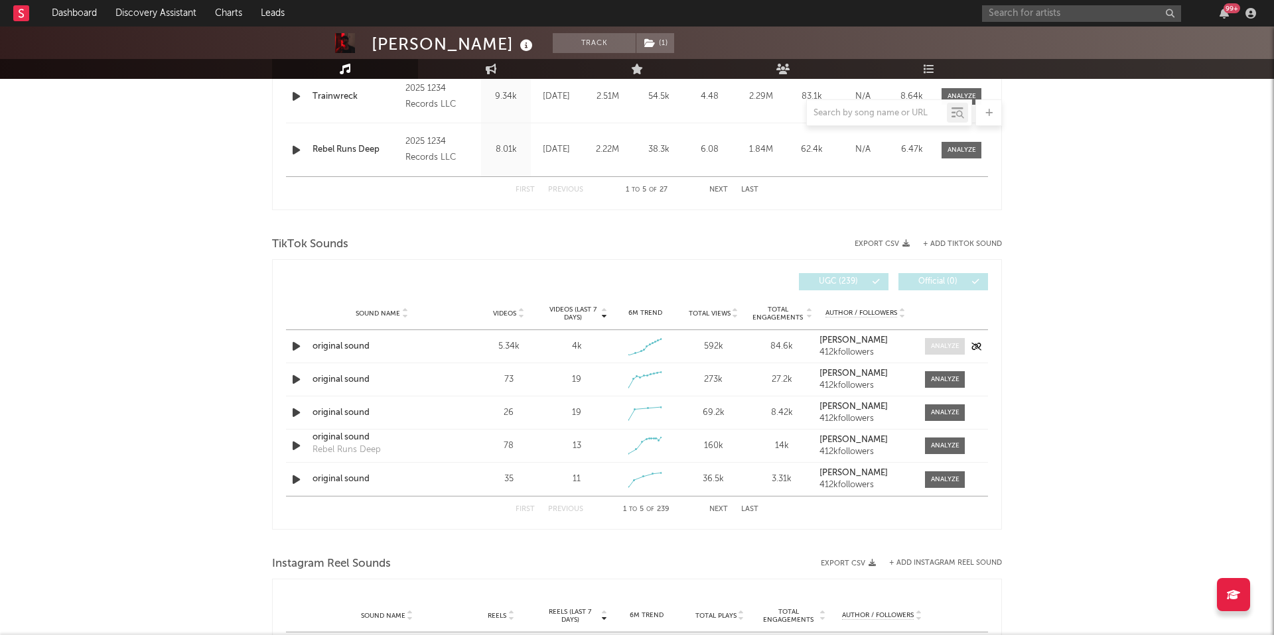
click at [932, 345] on div at bounding box center [945, 347] width 29 height 10
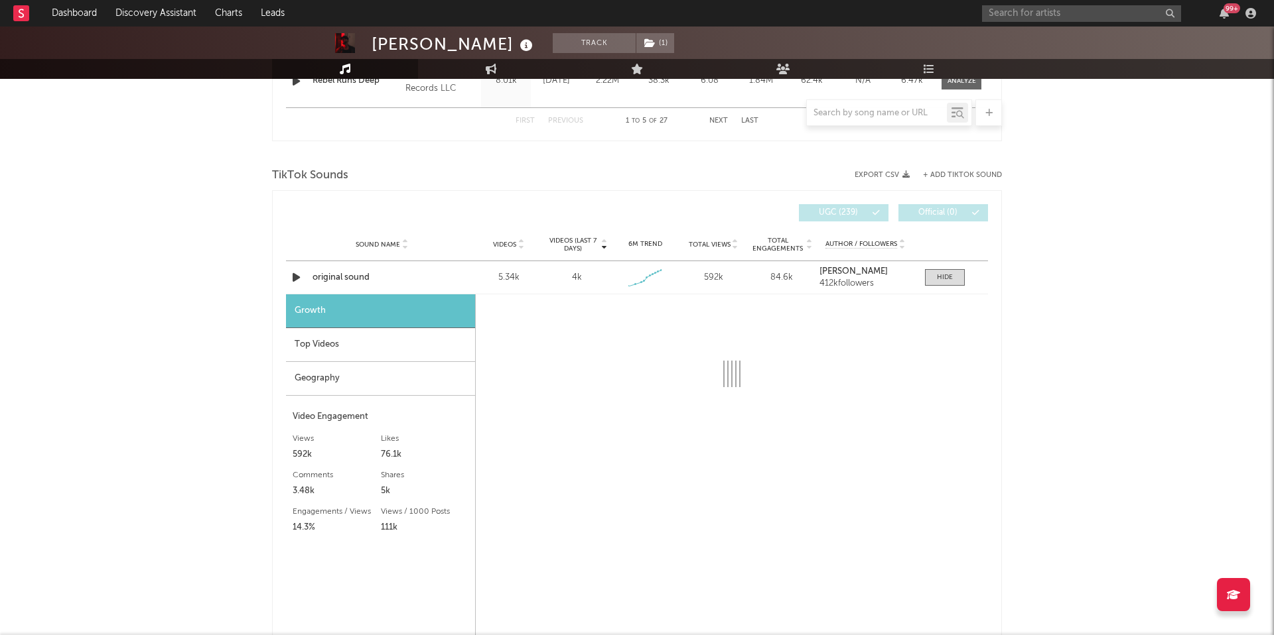
select select "1w"
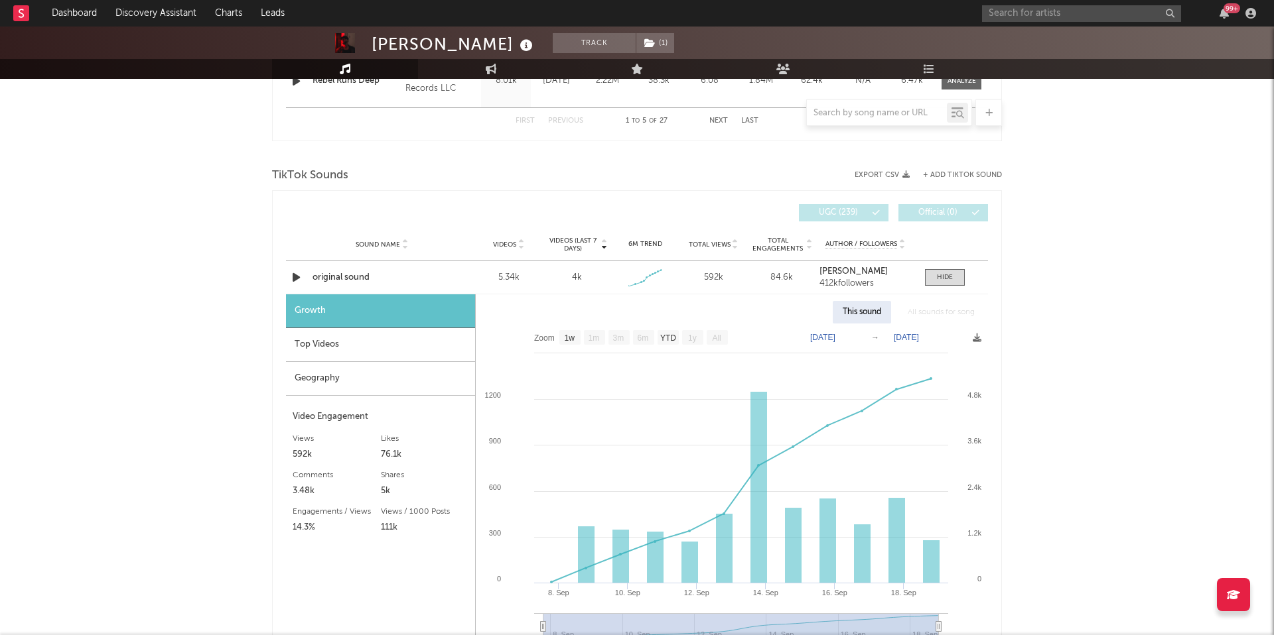
scroll to position [819, 0]
click at [336, 279] on div "original sound" at bounding box center [381, 279] width 139 height 13
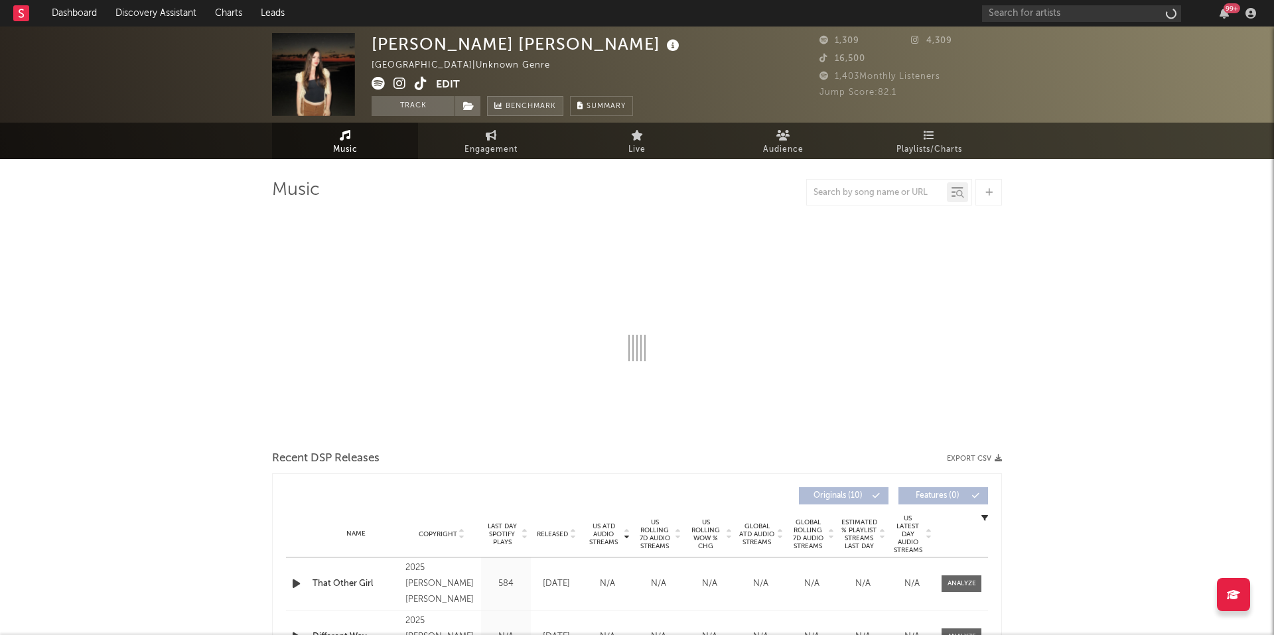
select select "1w"
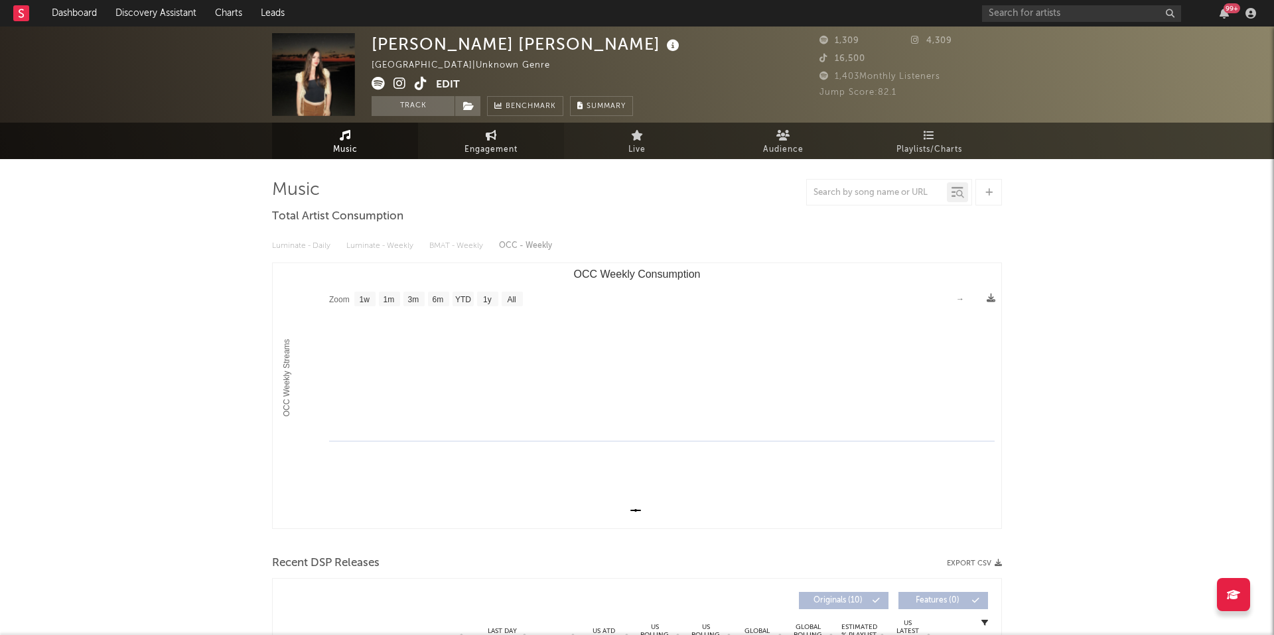
click at [501, 139] on link "Engagement" at bounding box center [491, 141] width 146 height 36
select select "1w"
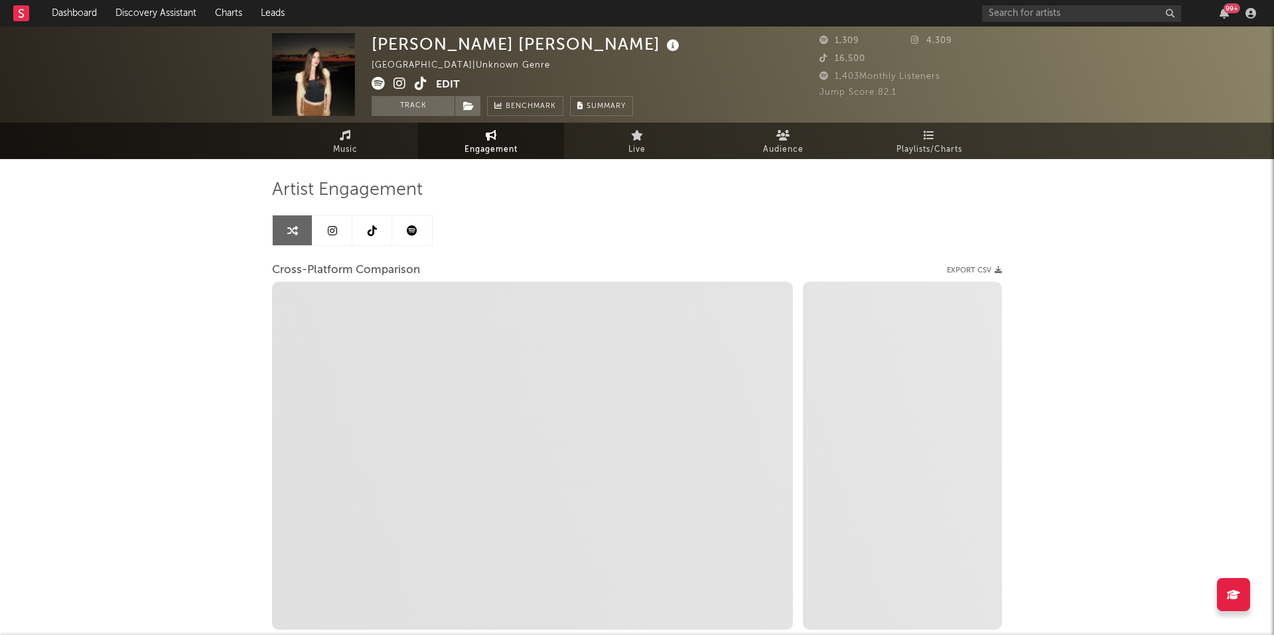
select select "1m"
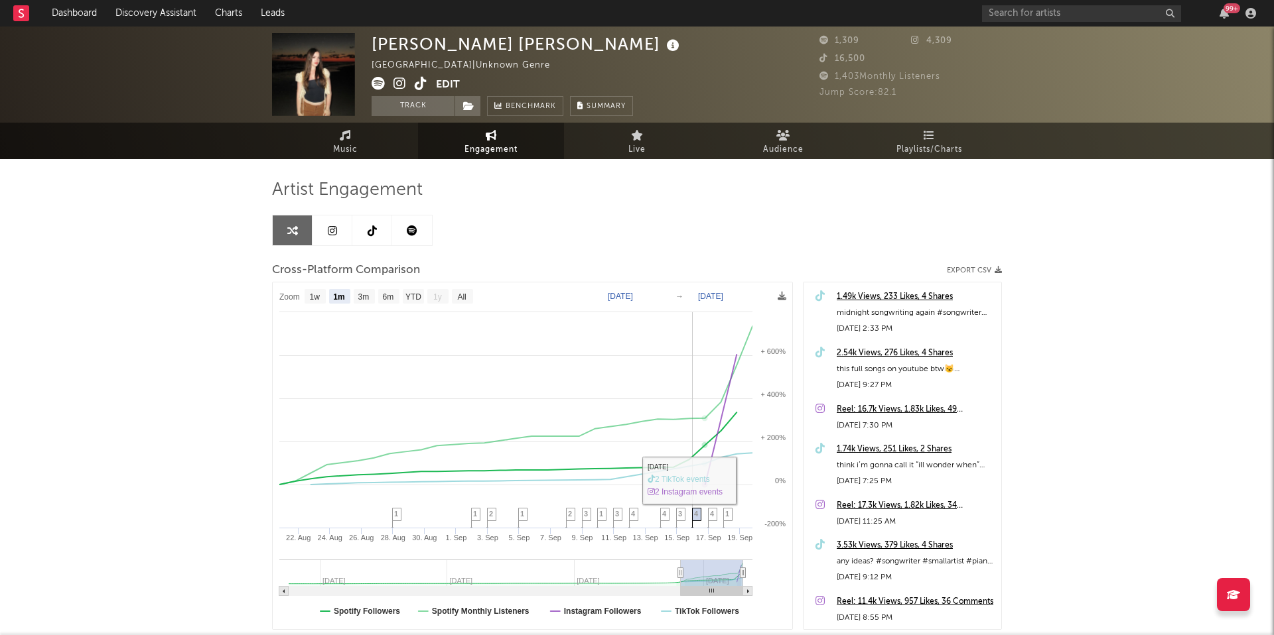
click at [697, 515] on span "4" at bounding box center [696, 514] width 4 height 8
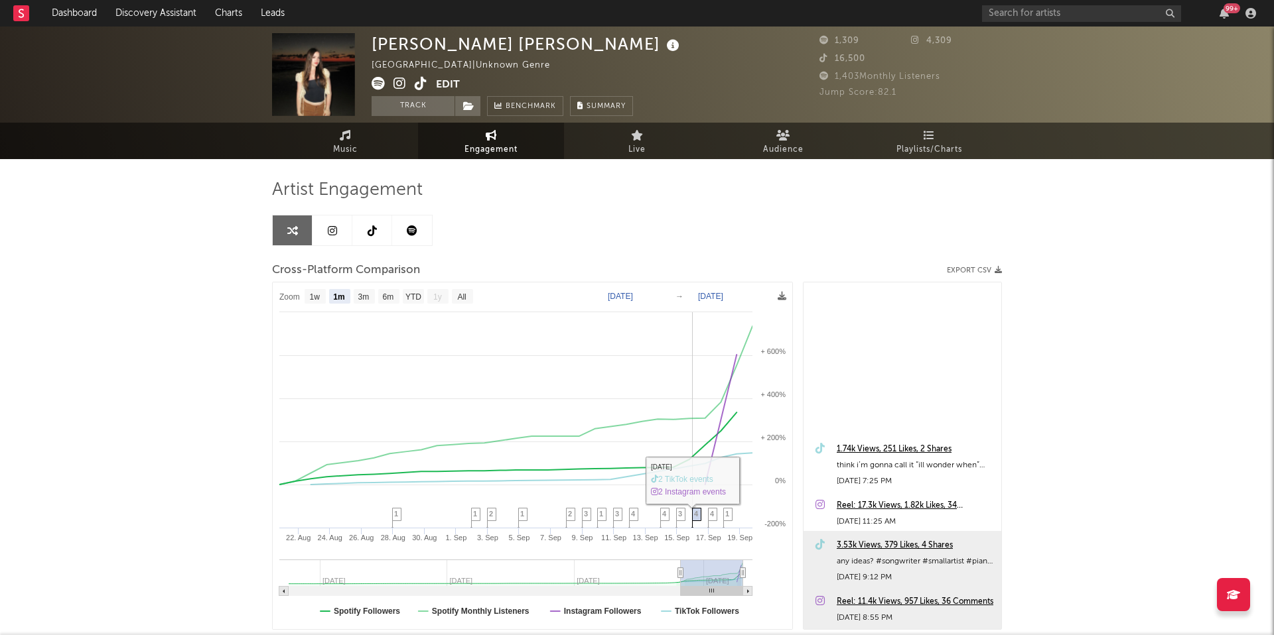
scroll to position [249, 0]
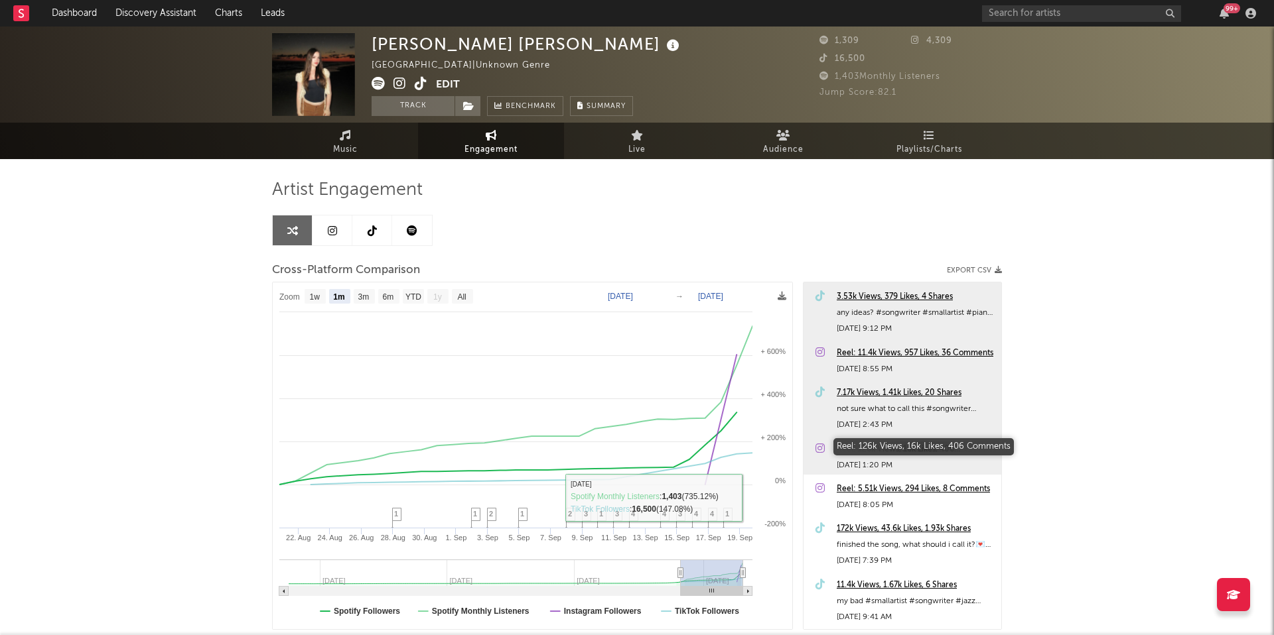
click at [839, 444] on div "Reel: 126k Views, 16k Likes, 406 Comments" at bounding box center [915, 450] width 158 height 16
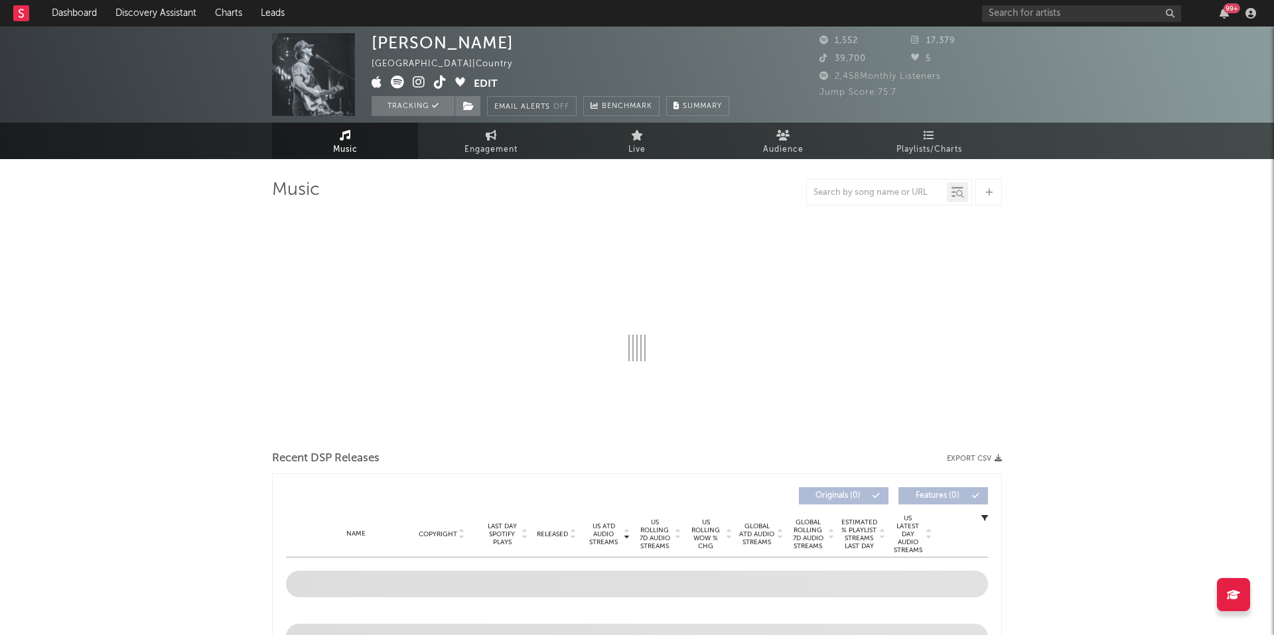
select select "1w"
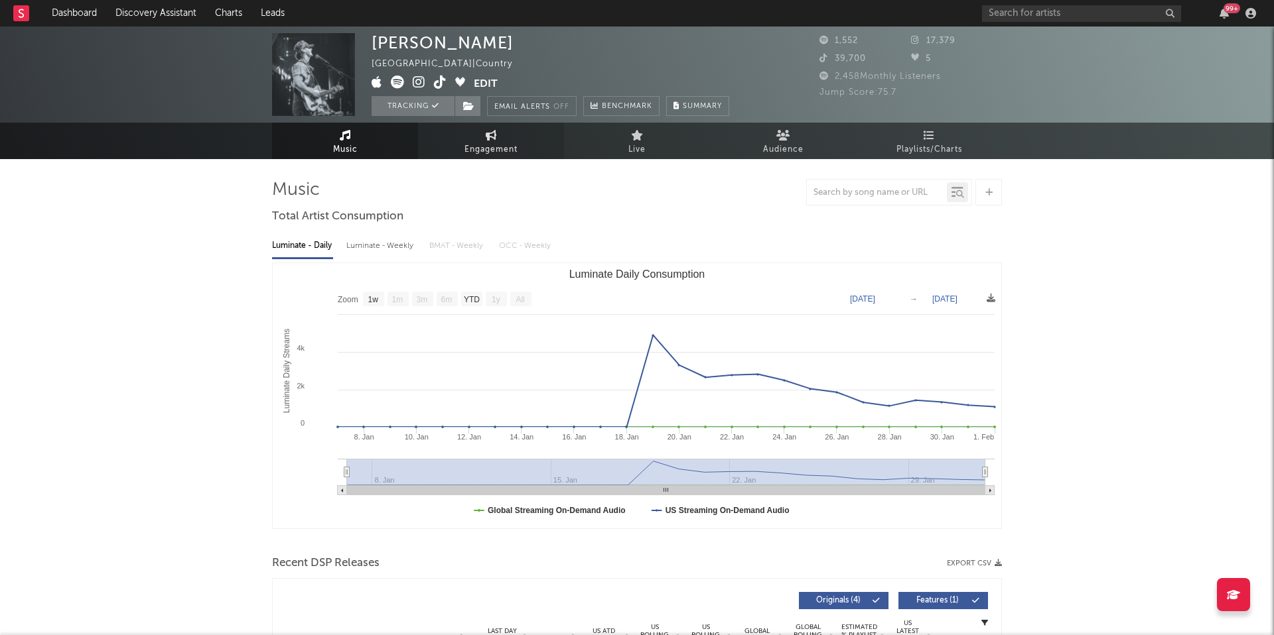
click at [529, 154] on link "Engagement" at bounding box center [491, 141] width 146 height 36
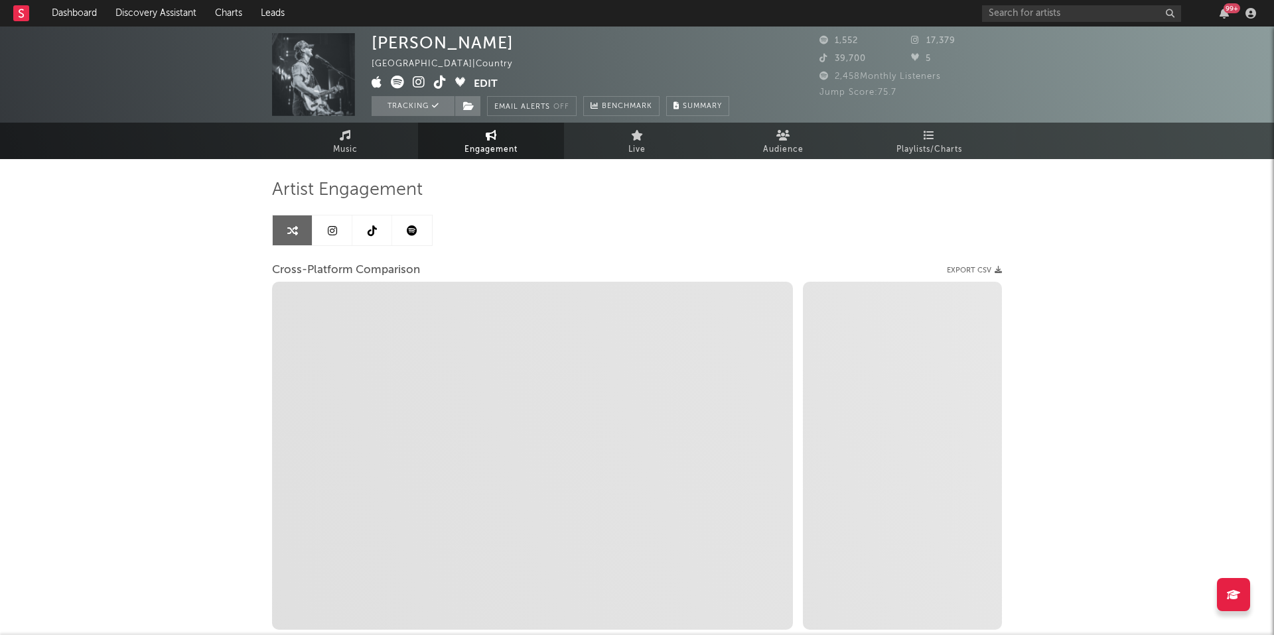
select select "1w"
click at [407, 216] on link at bounding box center [412, 231] width 40 height 30
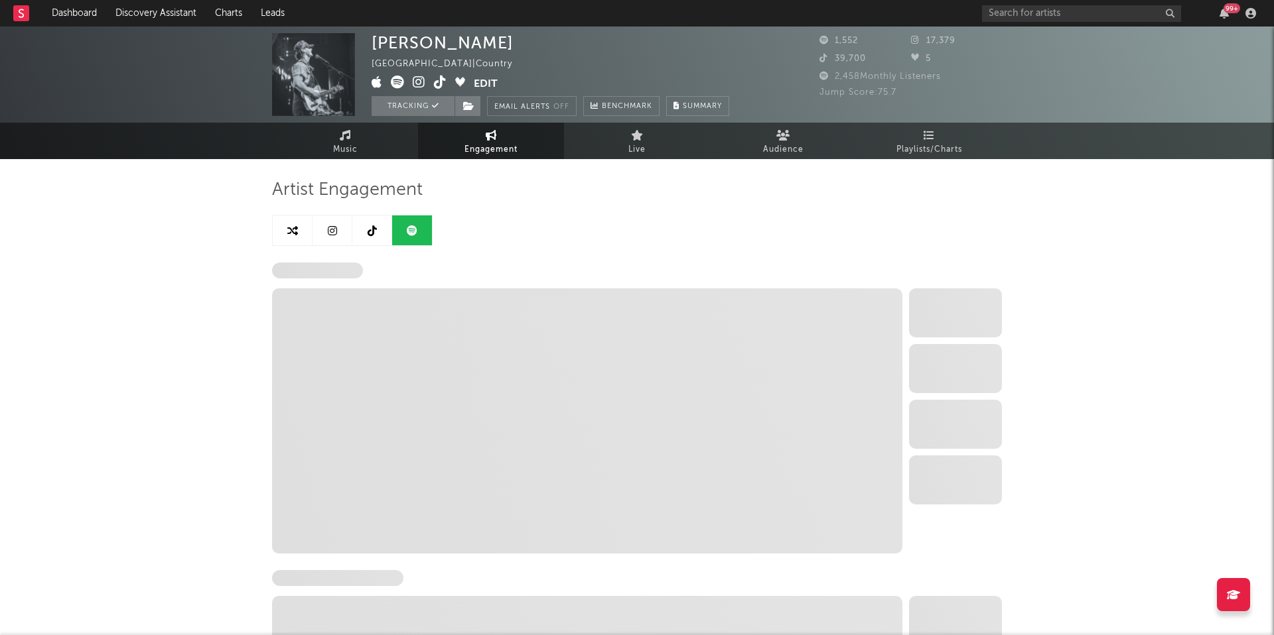
select select "6m"
select select "1w"
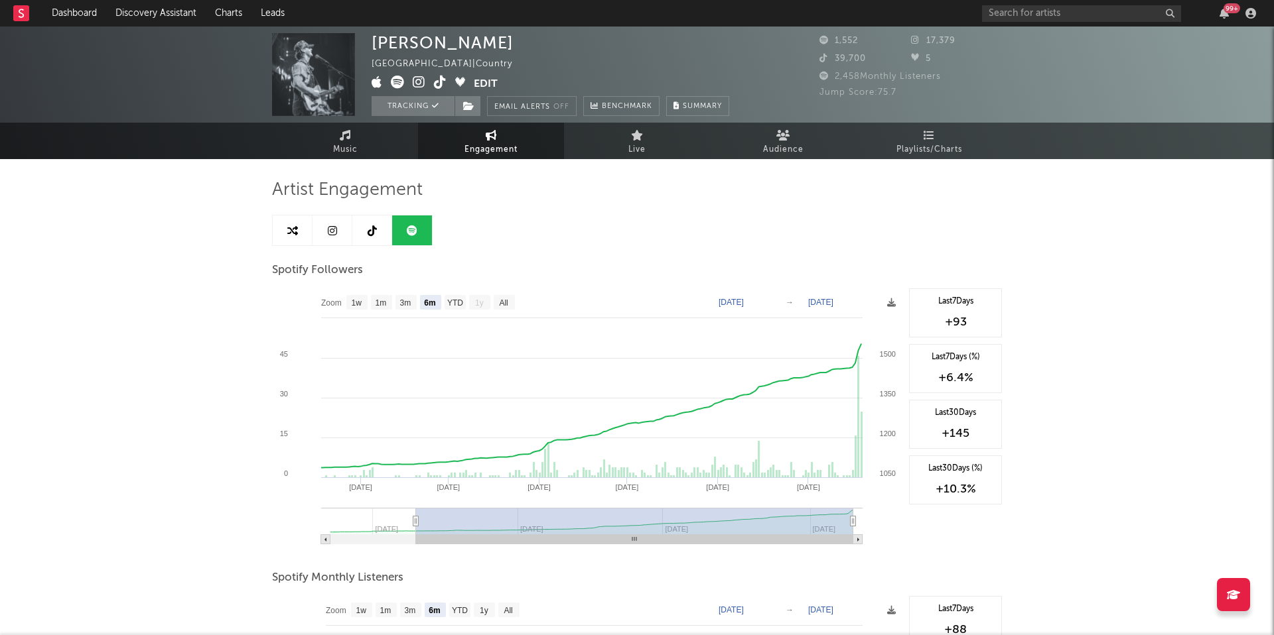
click at [407, 216] on link at bounding box center [412, 231] width 40 height 30
click at [378, 232] on link at bounding box center [372, 231] width 40 height 30
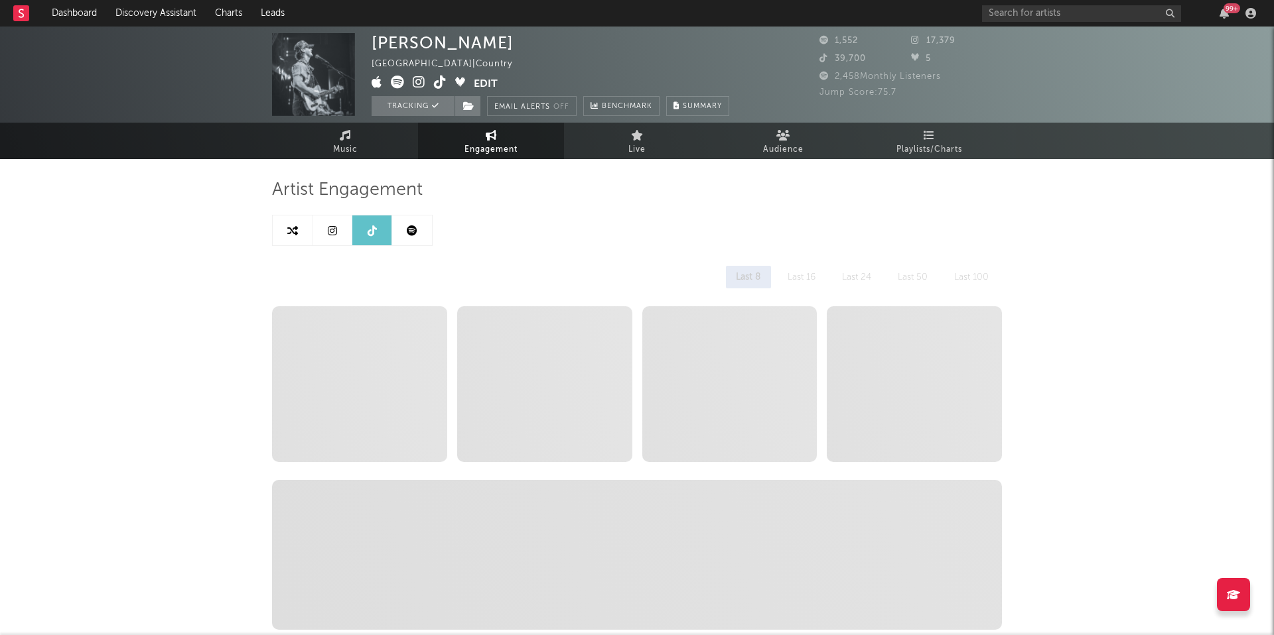
select select "6m"
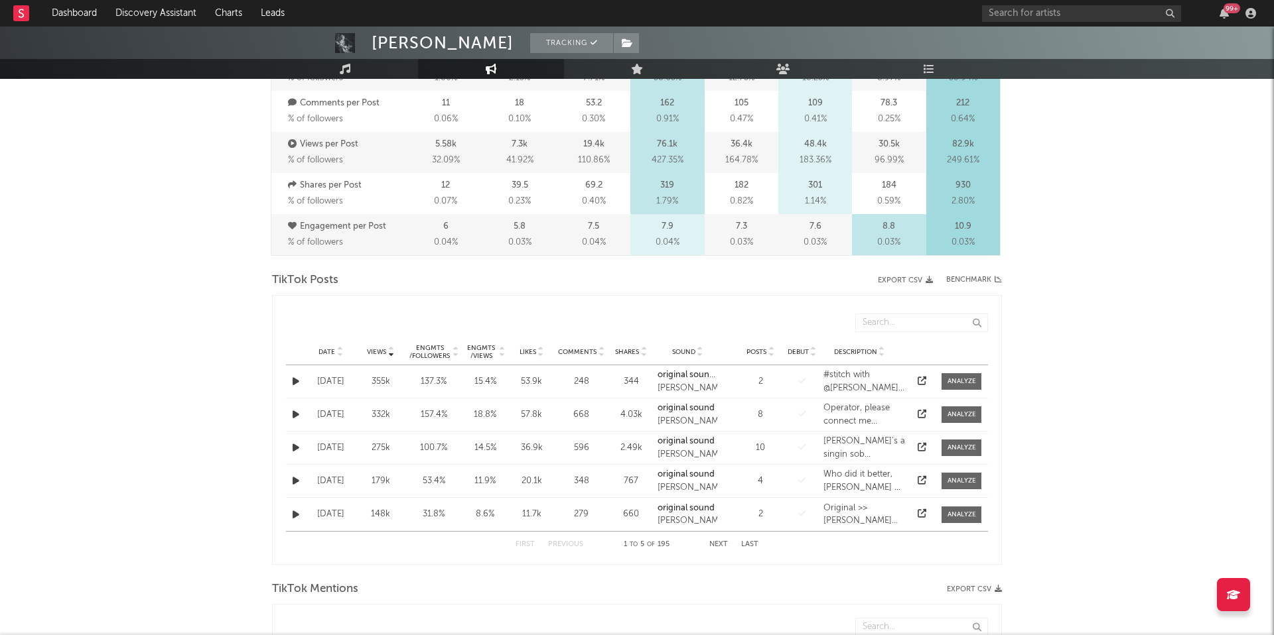
scroll to position [263, 0]
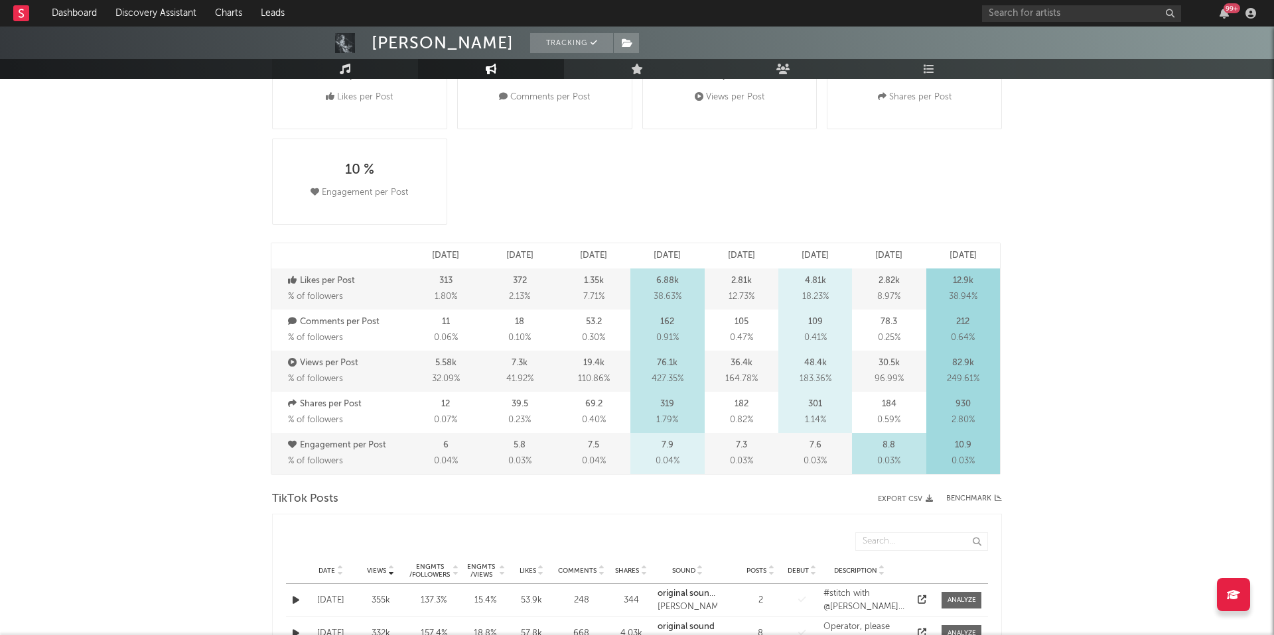
click at [344, 74] on link "Music" at bounding box center [345, 69] width 146 height 20
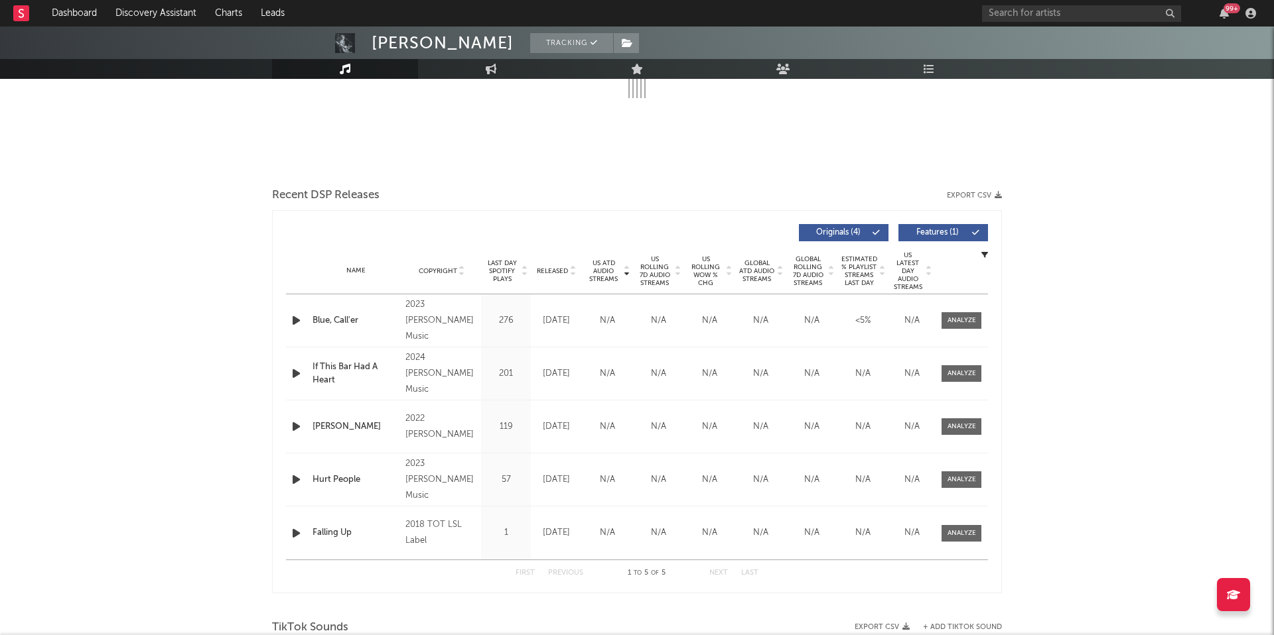
select select "1w"
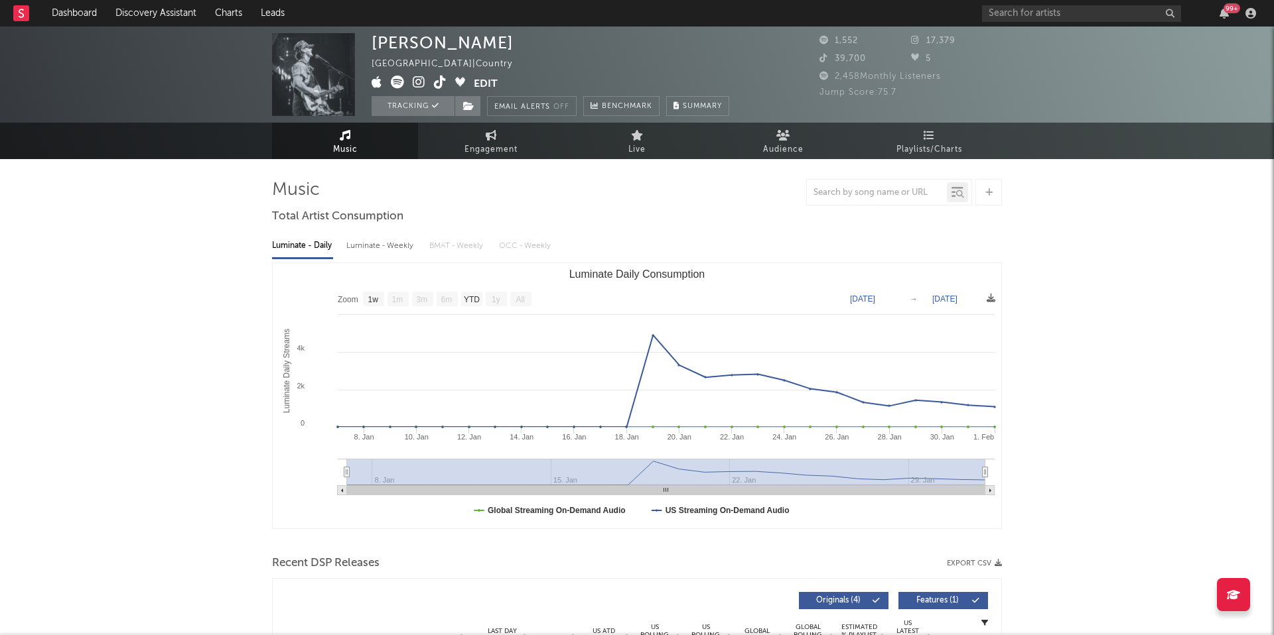
click at [438, 79] on icon at bounding box center [440, 82] width 13 height 13
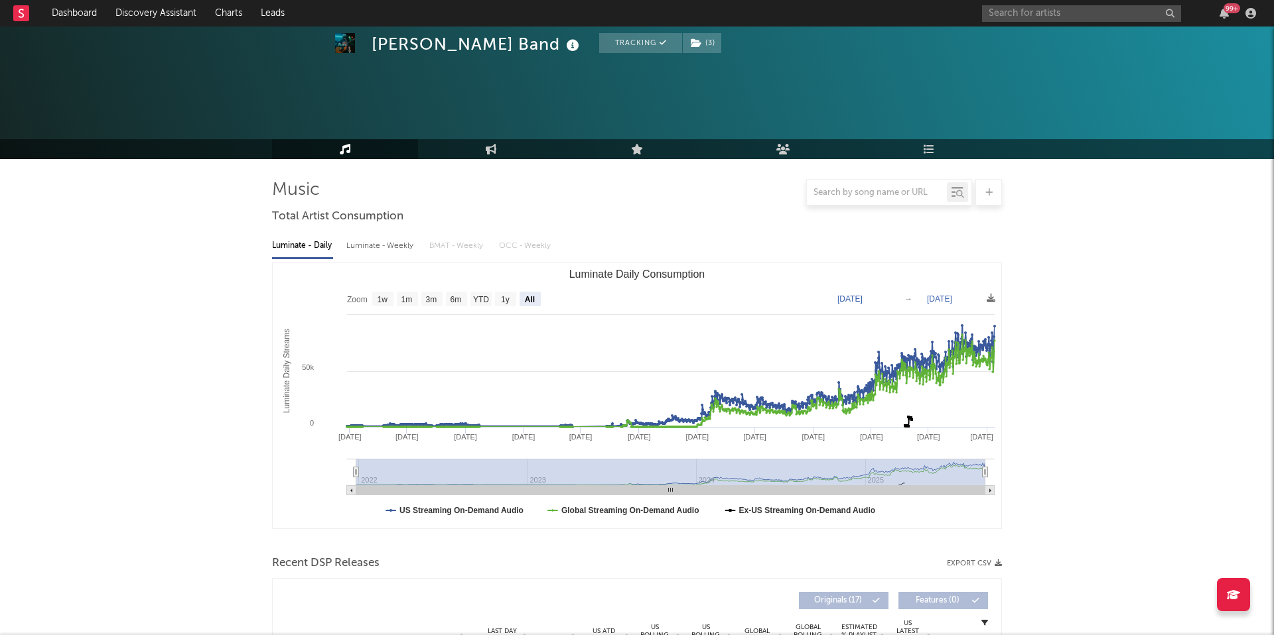
select select "All"
select select "6m"
select select "1w"
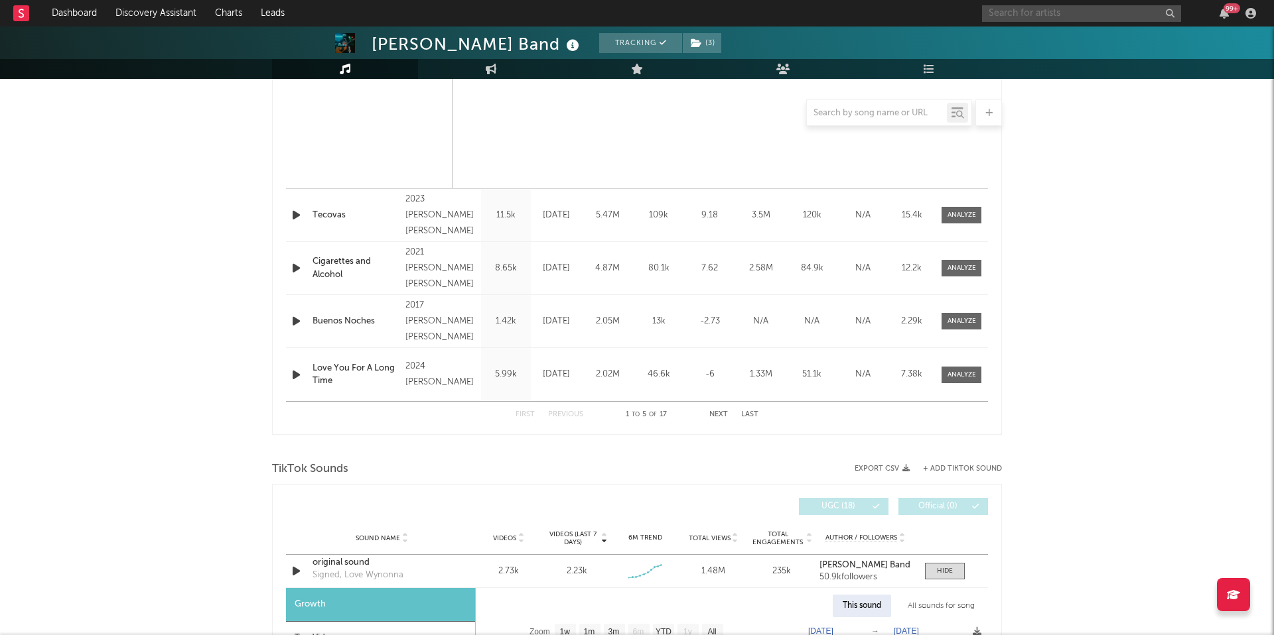
click at [1000, 13] on input "text" at bounding box center [1081, 13] width 199 height 17
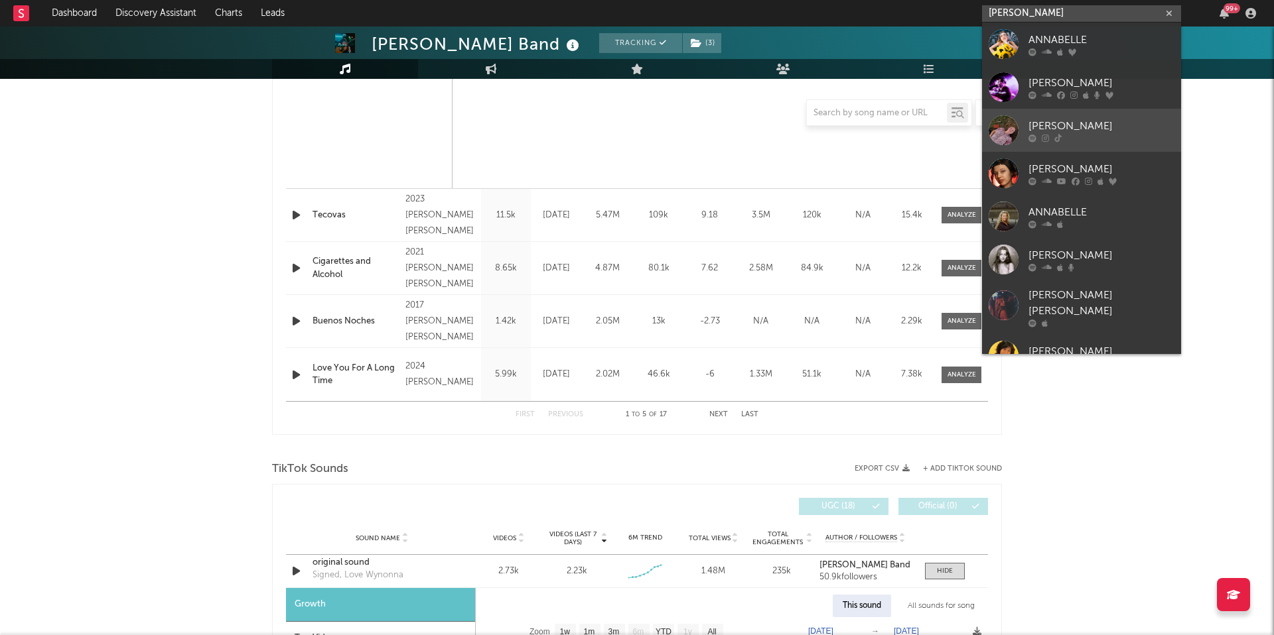
type input "[PERSON_NAME]"
click at [1061, 146] on link "[PERSON_NAME]" at bounding box center [1081, 130] width 199 height 43
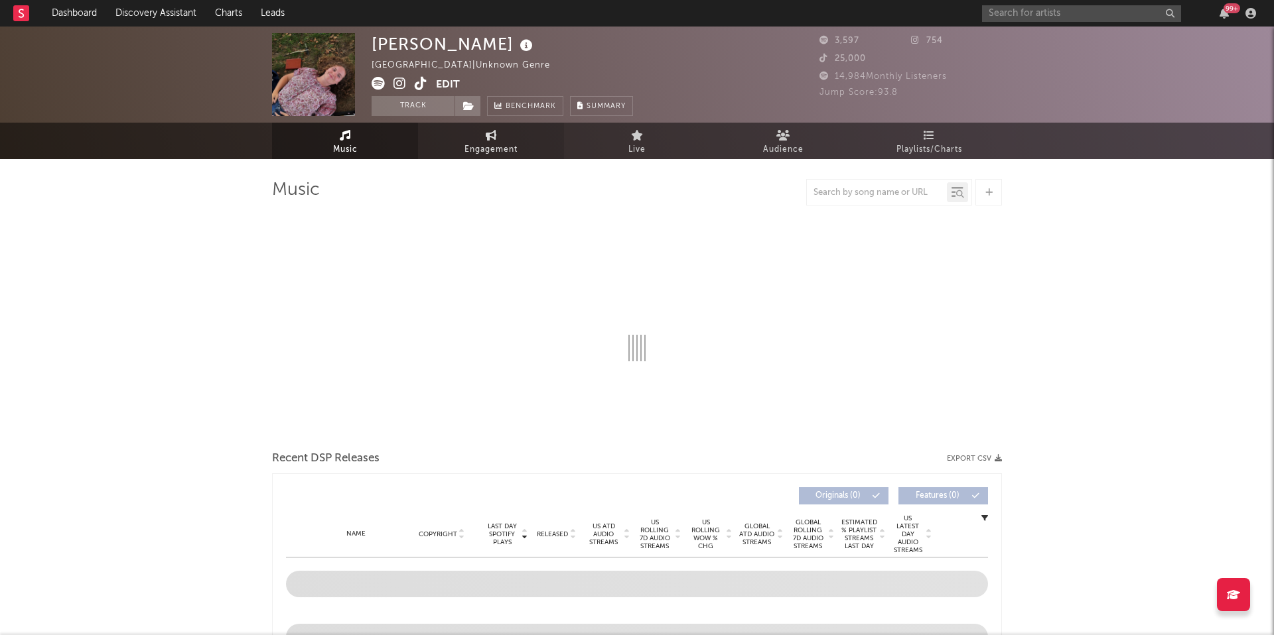
select select "1w"
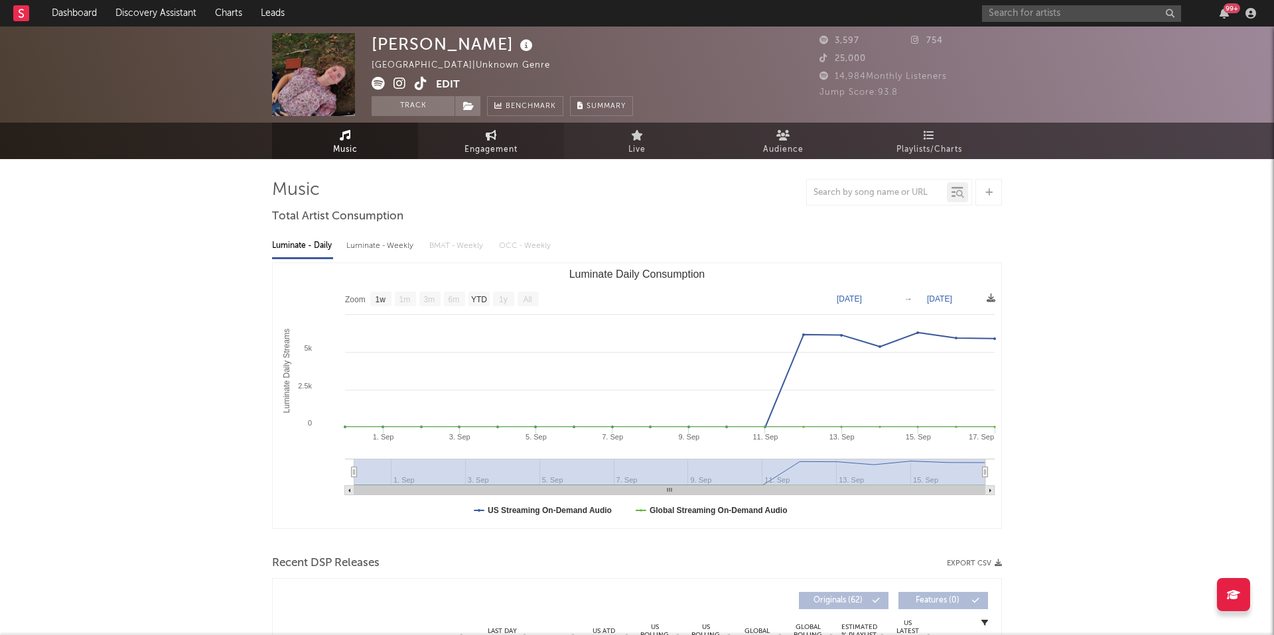
click at [458, 135] on link "Engagement" at bounding box center [491, 141] width 146 height 36
select select "1w"
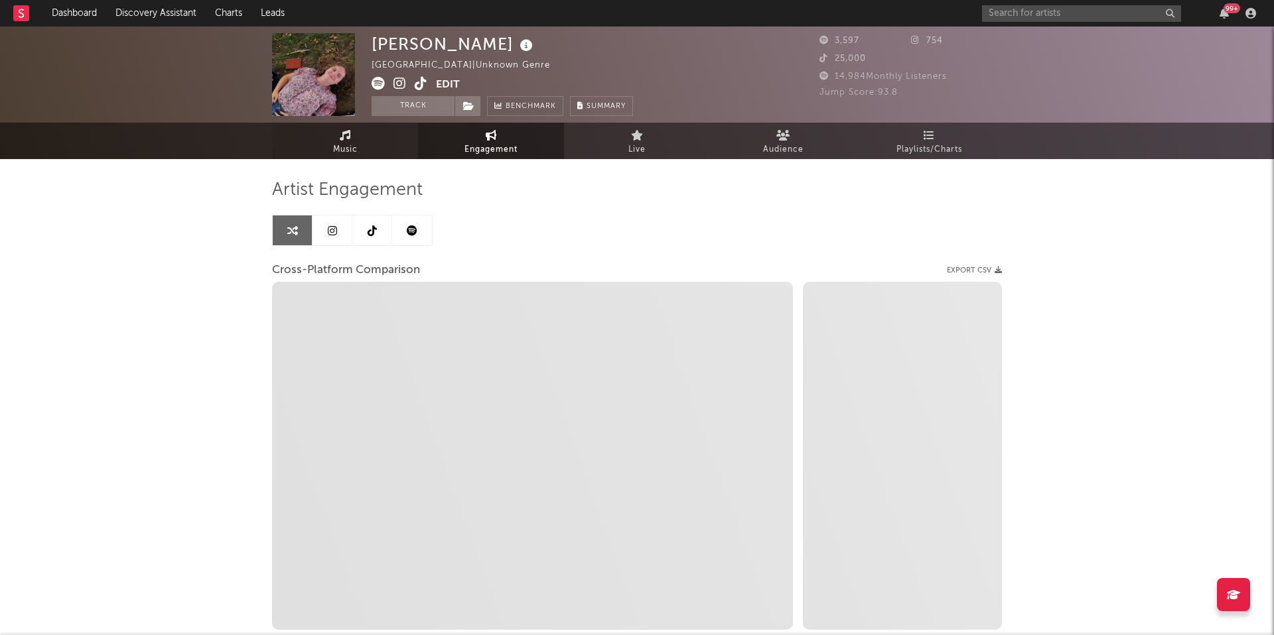
click at [361, 151] on link "Music" at bounding box center [345, 141] width 146 height 36
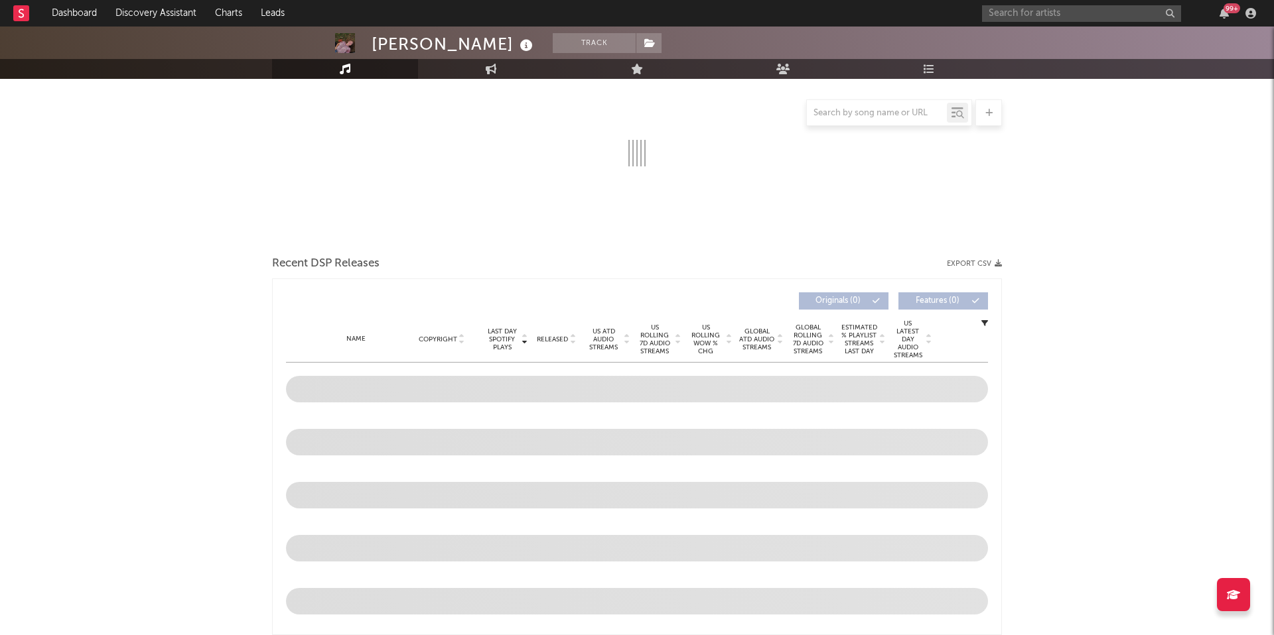
select select "1w"
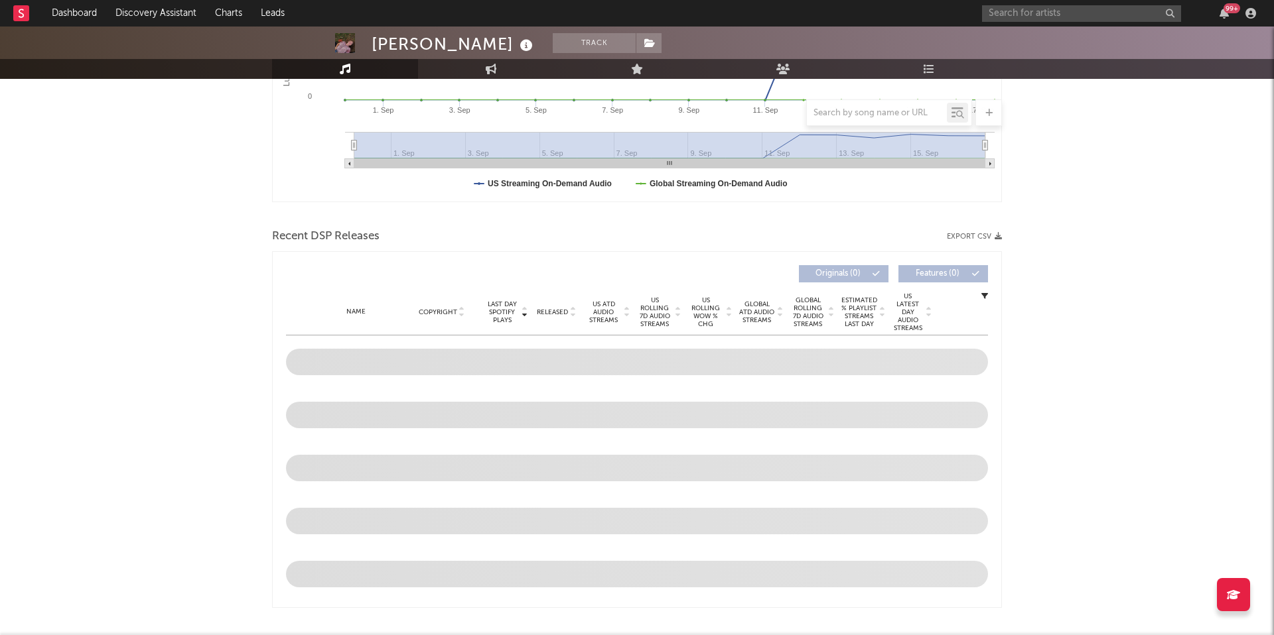
scroll to position [338, 0]
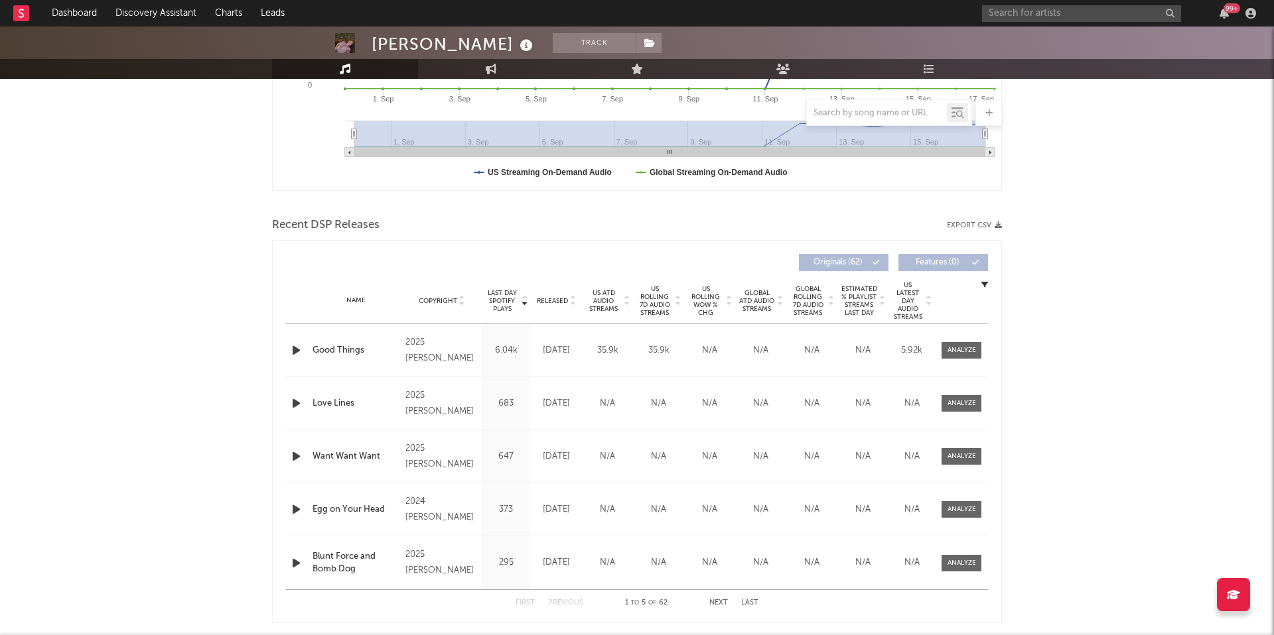
click at [552, 306] on div "Name Copyright Label Album Names Composer Names 7 Day Spotify Plays Last Day Sp…" at bounding box center [637, 301] width 702 height 46
click at [552, 298] on span "Released" at bounding box center [552, 301] width 31 height 8
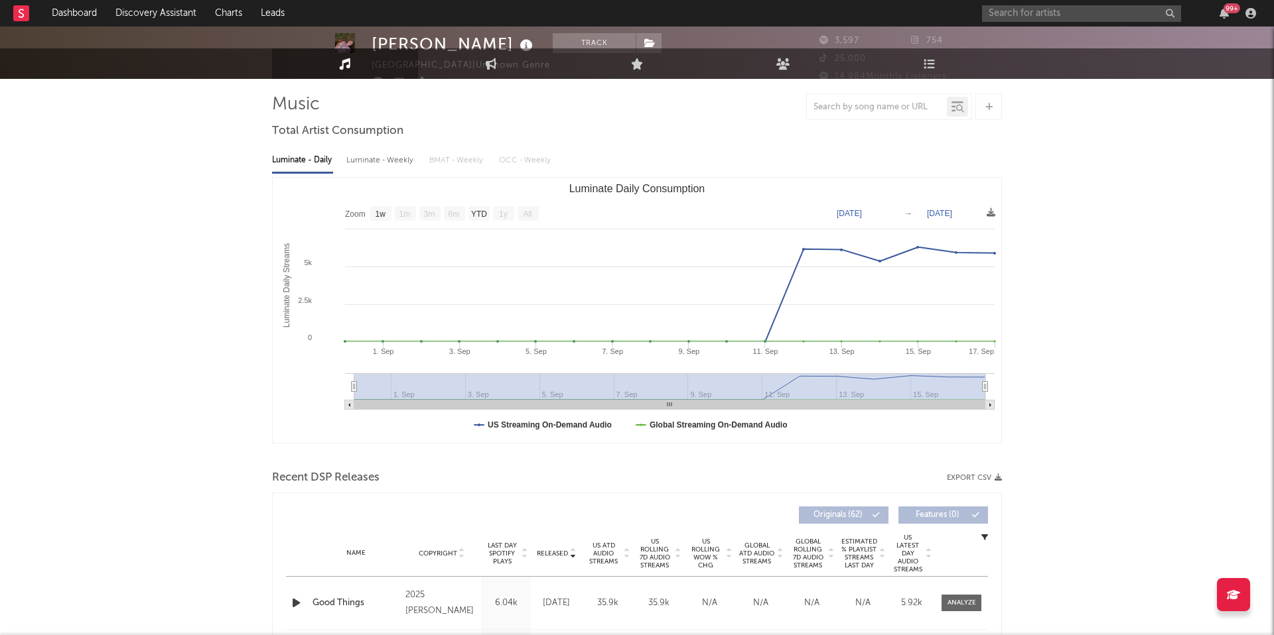
scroll to position [0, 0]
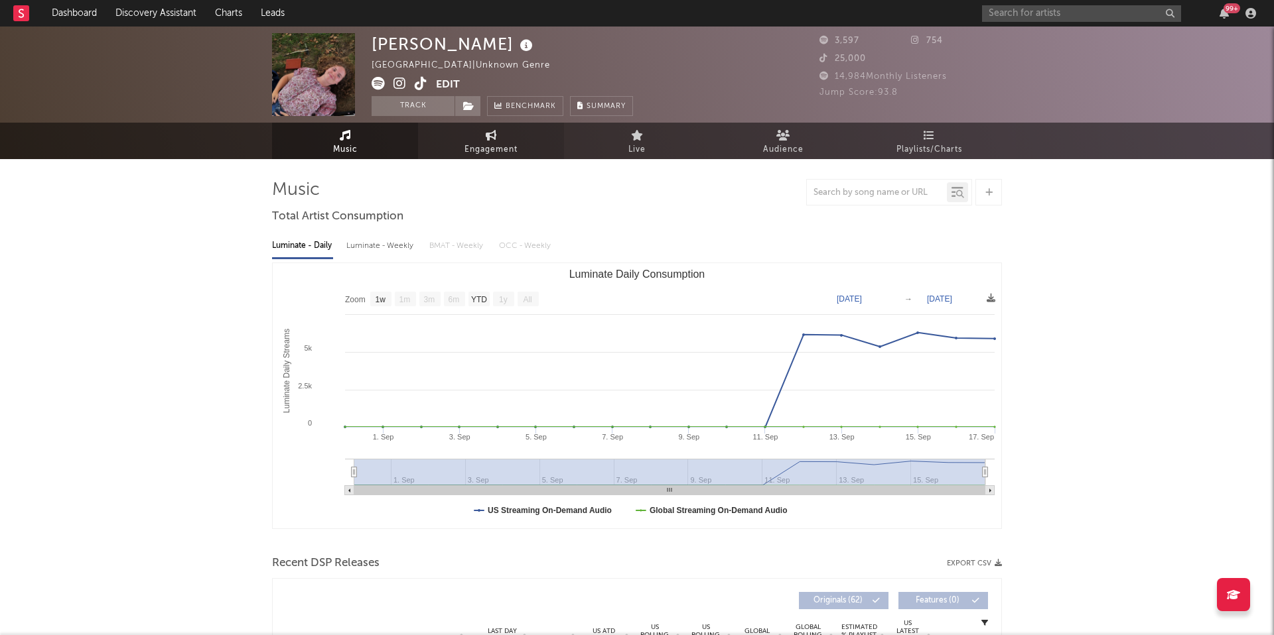
click at [504, 140] on link "Engagement" at bounding box center [491, 141] width 146 height 36
select select "1m"
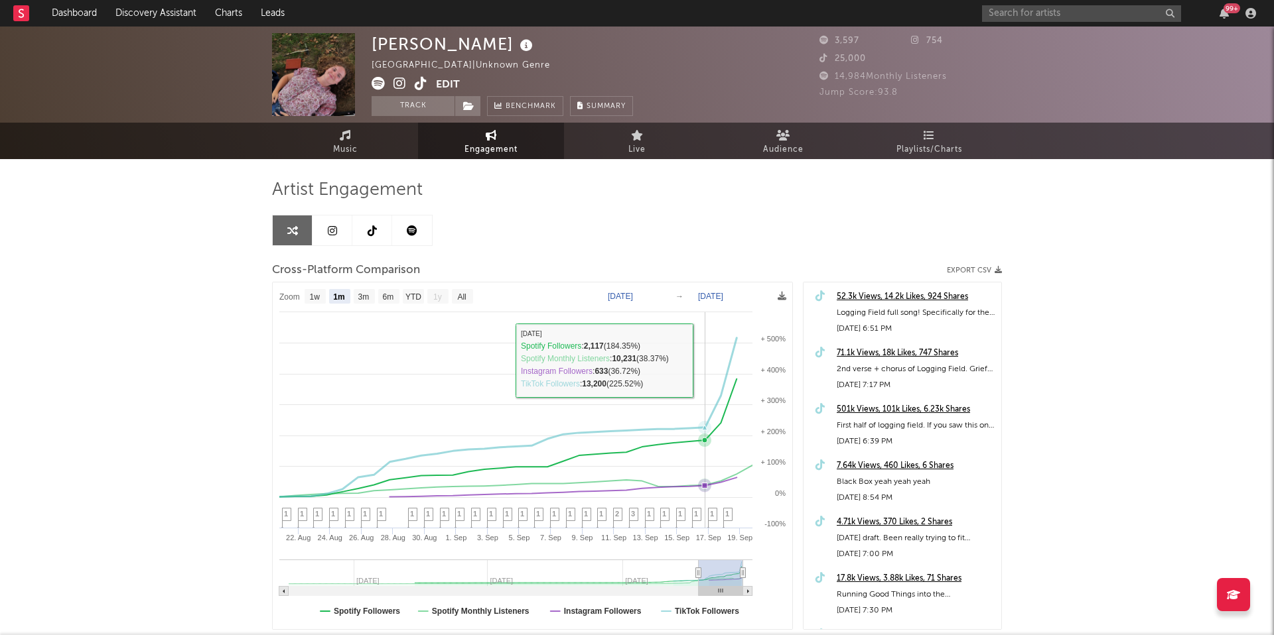
scroll to position [9, 0]
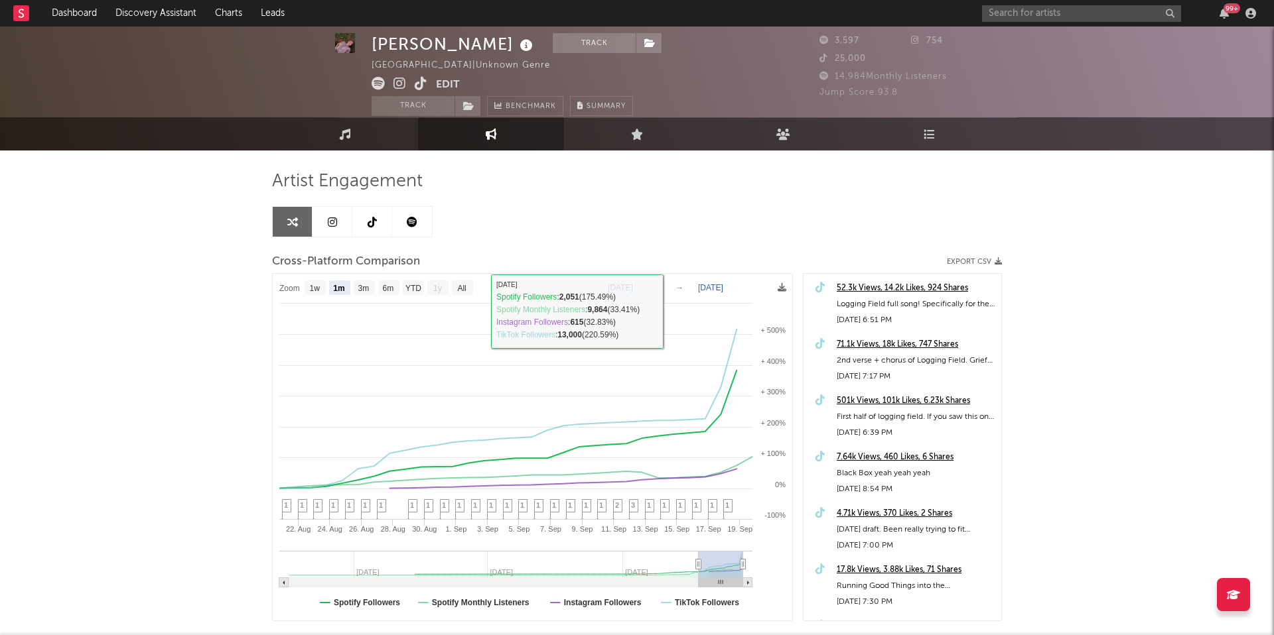
click at [407, 217] on icon at bounding box center [412, 222] width 11 height 11
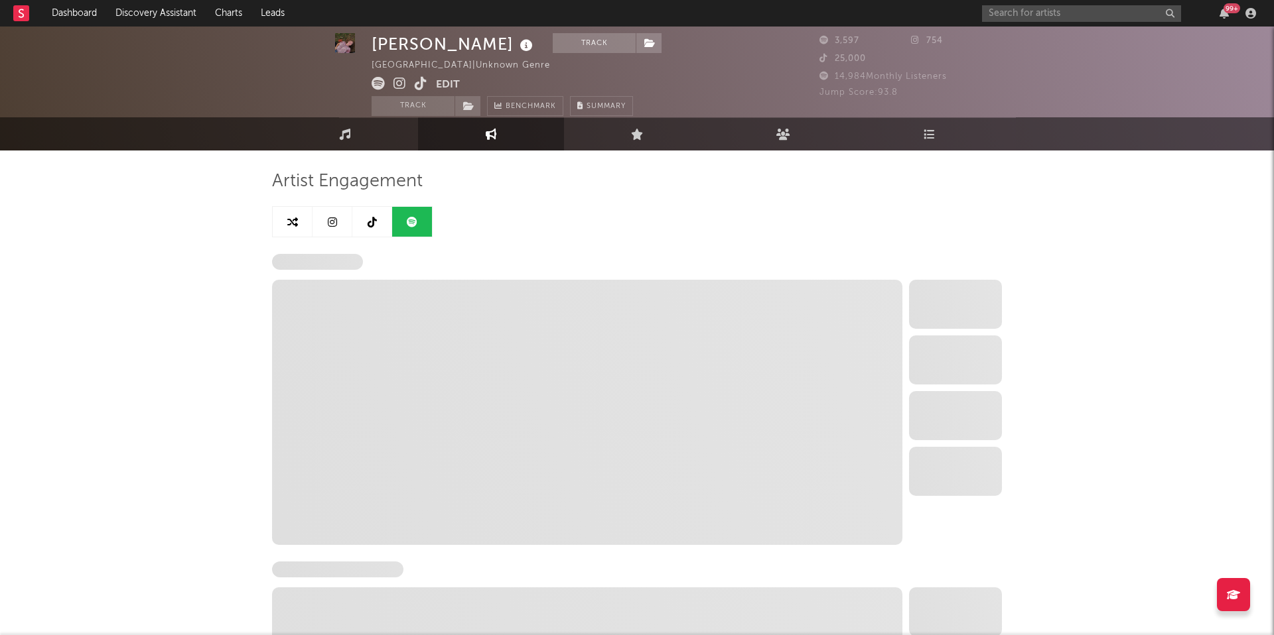
select select "6m"
select select "1w"
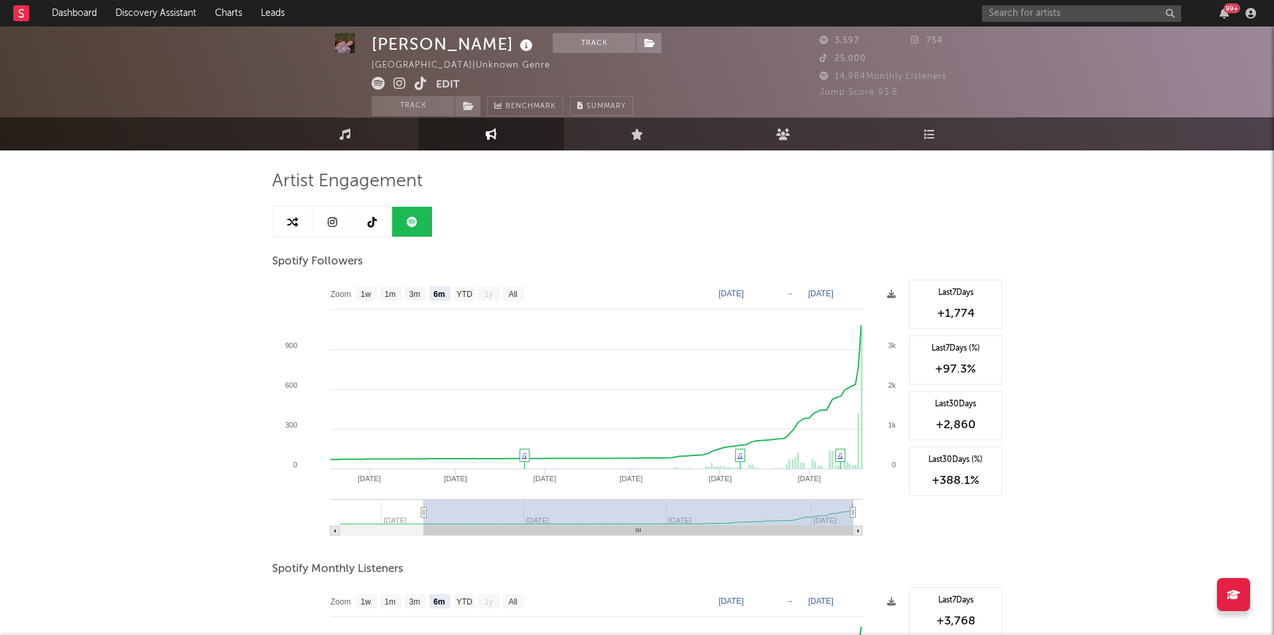
click at [369, 230] on link at bounding box center [372, 222] width 40 height 30
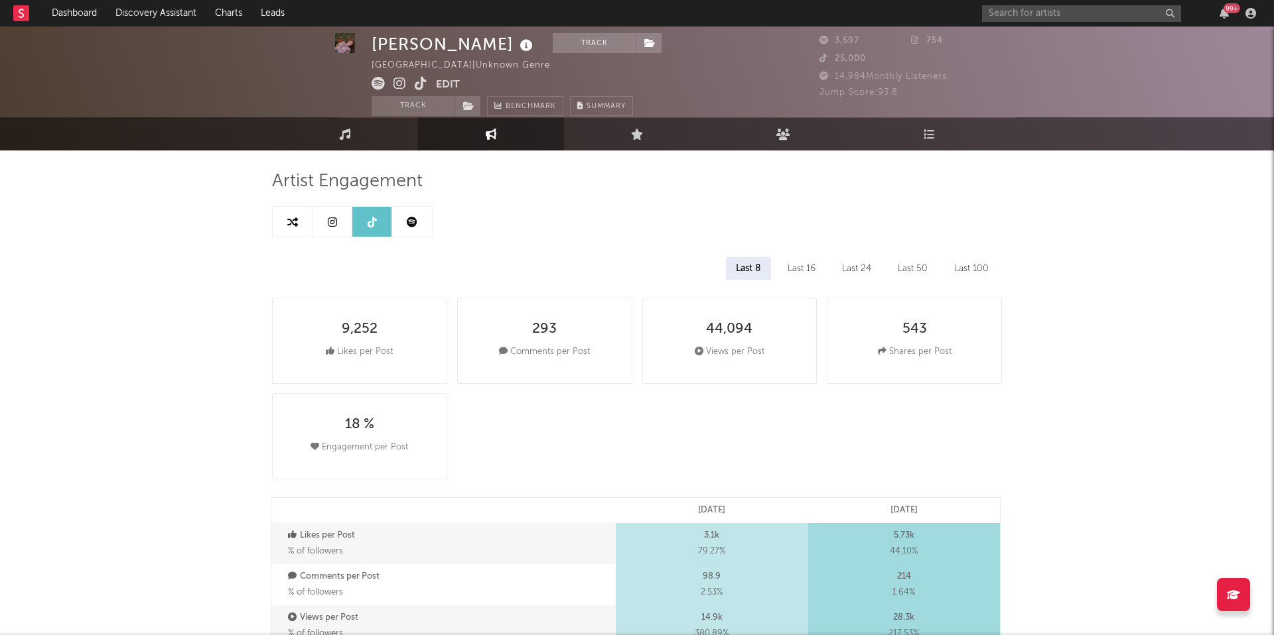
select select "1w"
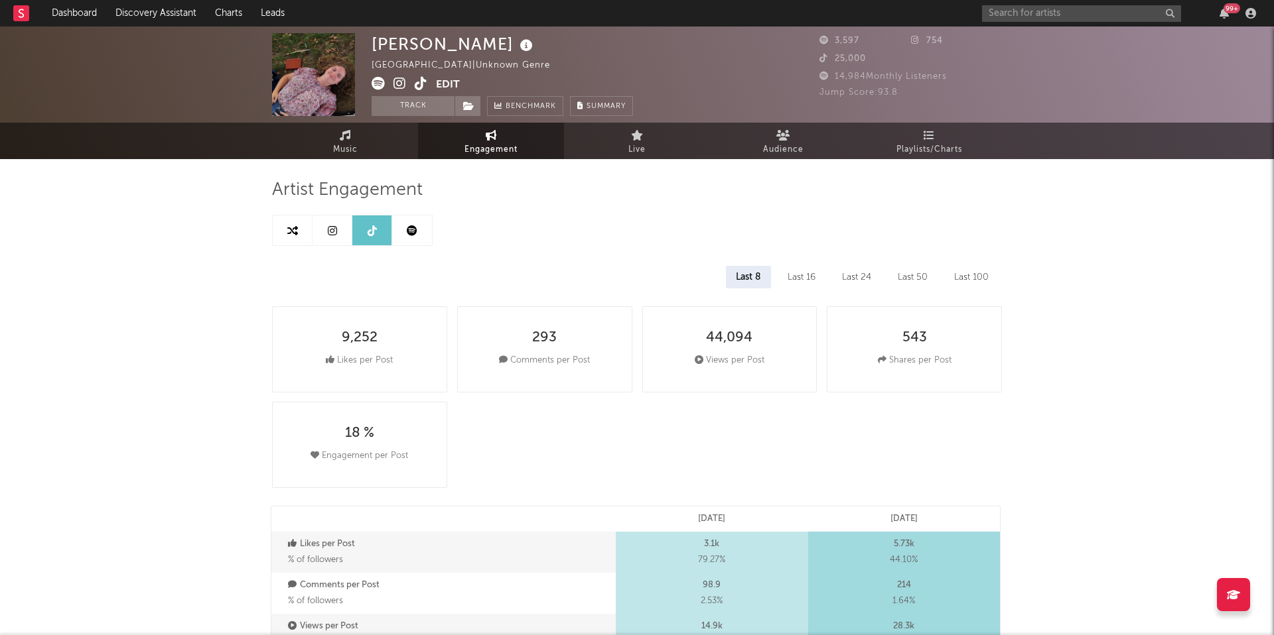
click at [300, 230] on link at bounding box center [293, 231] width 40 height 30
select select "1m"
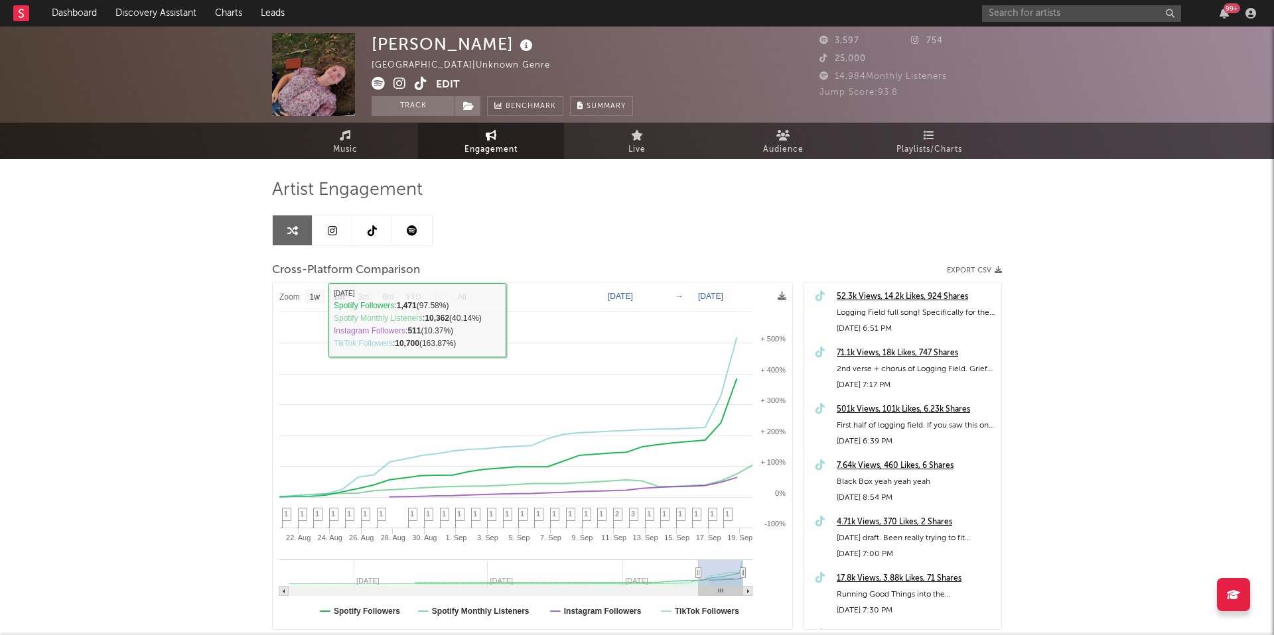
click at [373, 221] on link at bounding box center [372, 231] width 40 height 30
select select "1w"
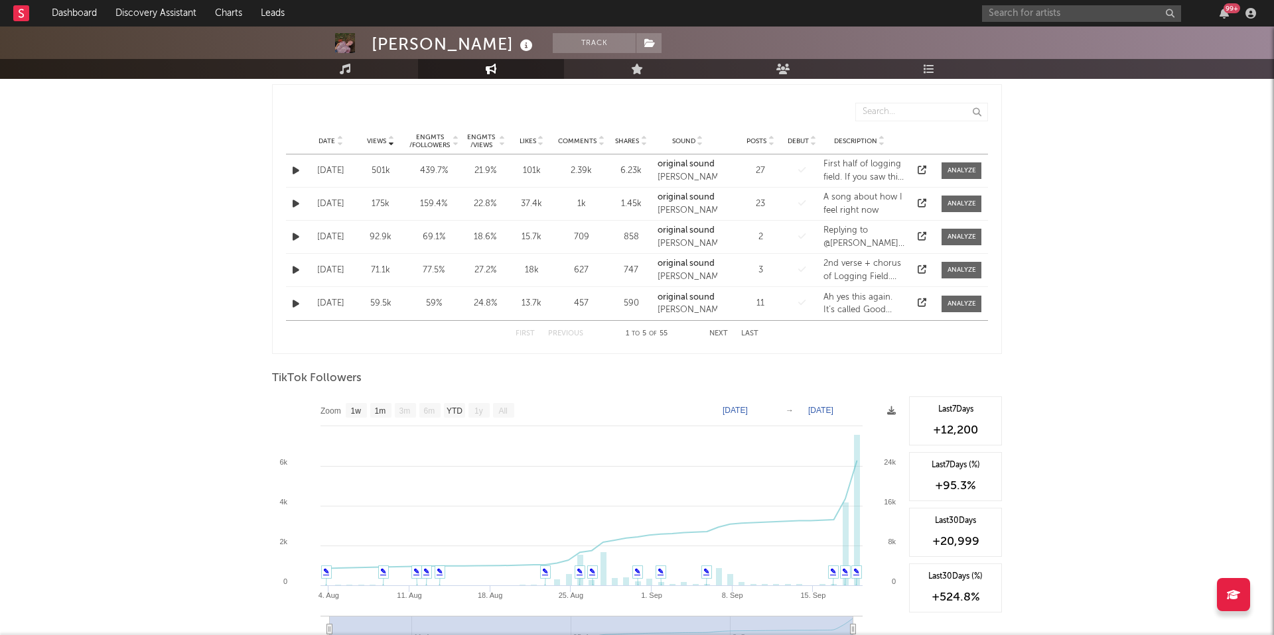
scroll to position [692, 0]
